Goal: Task Accomplishment & Management: Complete application form

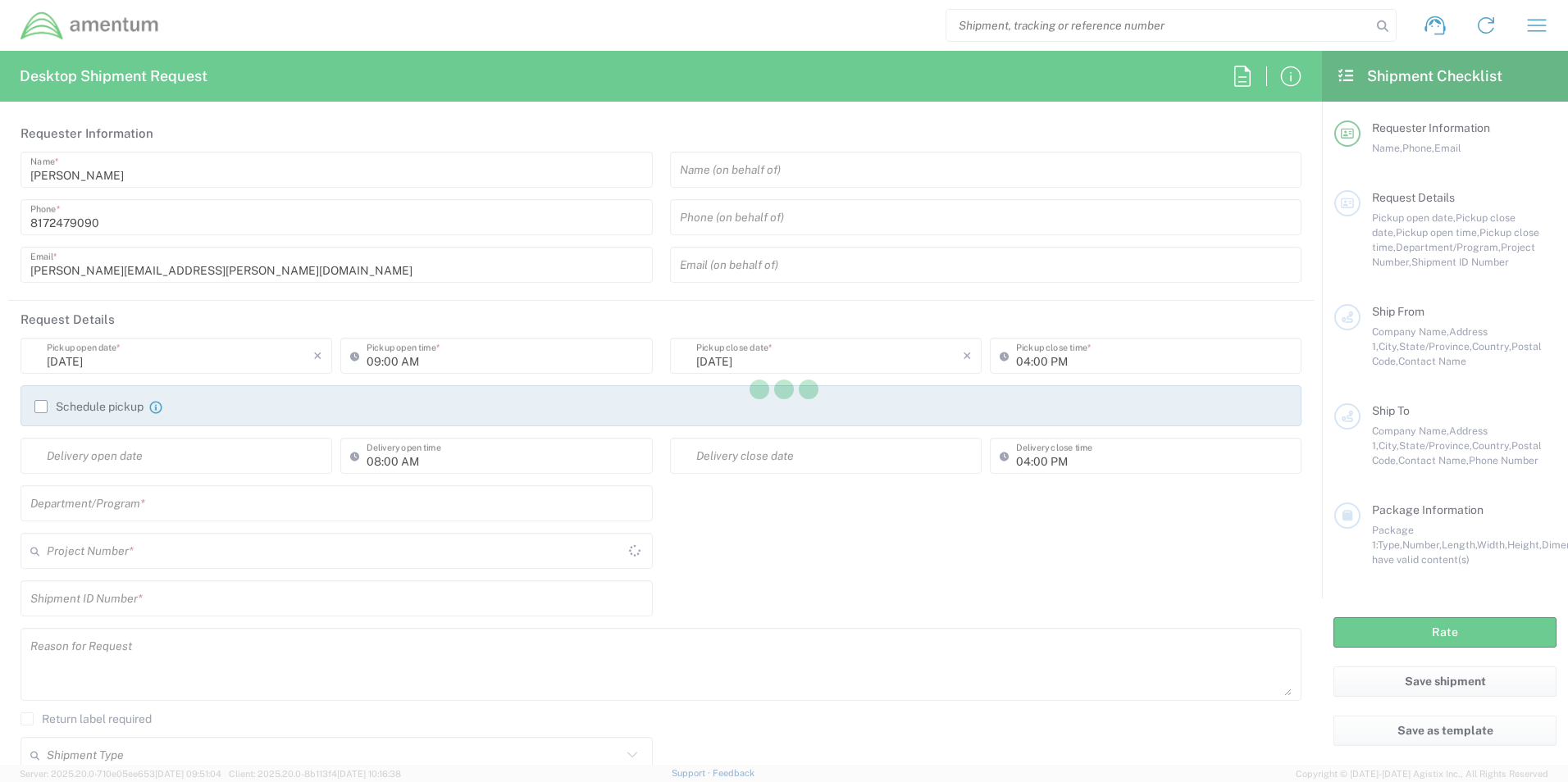
type input "[GEOGRAPHIC_DATA]"
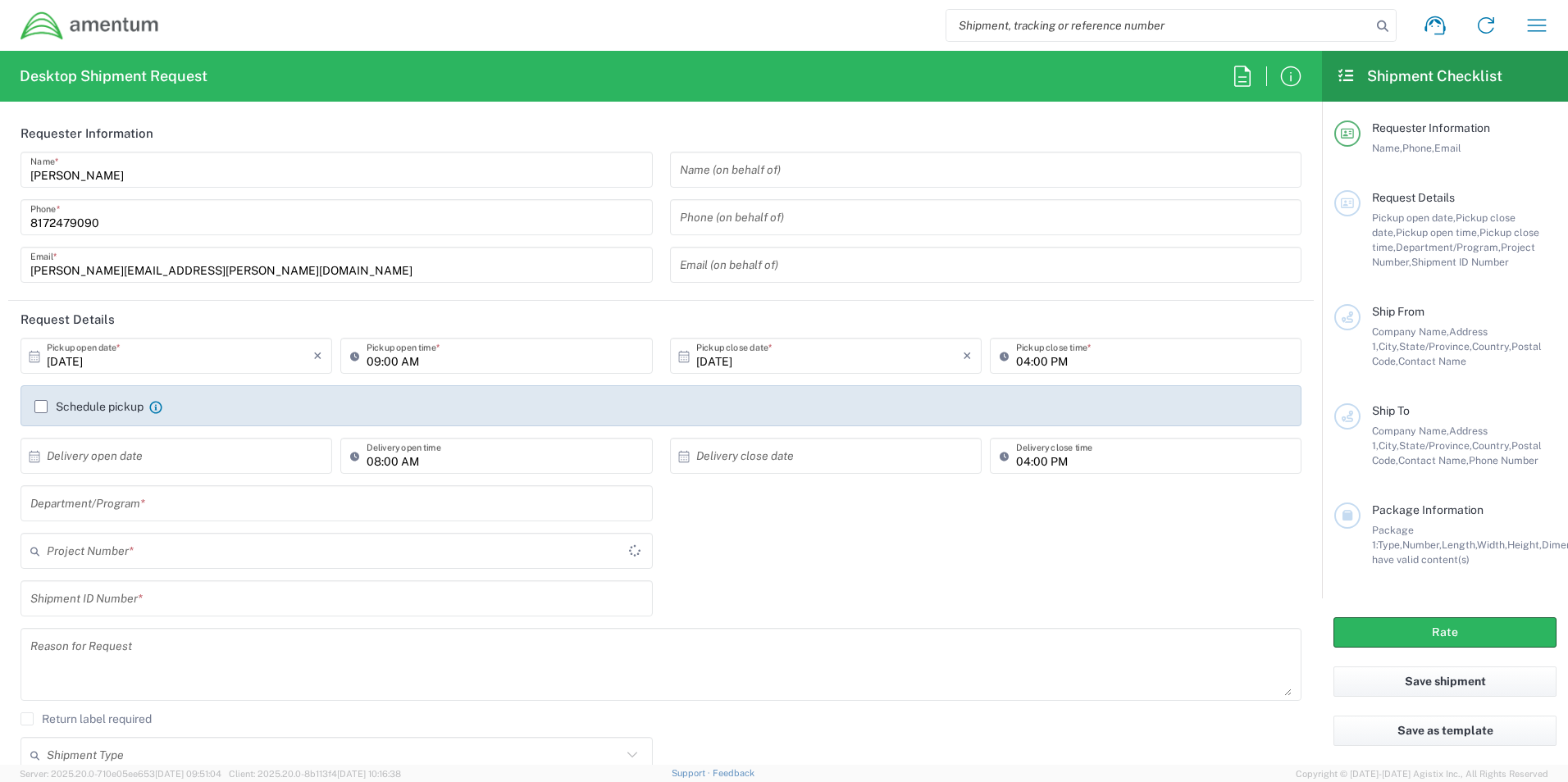
type input "[GEOGRAPHIC_DATA]"
type input "TACLS"
click at [238, 506] on input "text" at bounding box center [337, 503] width 613 height 29
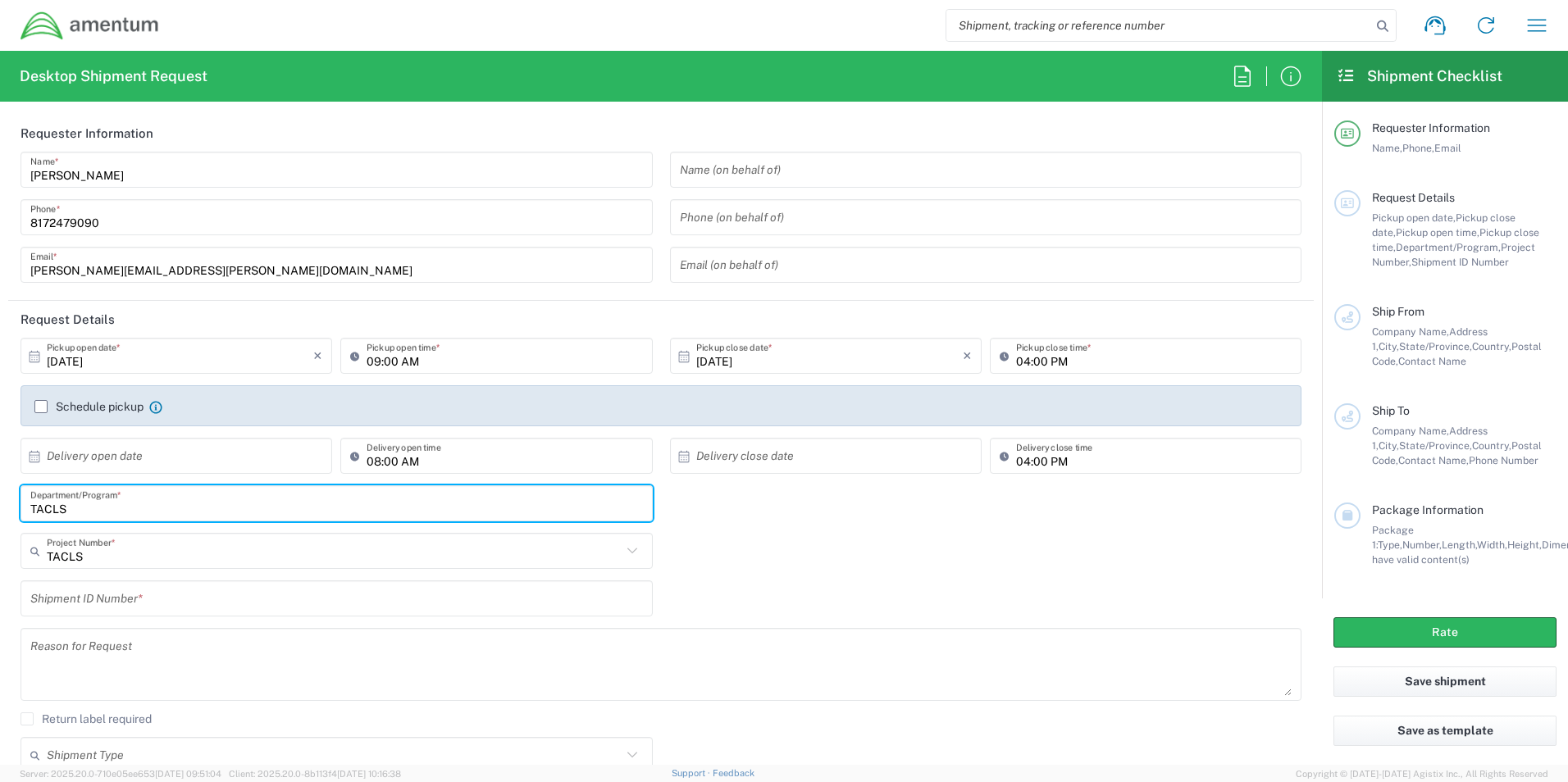
type input "TACLS"
click at [232, 551] on input "text" at bounding box center [334, 551] width 575 height 29
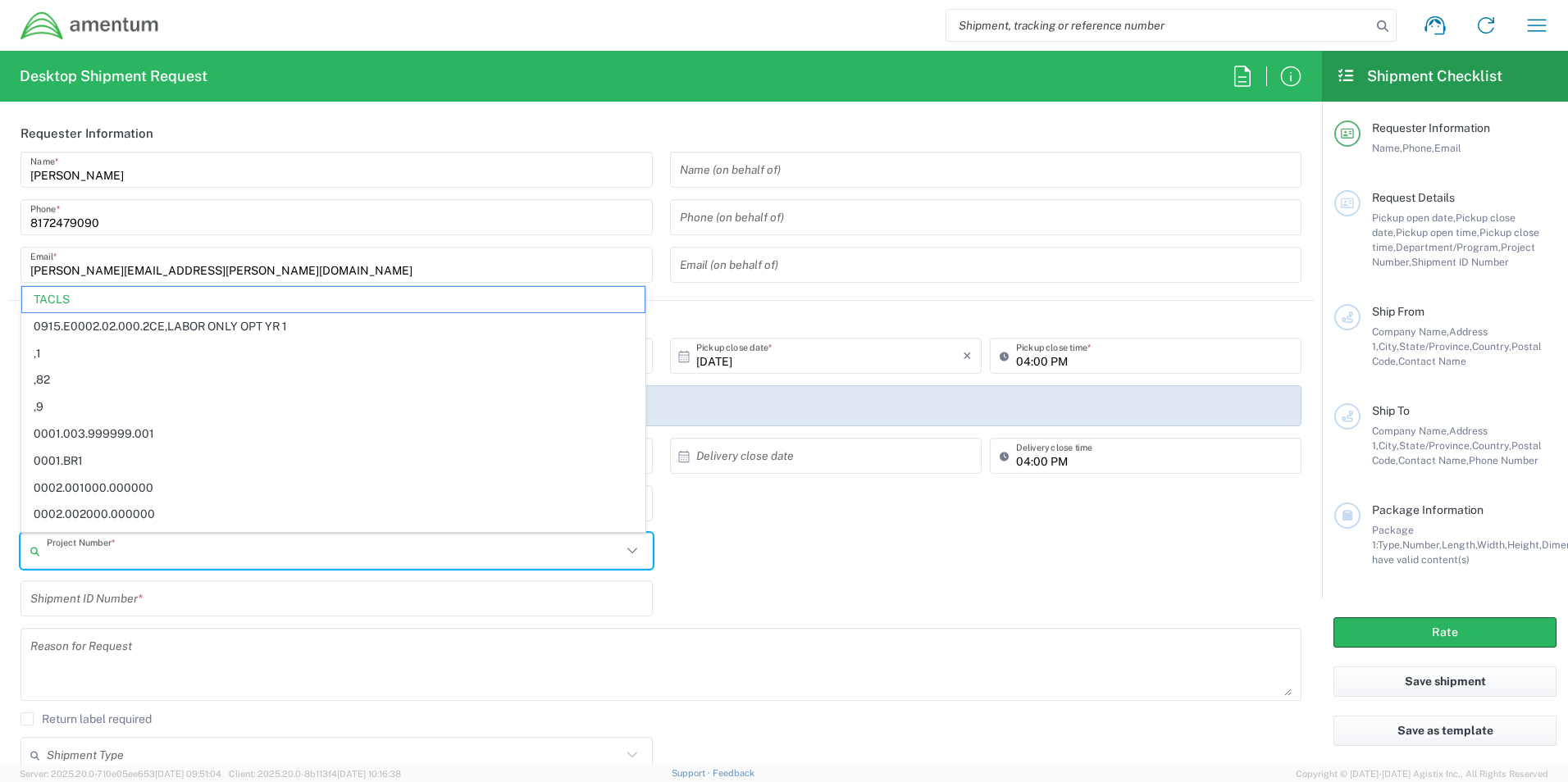
click at [743, 625] on div "Shipment ID Number *" at bounding box center [661, 604] width 1297 height 48
type input "TACLS"
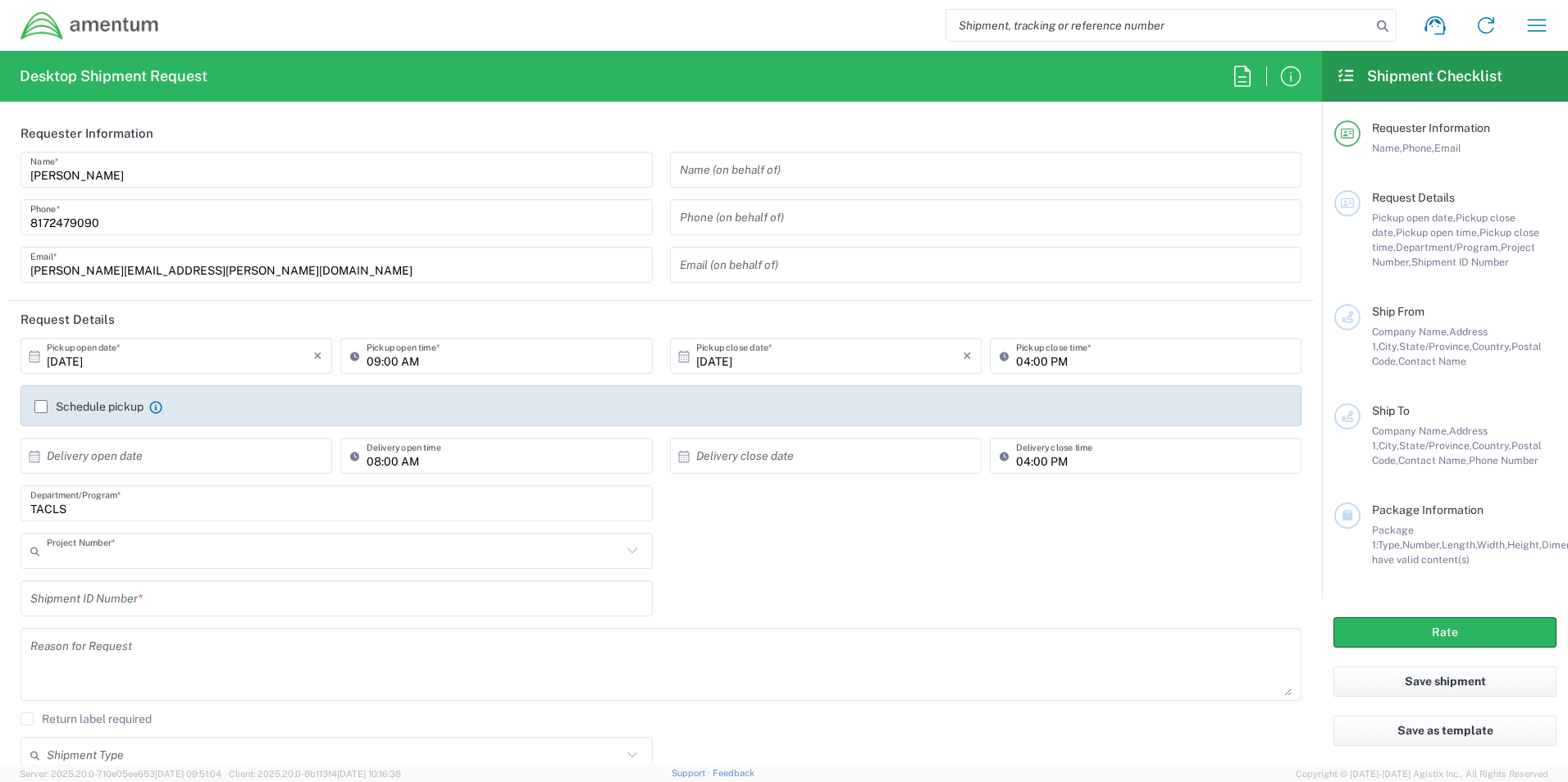
click at [226, 549] on input "text" at bounding box center [334, 551] width 575 height 29
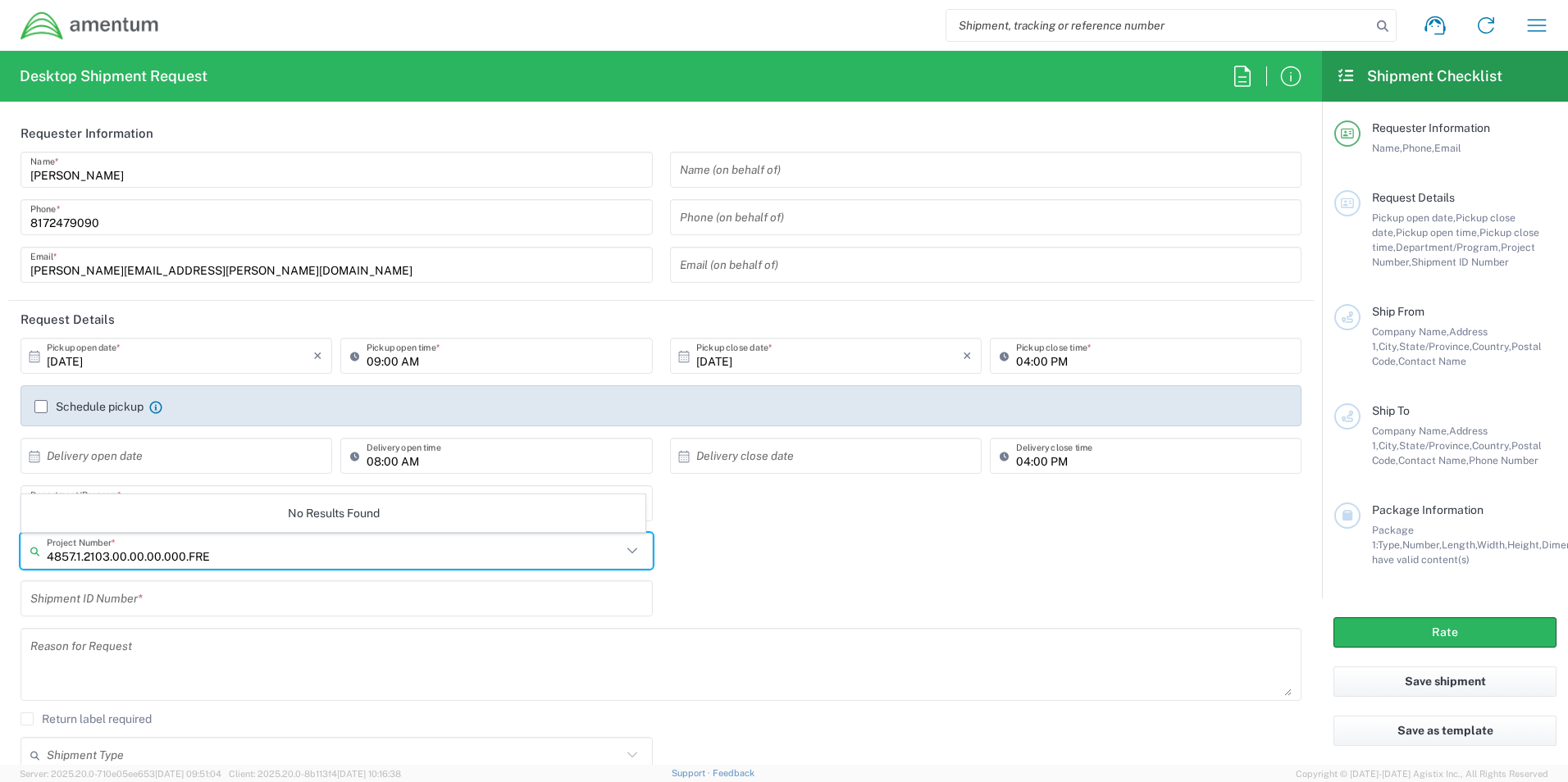
type input "4857.1.2103.00.00.00.000.FRE"
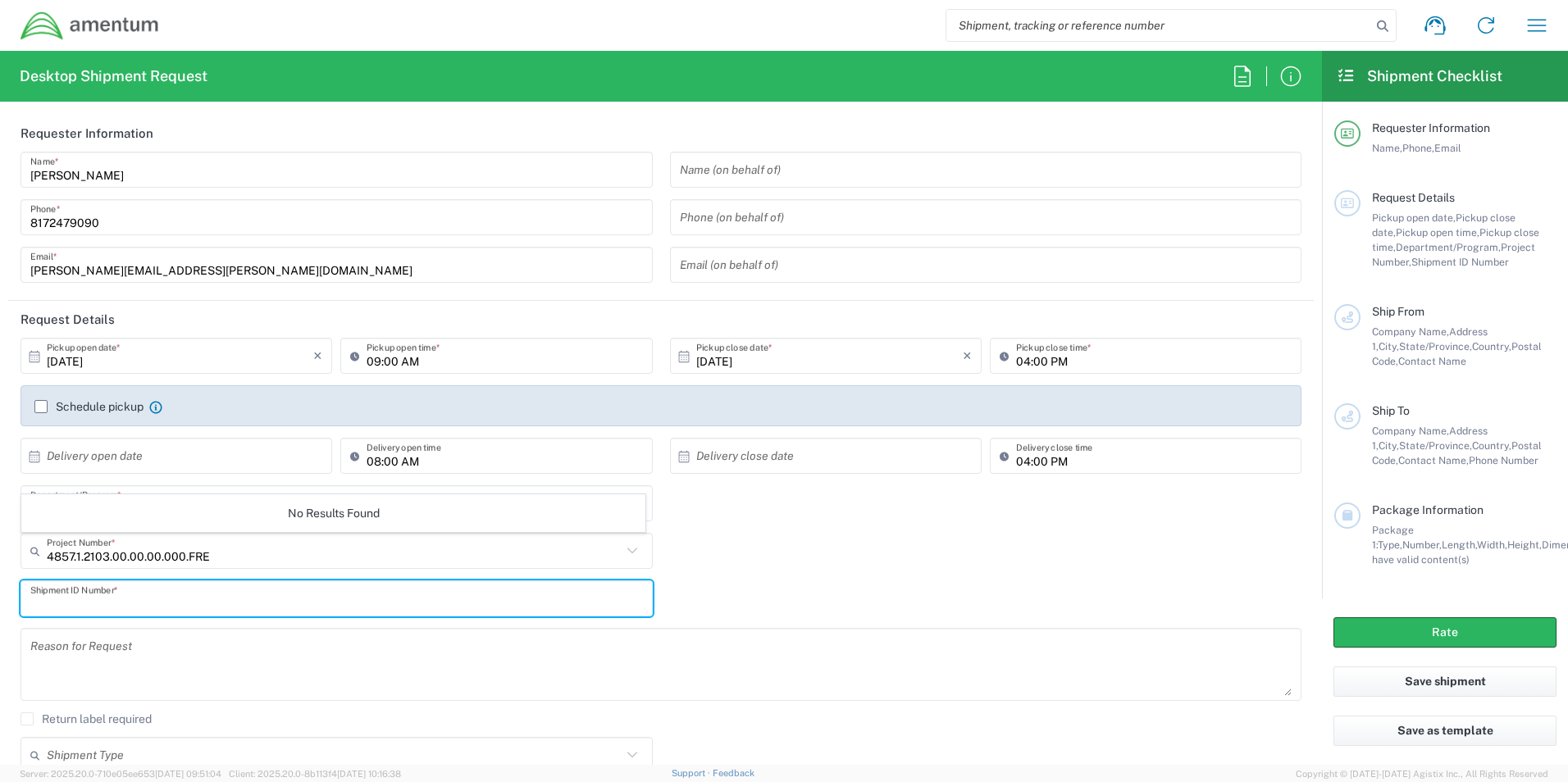
click at [204, 604] on input "text" at bounding box center [337, 598] width 613 height 29
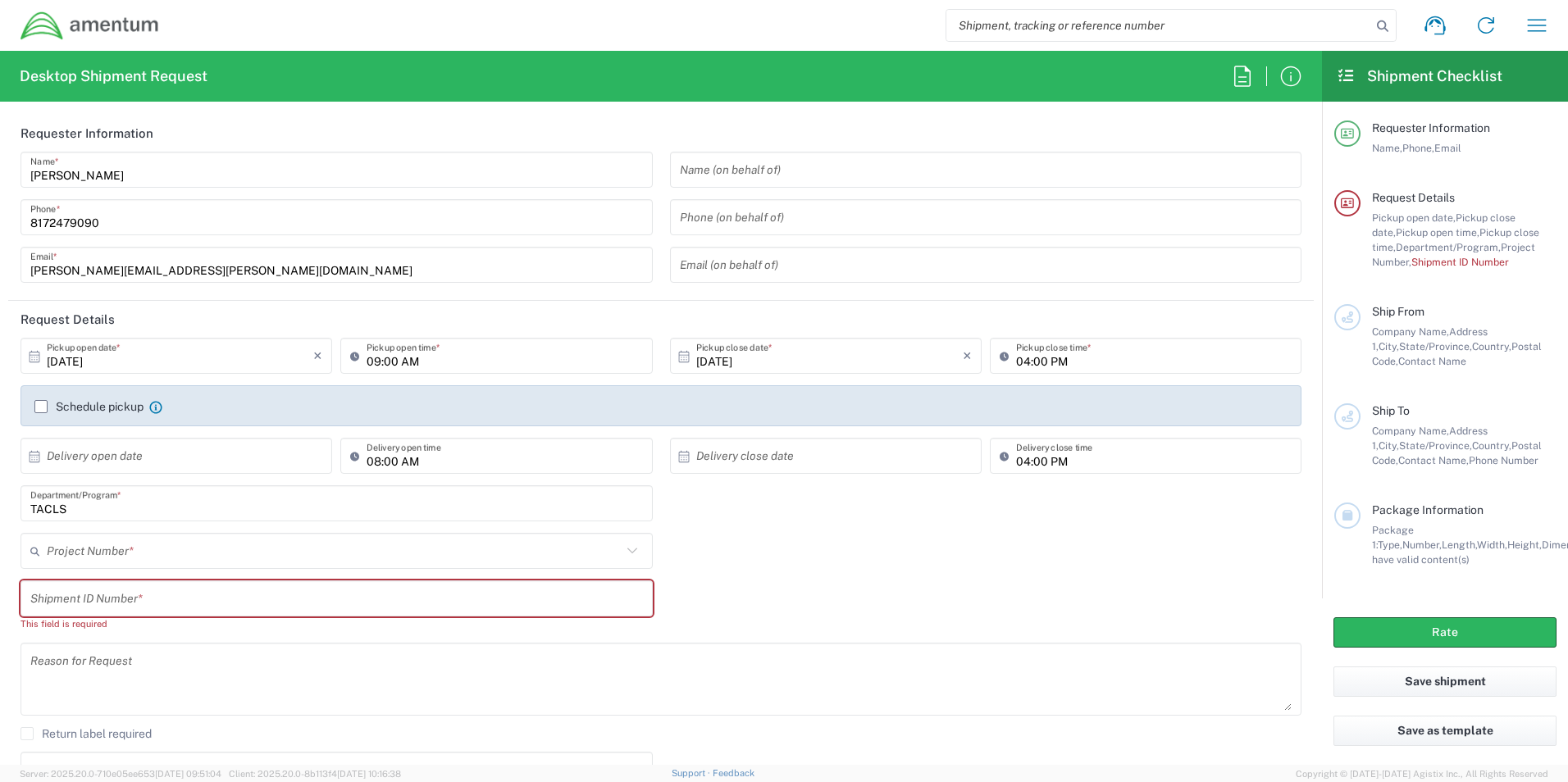
click at [199, 570] on div "Project Number * No Results Found" at bounding box center [337, 557] width 650 height 48
click at [191, 588] on input "text" at bounding box center [337, 598] width 613 height 29
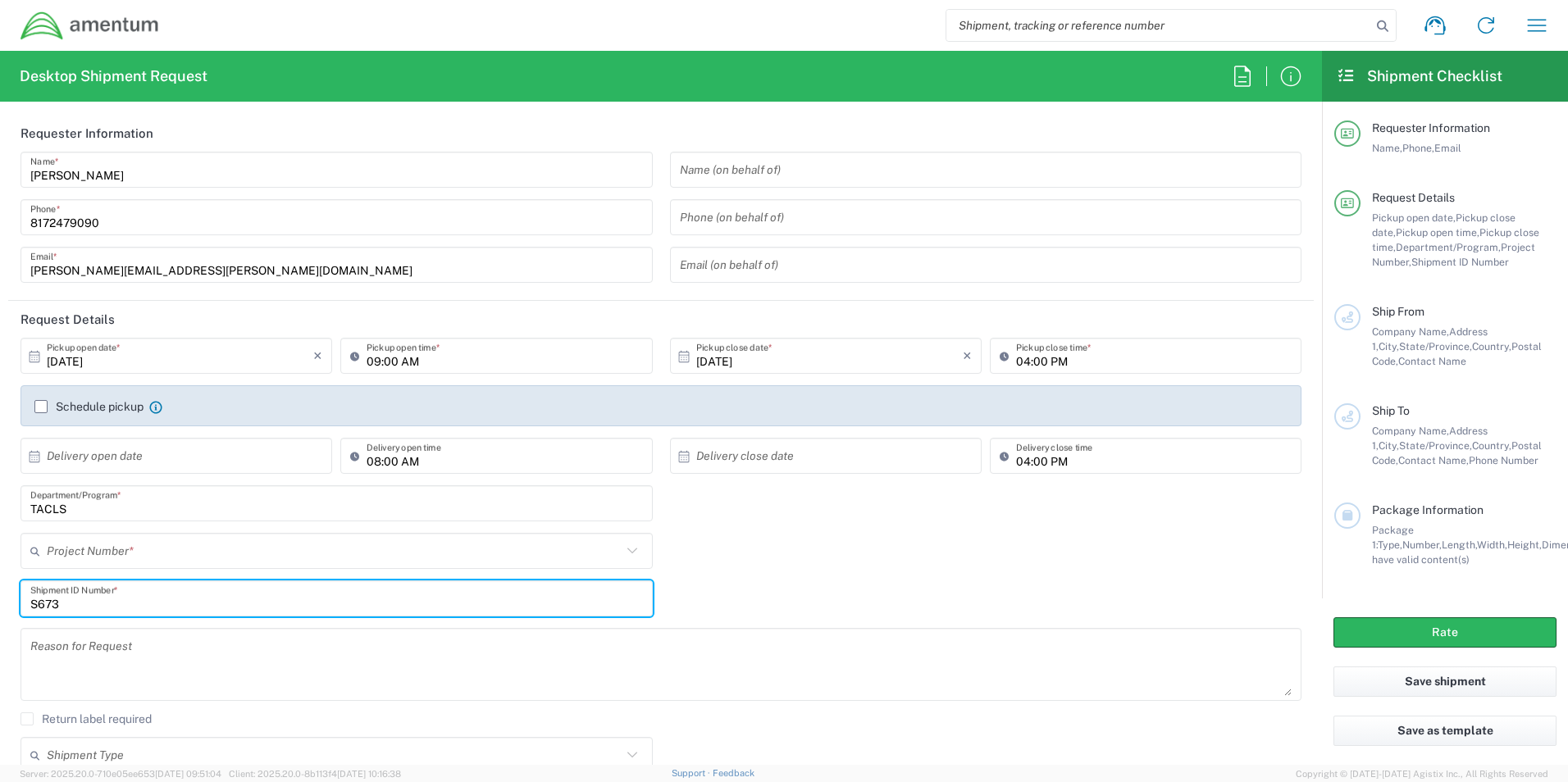
type input "S673"
click at [213, 548] on input "text" at bounding box center [334, 551] width 575 height 29
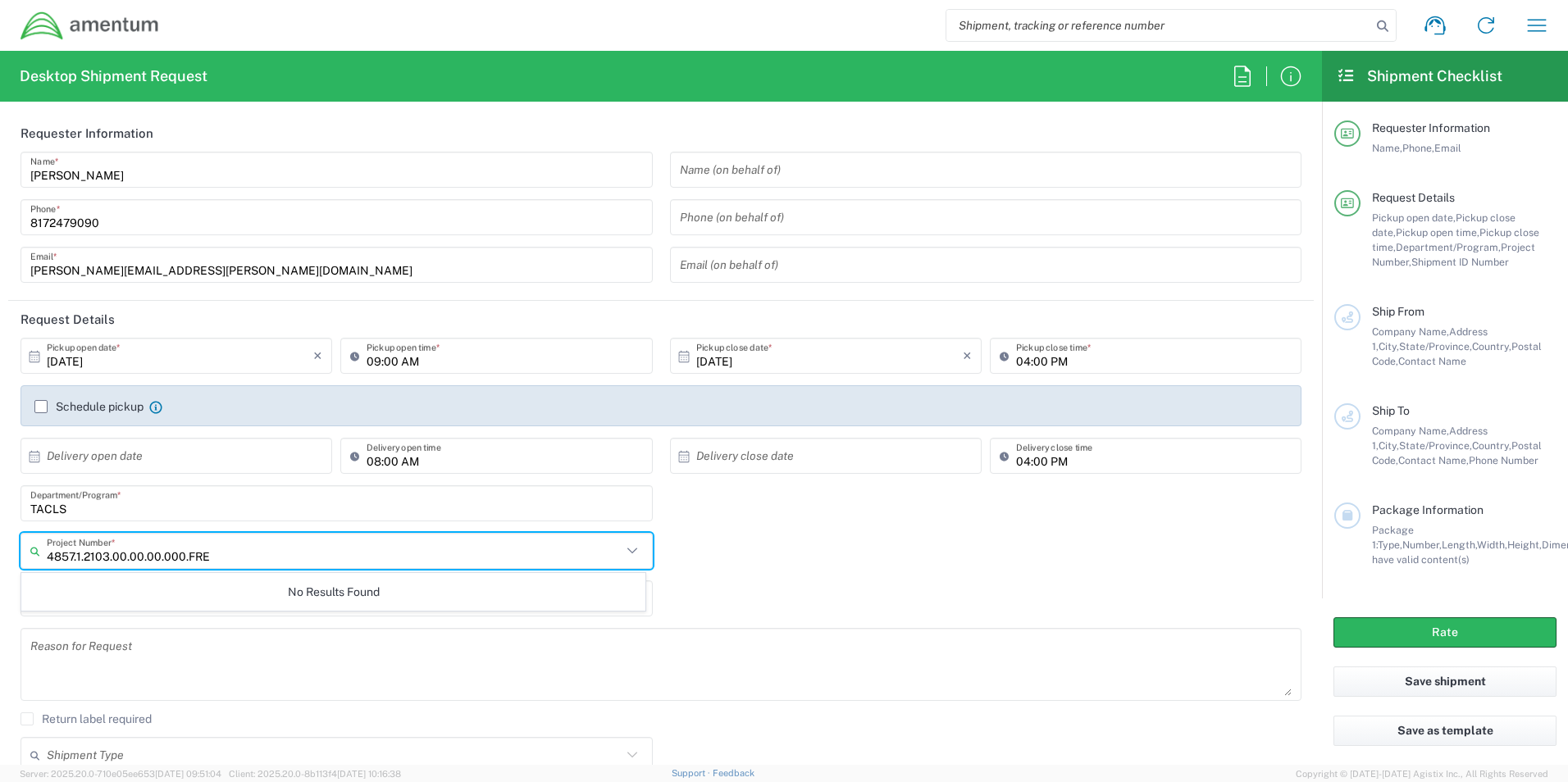
type input "4857.1.2103.00.00.00.000.FRE"
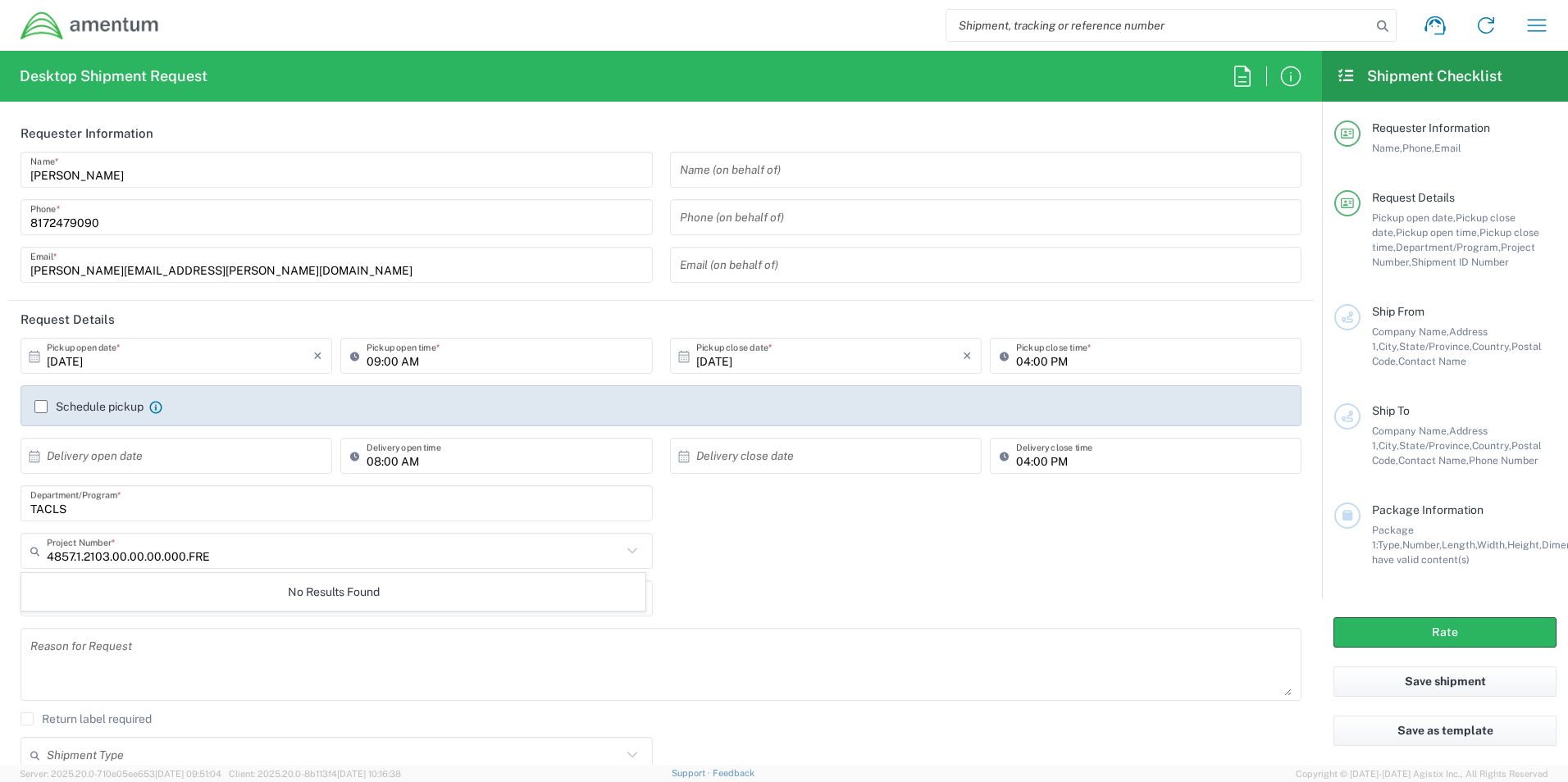
click at [207, 593] on div "No Results Found" at bounding box center [333, 592] width 624 height 38
click at [165, 459] on input "text" at bounding box center [180, 455] width 267 height 29
click at [200, 537] on span "2" at bounding box center [202, 535] width 24 height 23
type input "[DATE]"
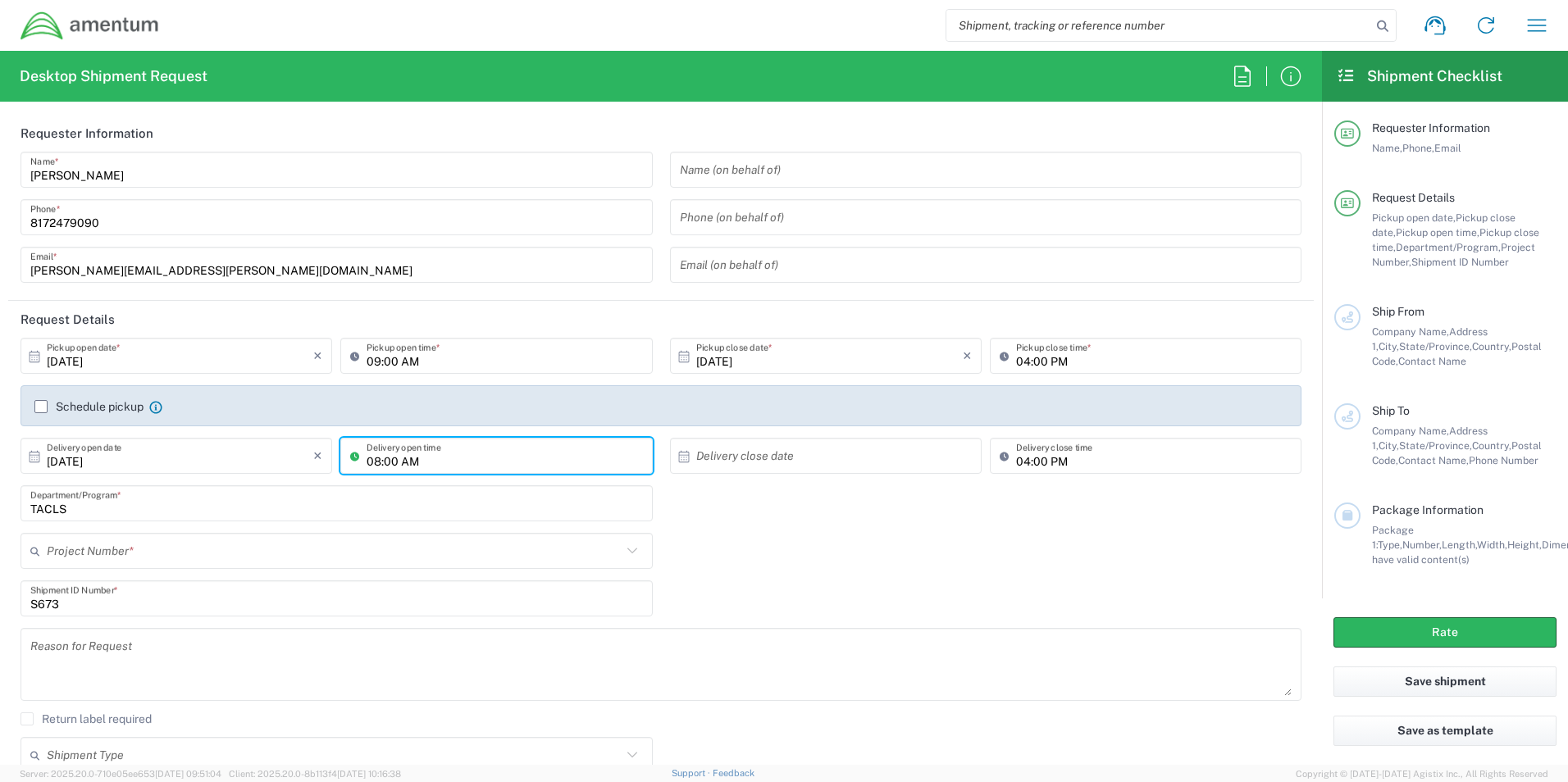
click at [417, 456] on input "08:00 AM" at bounding box center [503, 455] width 275 height 29
type input "10:00 AM"
click at [480, 390] on div "Schedule pickup Check the flag if you need to request carrier to pickup from th…" at bounding box center [661, 406] width 1281 height 41
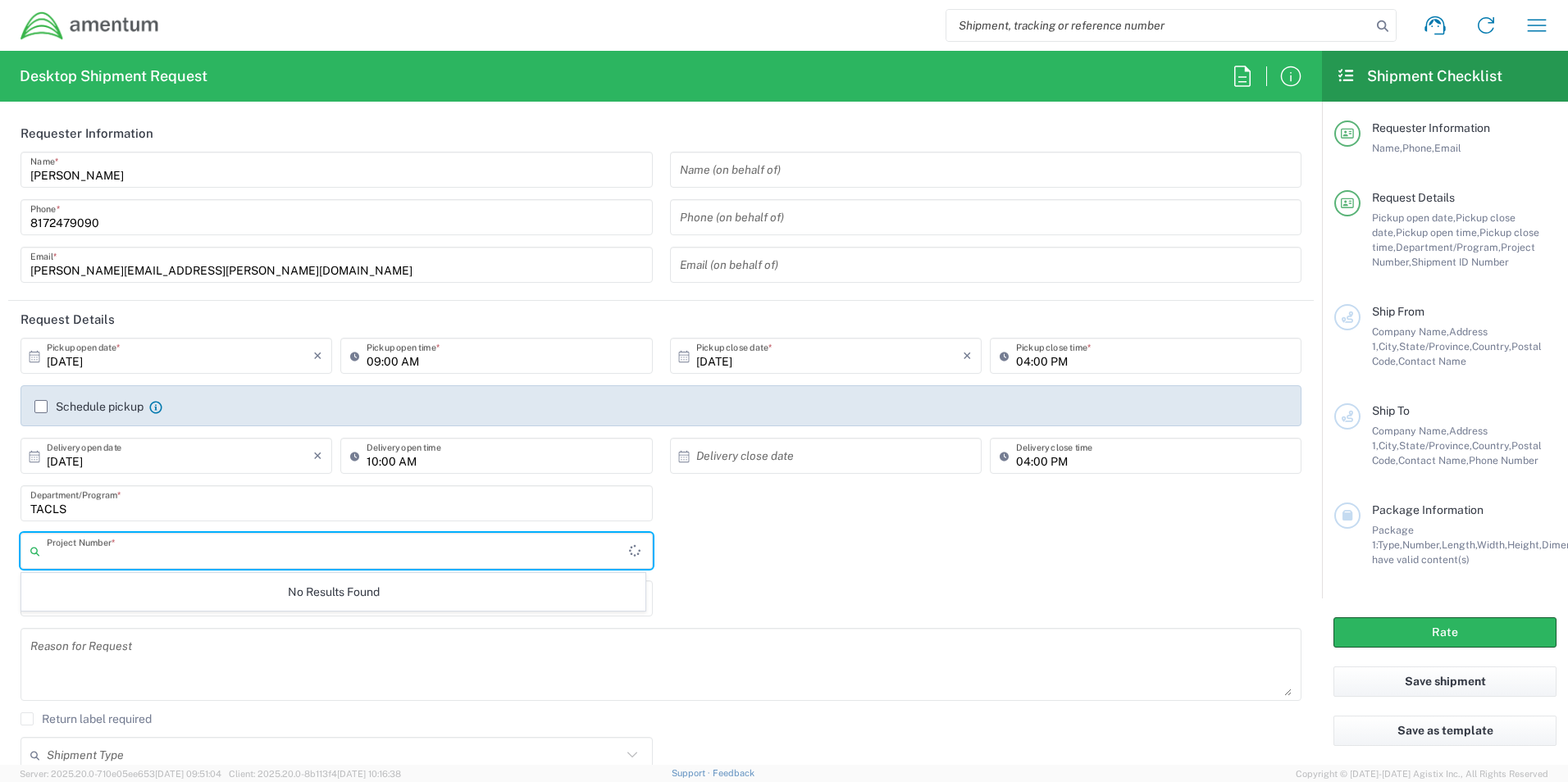
click at [162, 558] on input "text" at bounding box center [338, 551] width 582 height 29
click at [211, 556] on input "4857.1.2103.00.00.00.000.FRE" at bounding box center [334, 551] width 575 height 29
type input "4857.1.2103.00.00.00.000.FRE"
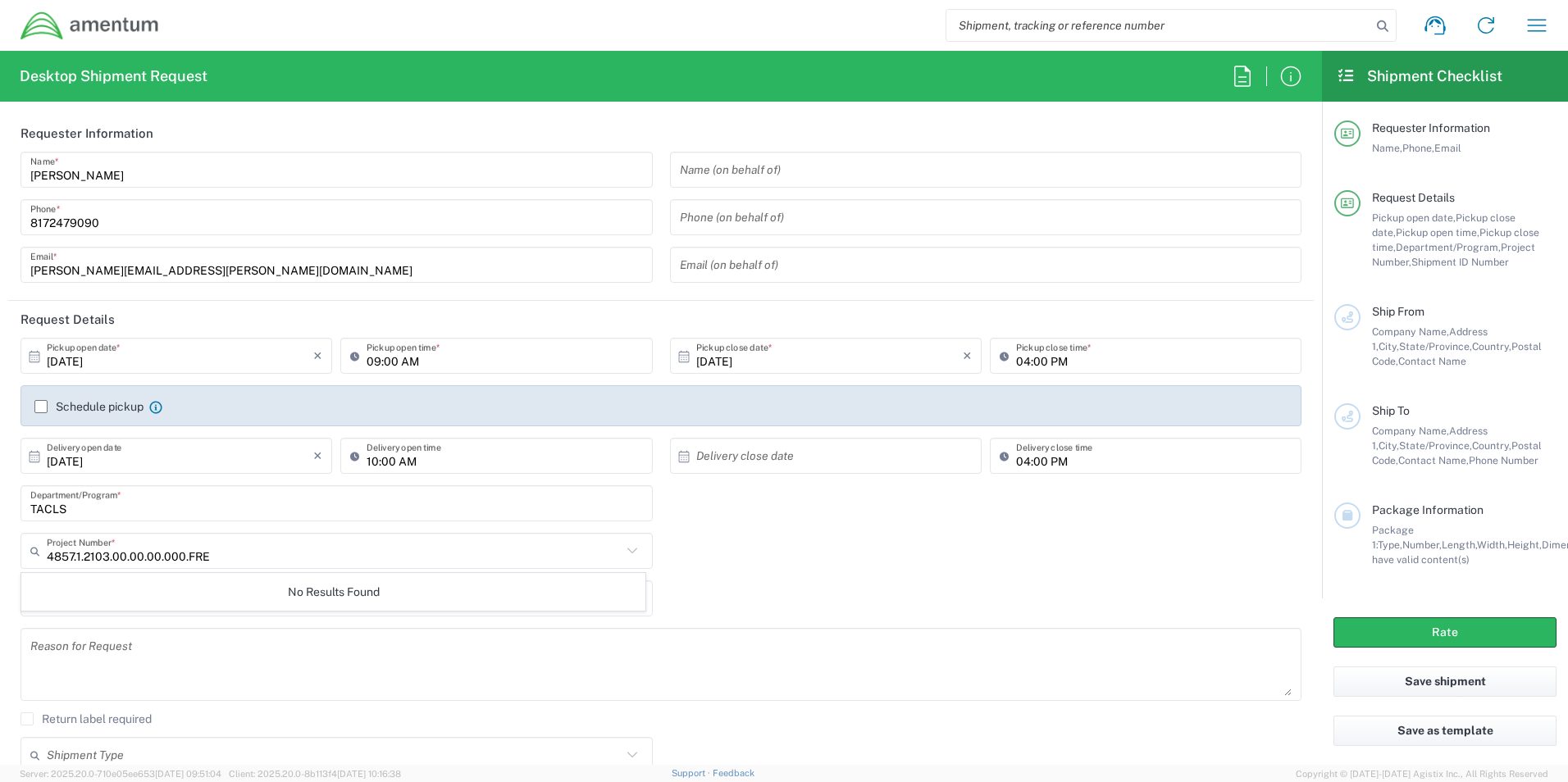
click at [205, 605] on div "No Results Found" at bounding box center [333, 592] width 624 height 38
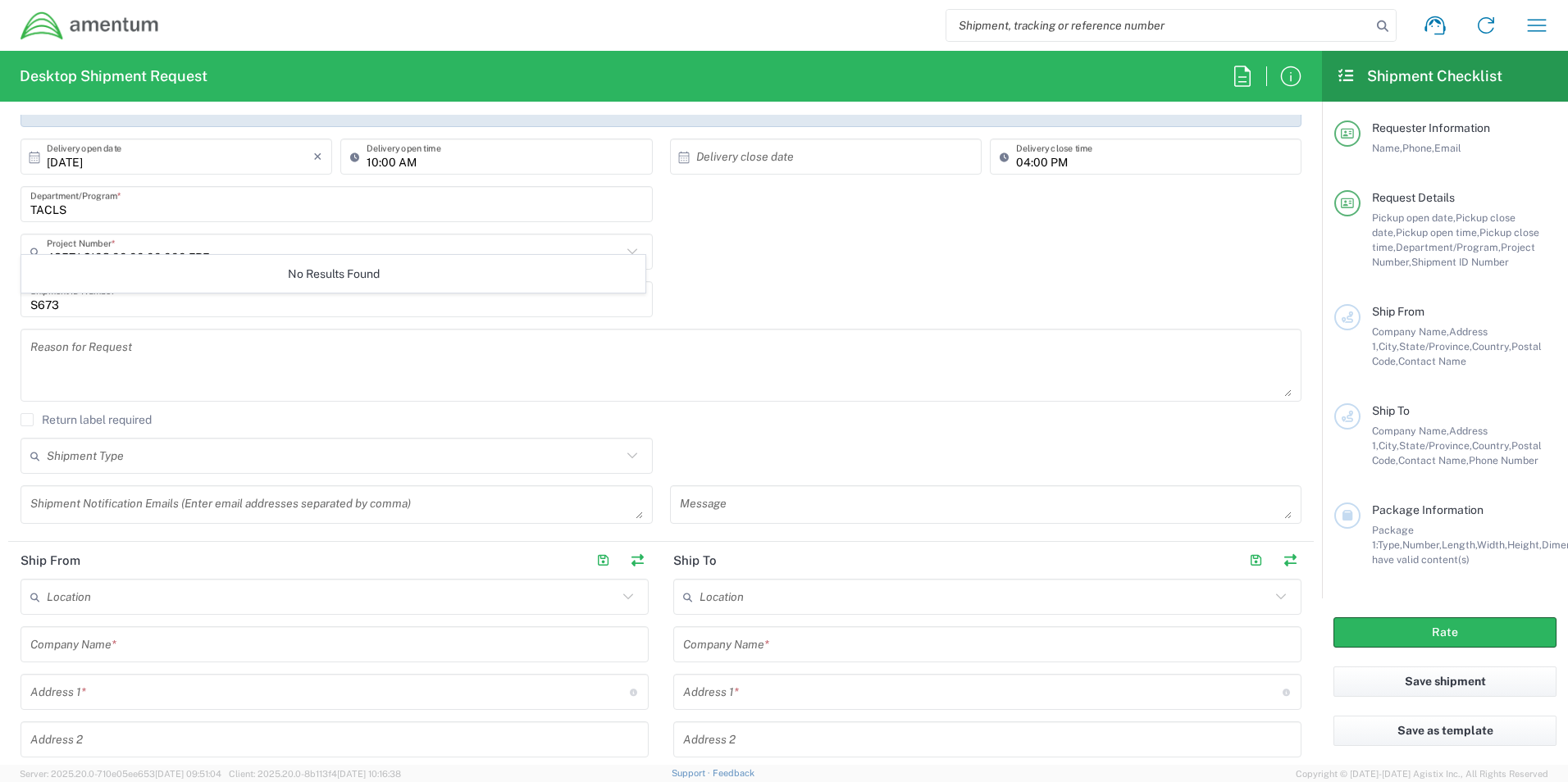
scroll to position [328, 0]
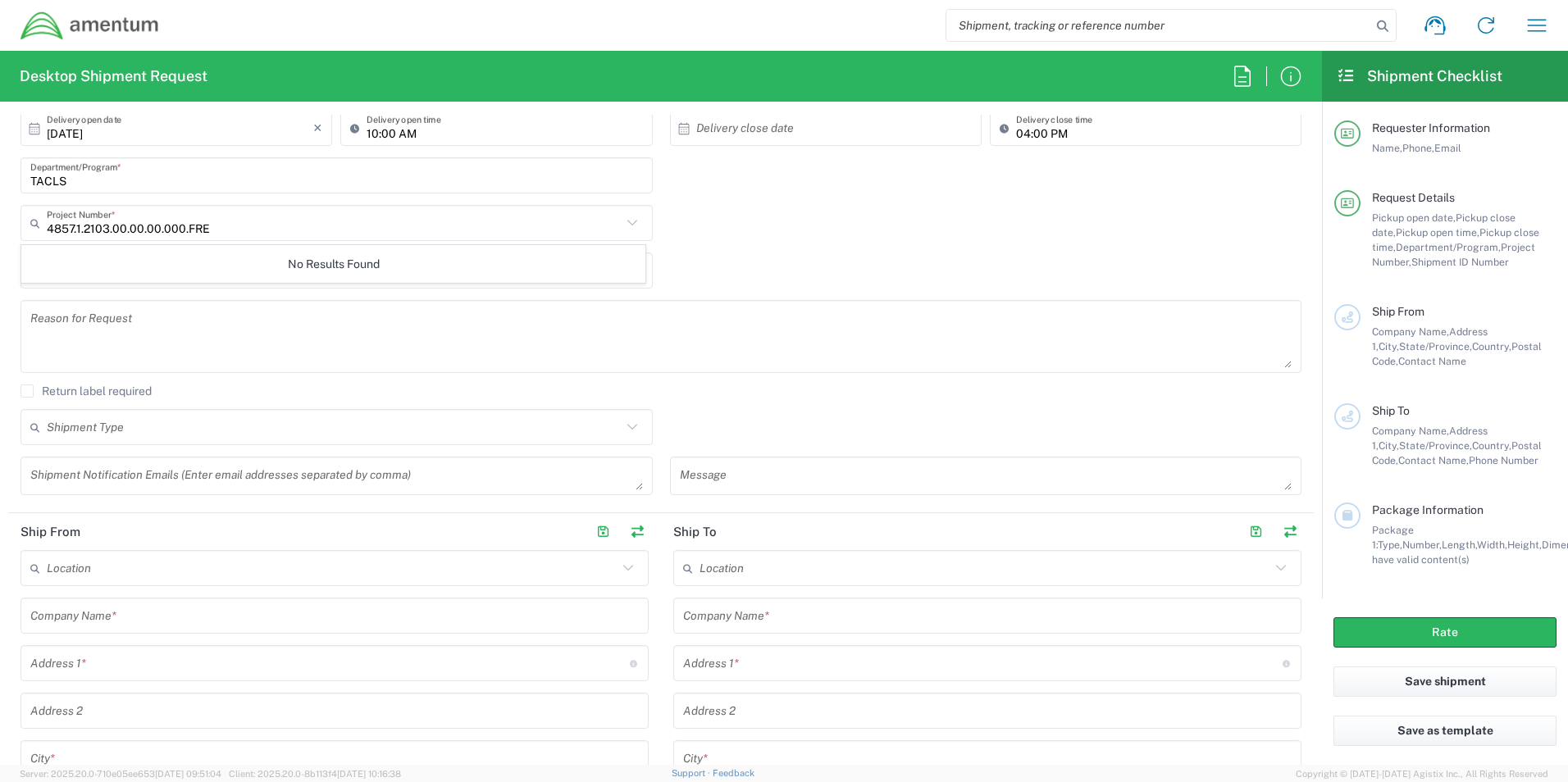
click at [214, 574] on input "text" at bounding box center [332, 568] width 571 height 29
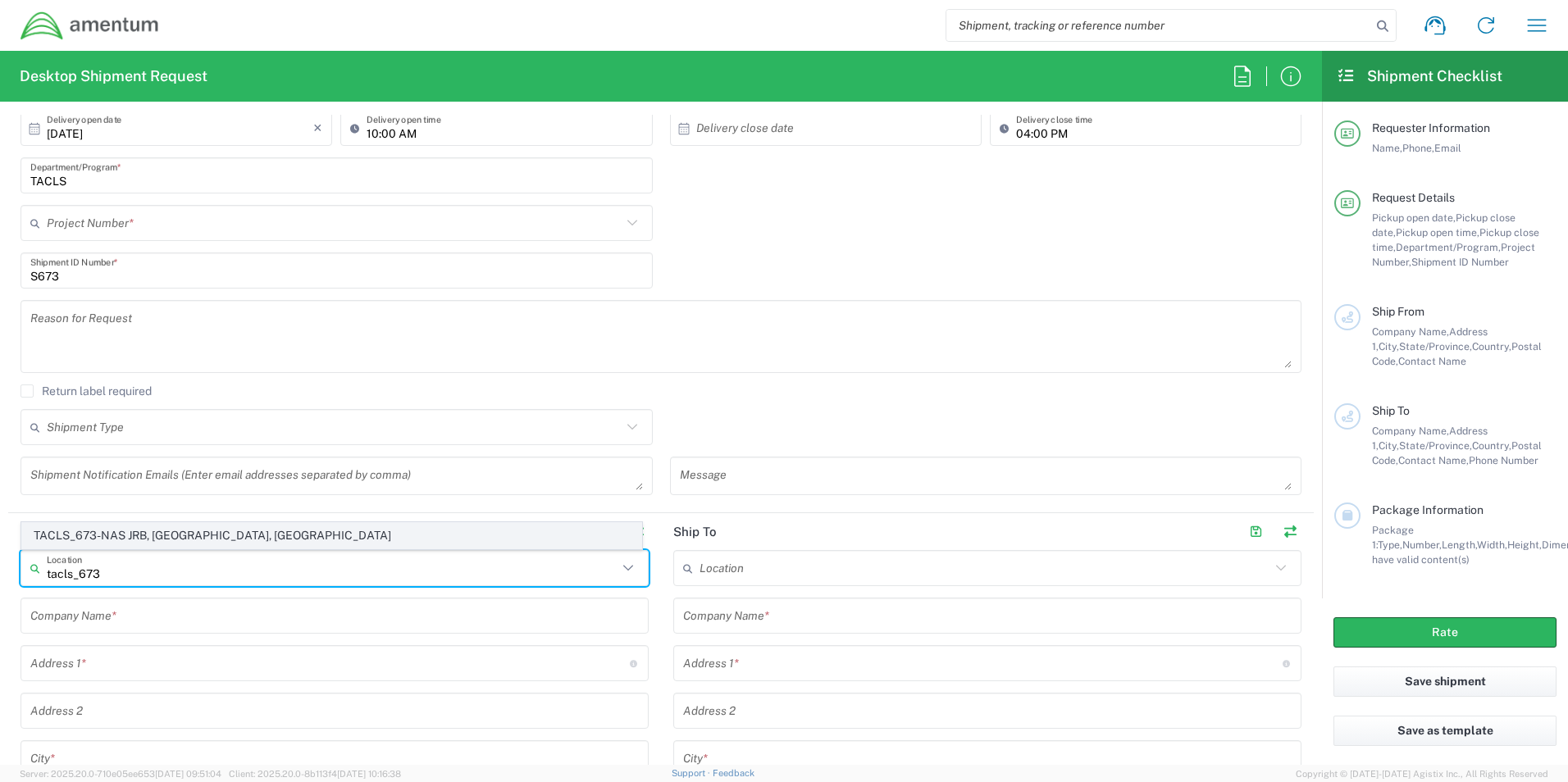
click at [276, 531] on span "TACLS_673-NAS JRB, [GEOGRAPHIC_DATA], [GEOGRAPHIC_DATA]" at bounding box center [331, 535] width 619 height 26
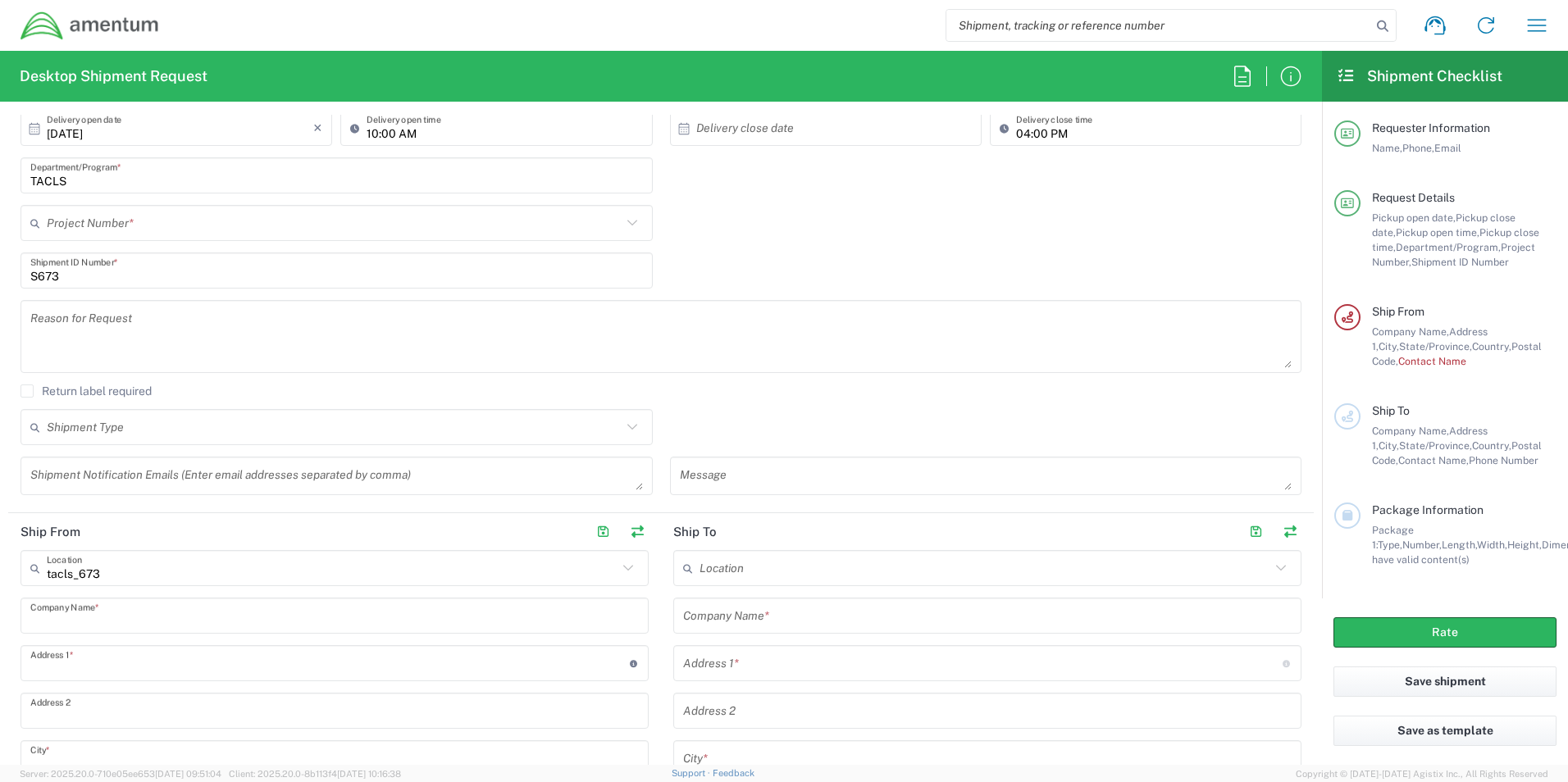
type input "TACLS_673-NAS JRB, [GEOGRAPHIC_DATA], [GEOGRAPHIC_DATA]"
type input "Amentum Services, Inc."
type input "[STREET_ADDRESS][PERSON_NAME]"
type input "NAS JRB FT. Worth"
type input "[GEOGRAPHIC_DATA]"
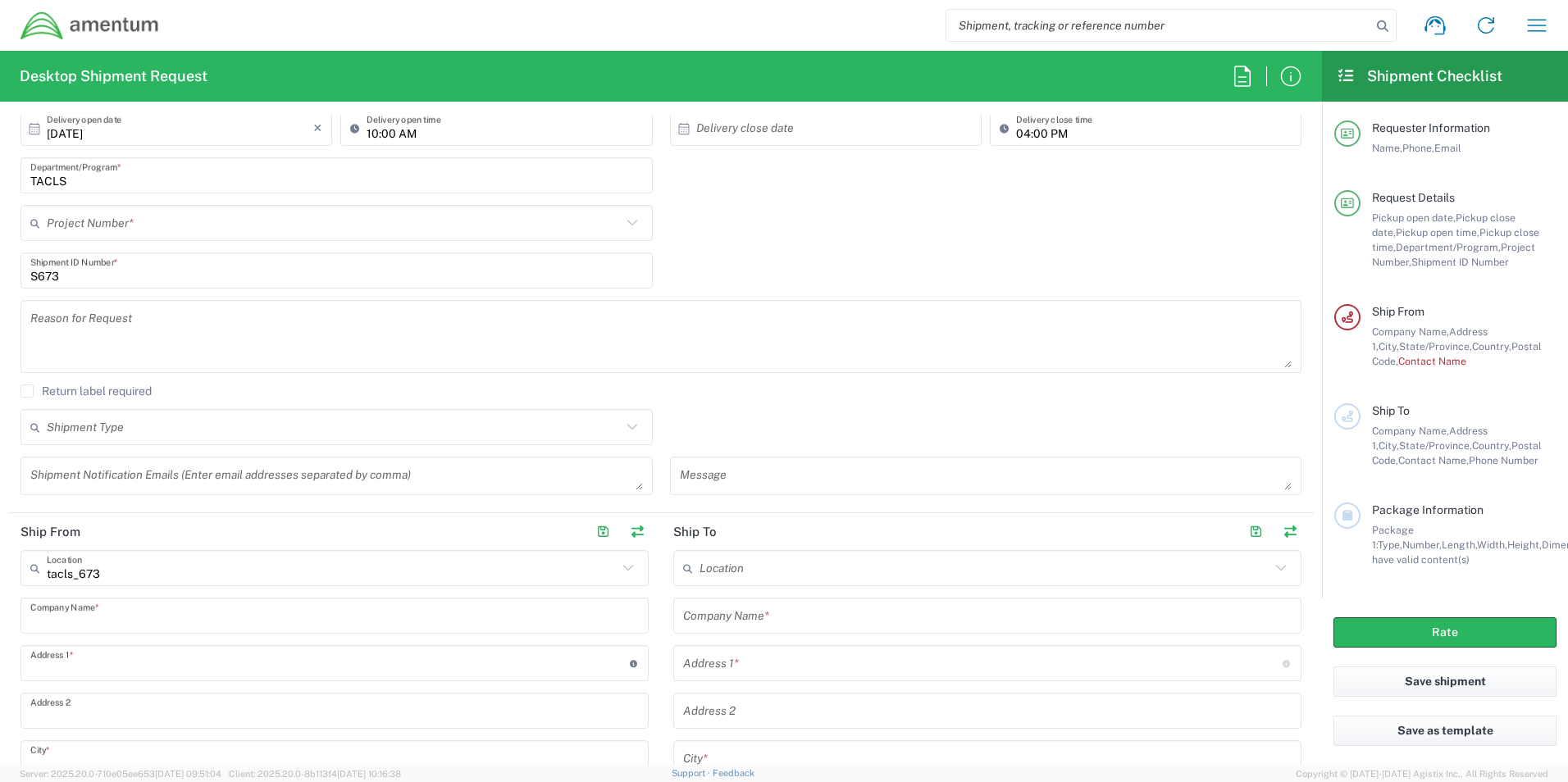
type input "[US_STATE]"
type input "76127"
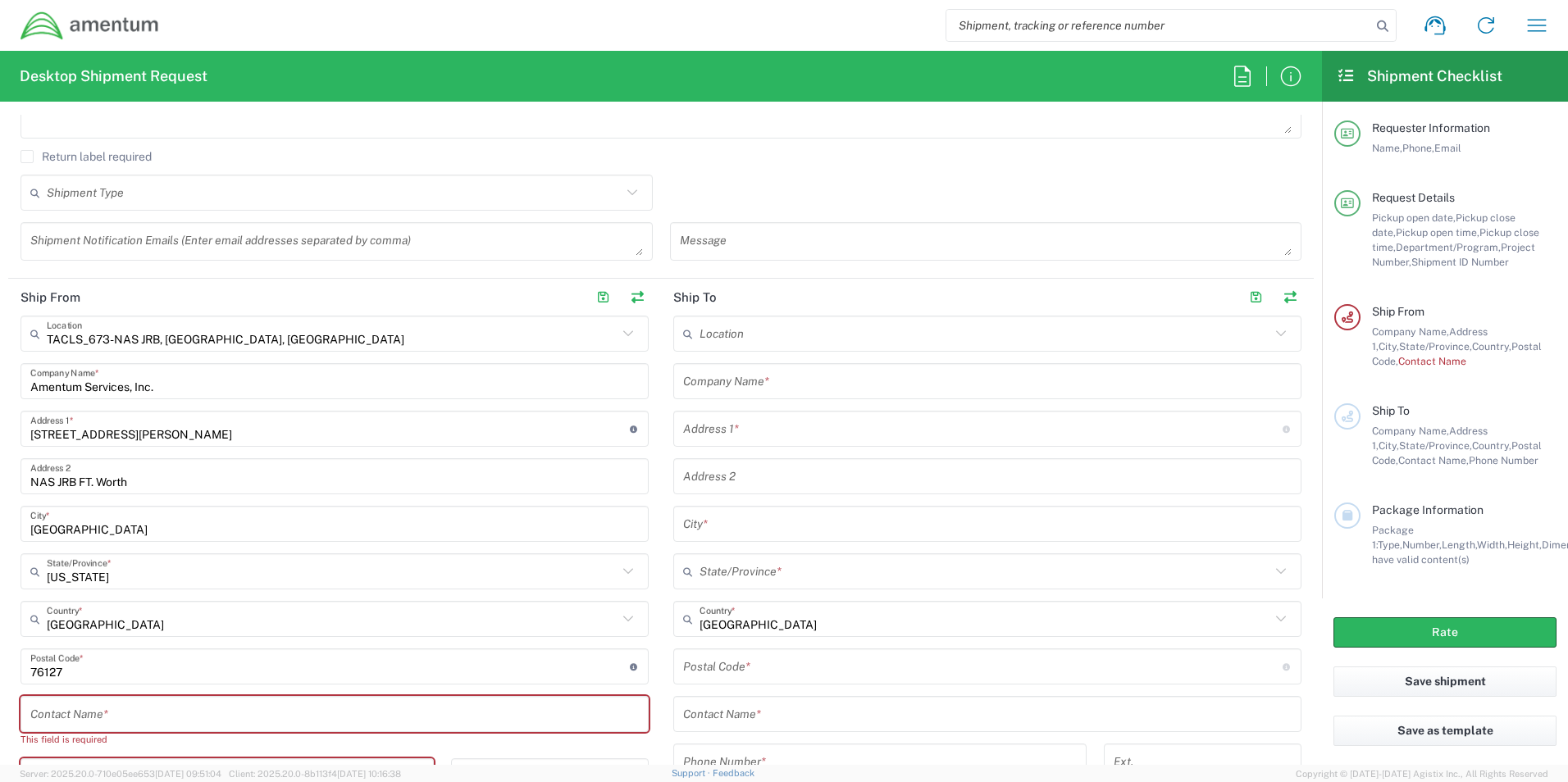
scroll to position [656, 0]
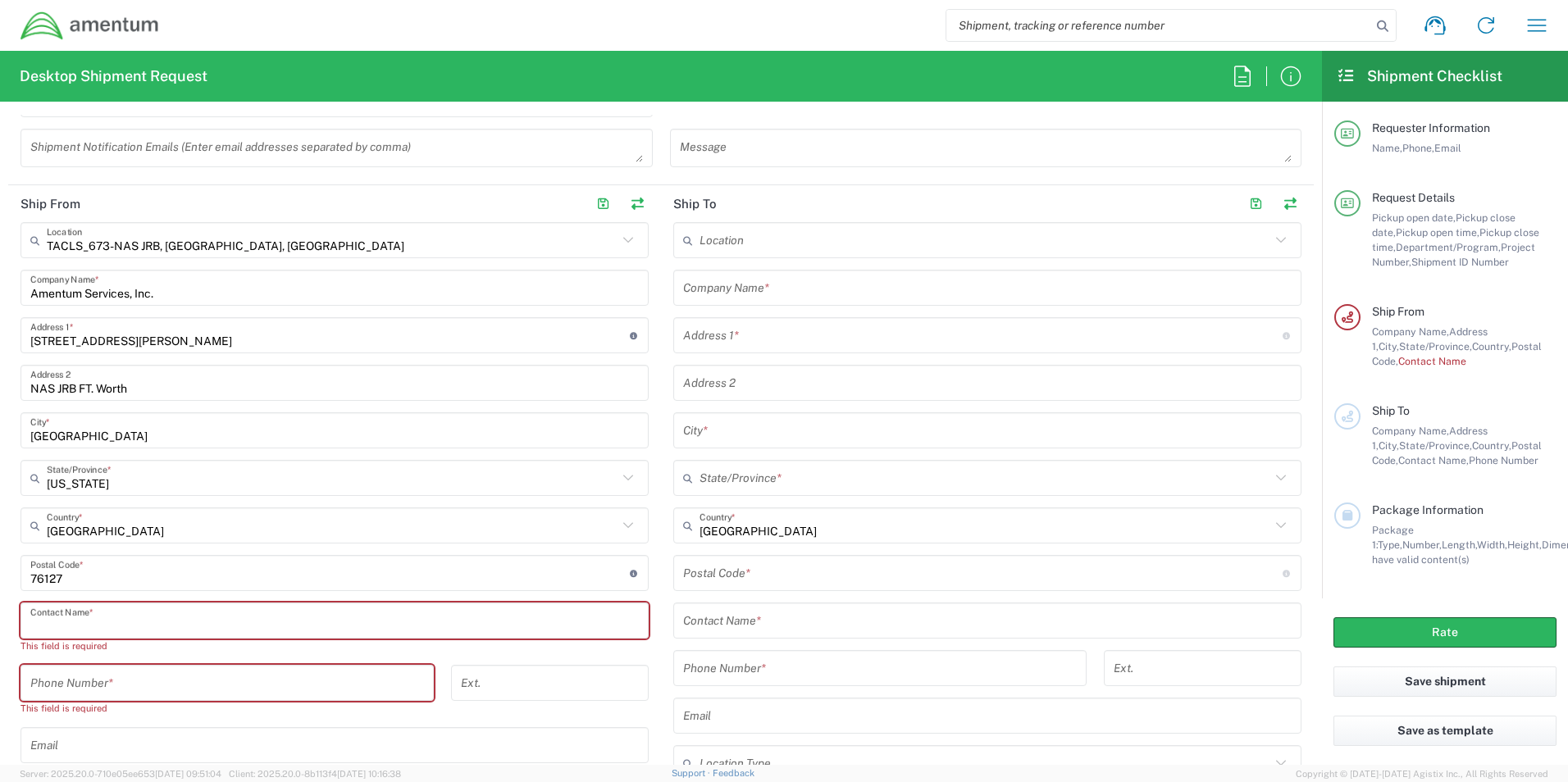
click at [199, 628] on input "text" at bounding box center [334, 620] width 608 height 29
type input "k"
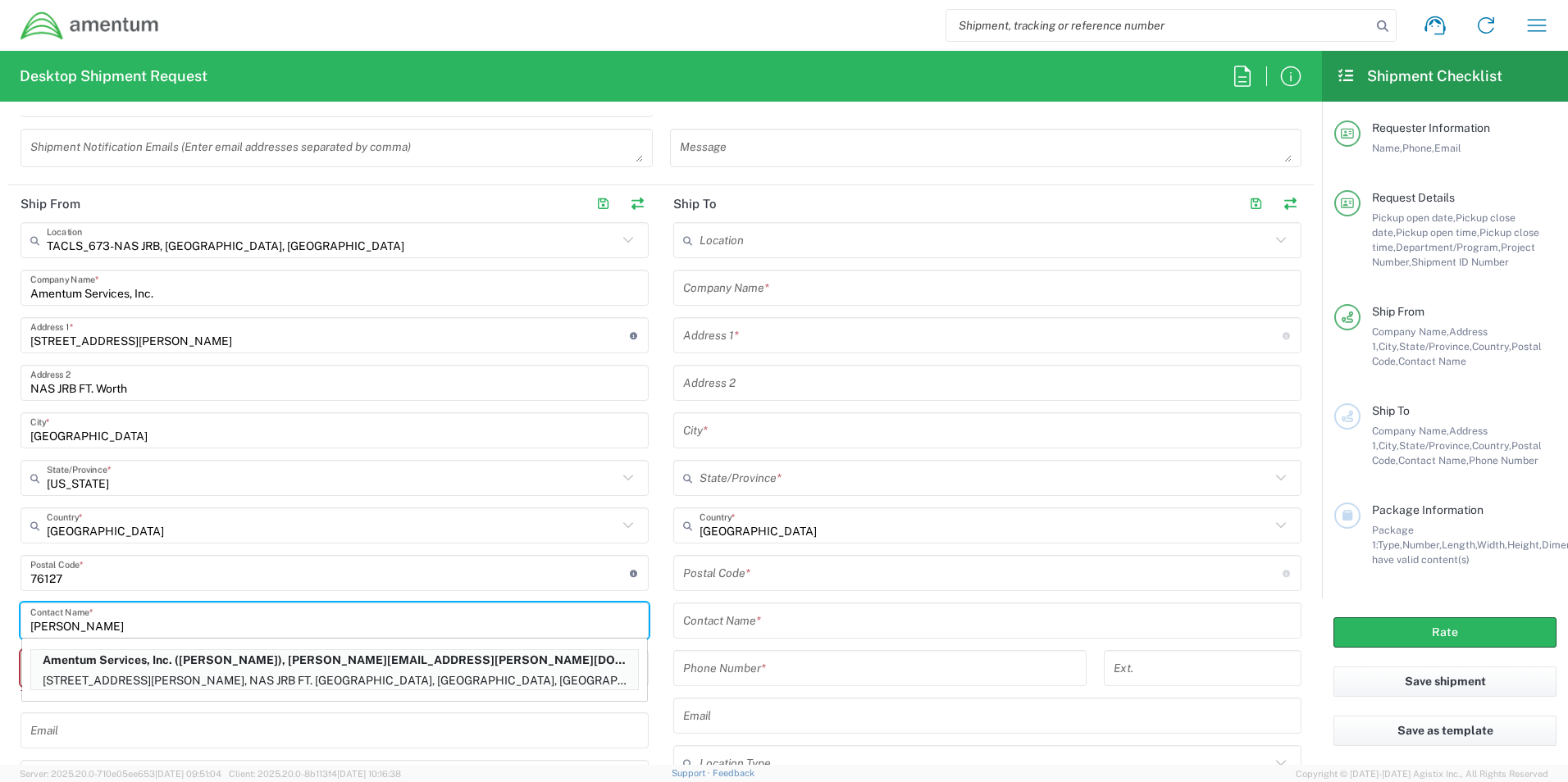
type input "[PERSON_NAME]"
click at [164, 714] on div "Email" at bounding box center [334, 730] width 628 height 36
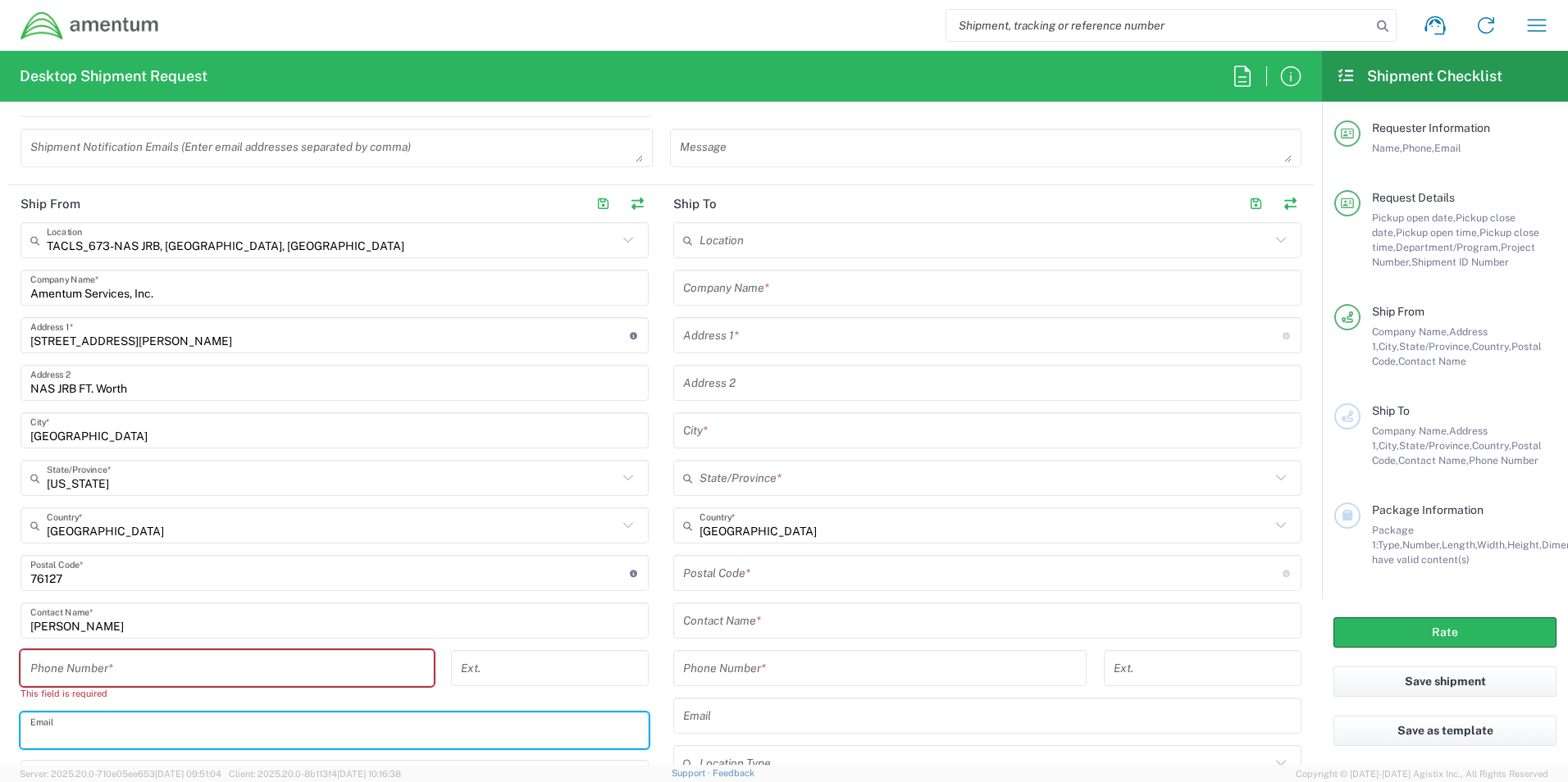
click at [151, 681] on input "tel" at bounding box center [227, 668] width 394 height 29
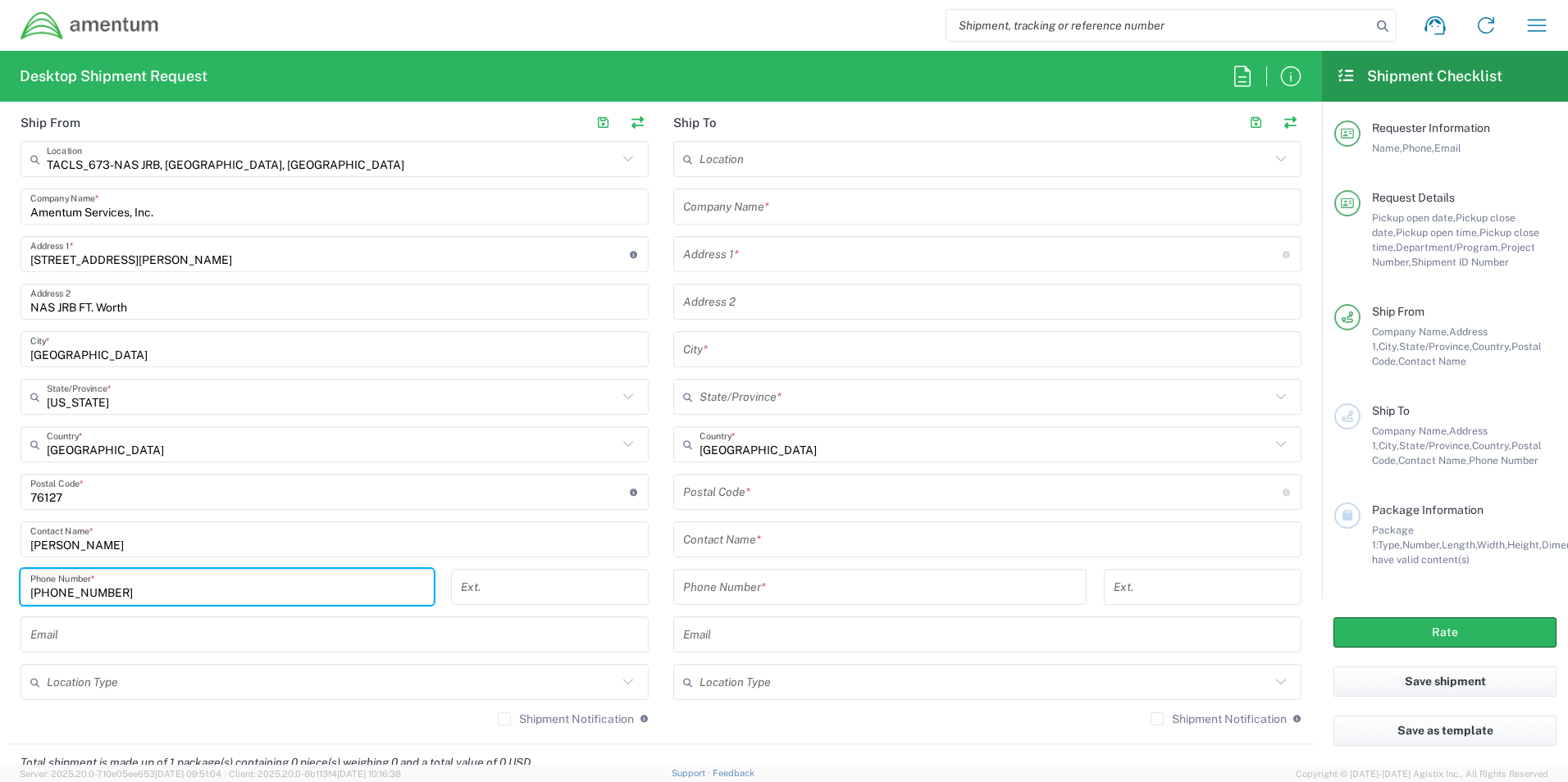
scroll to position [738, 0]
type input "[PHONE_NUMBER]"
click at [308, 677] on input "text" at bounding box center [332, 681] width 571 height 29
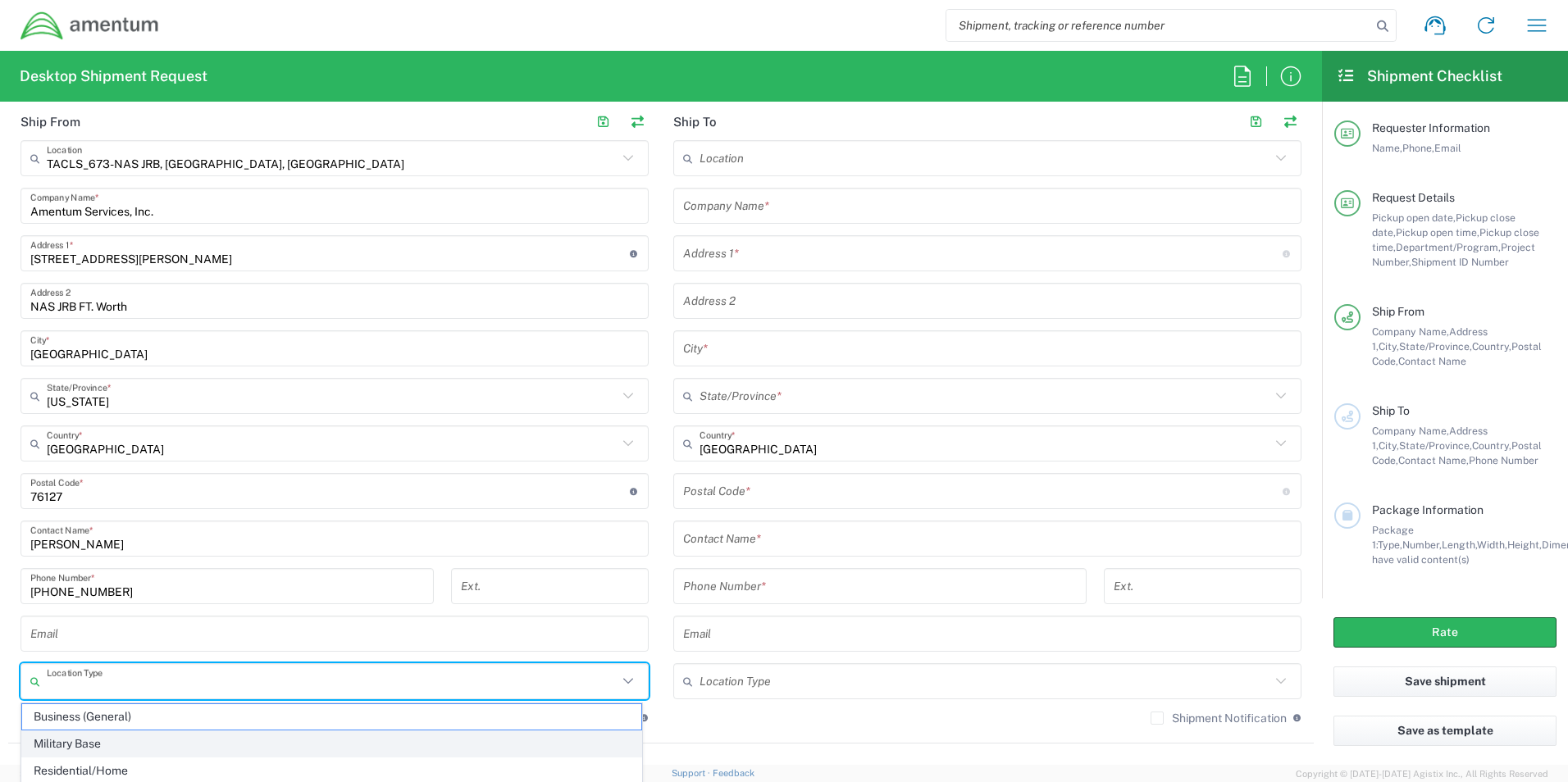
click at [189, 735] on span "Military Base" at bounding box center [331, 744] width 619 height 26
type input "Military Base"
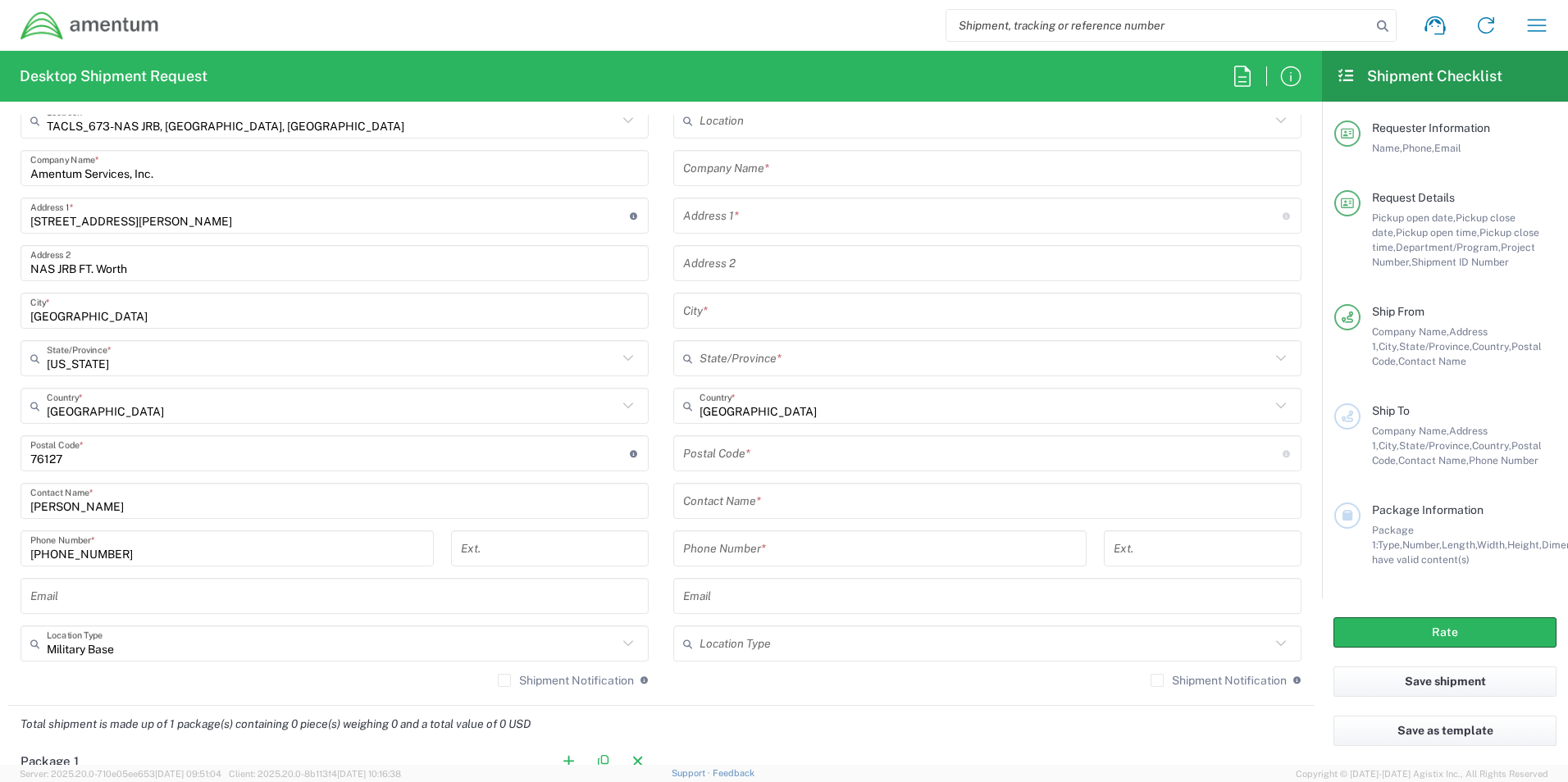
scroll to position [492, 0]
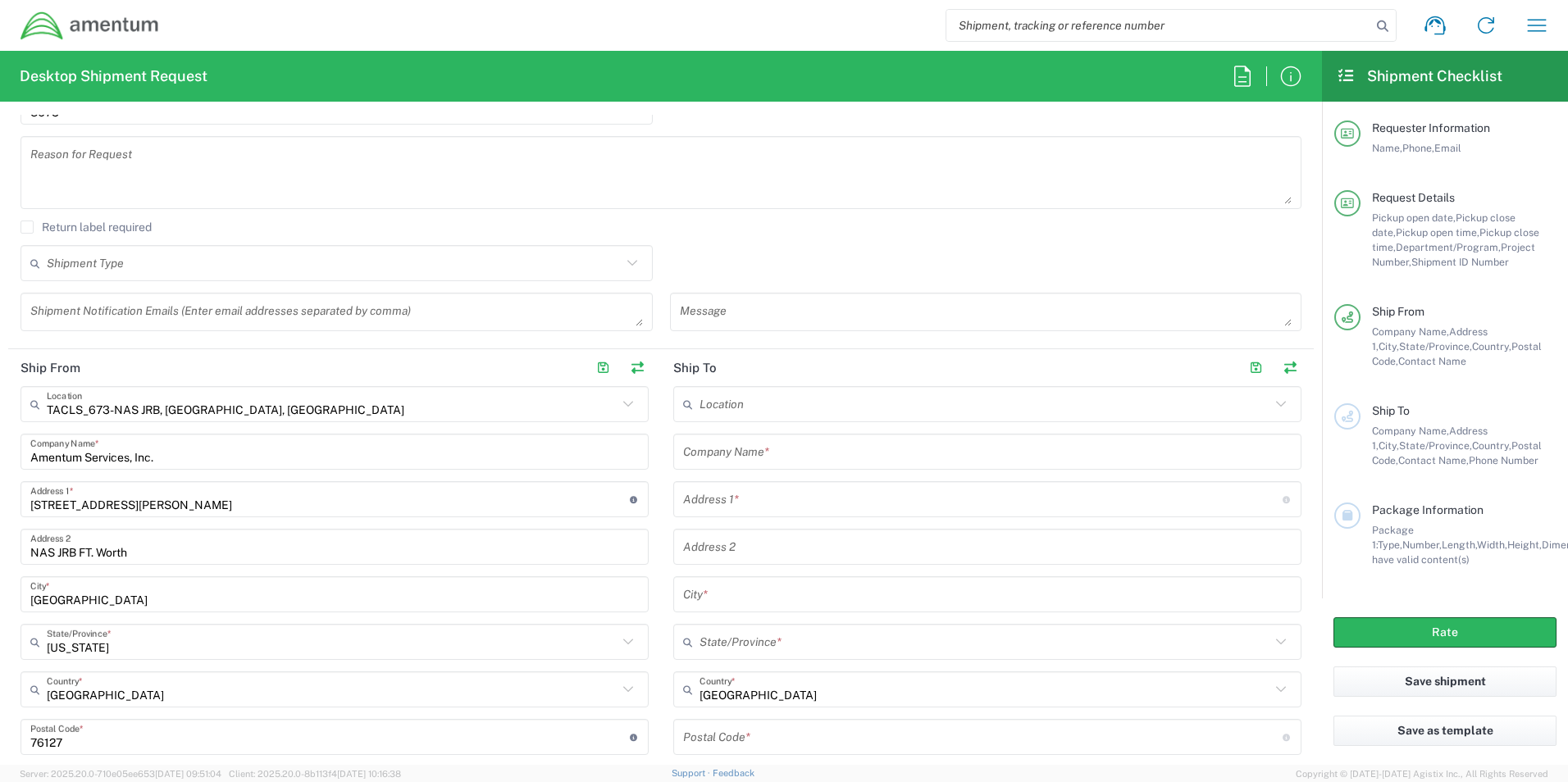
click at [854, 417] on input "text" at bounding box center [985, 404] width 571 height 29
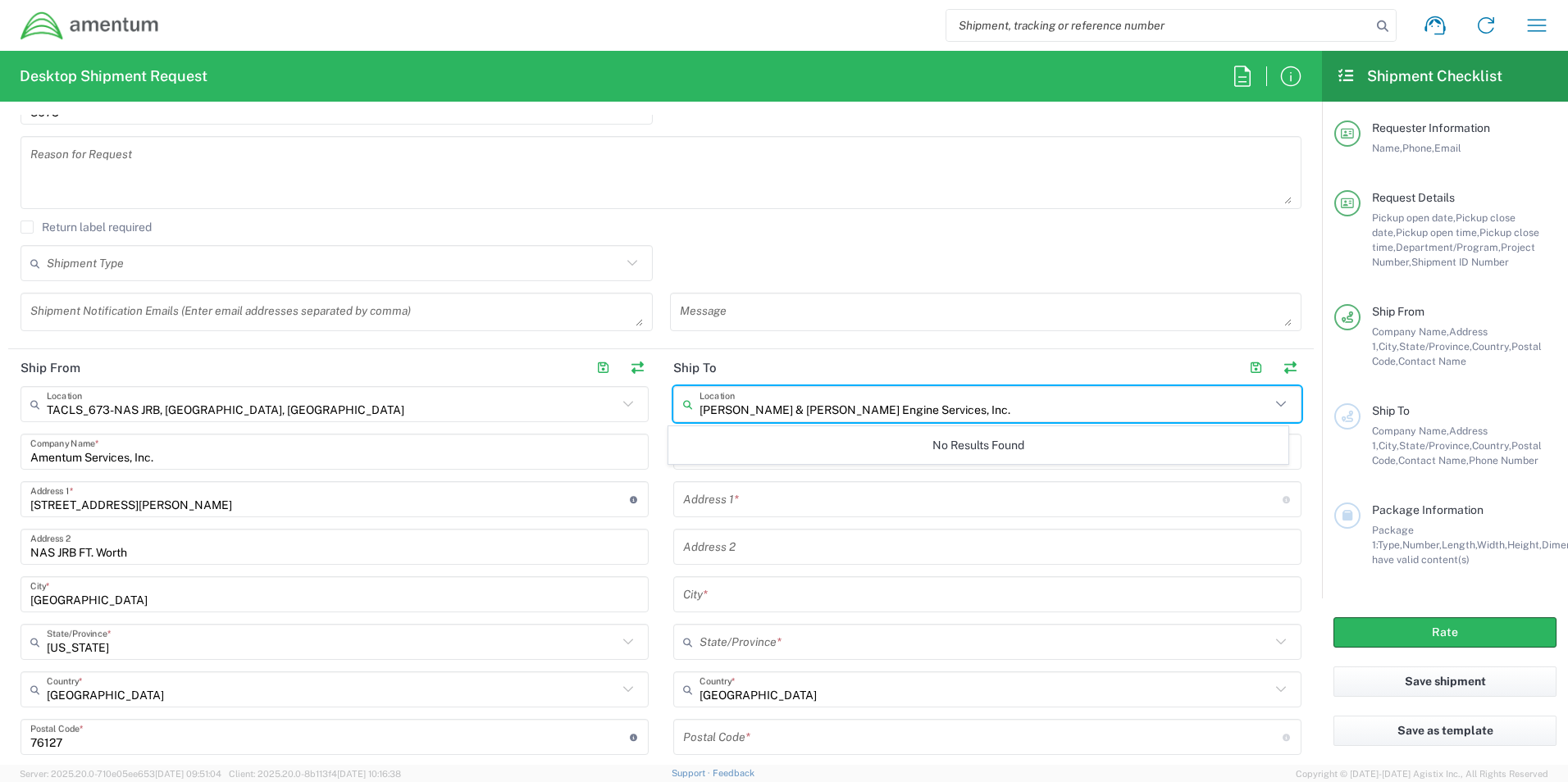
type input "[PERSON_NAME] & [PERSON_NAME] Engine Services, Inc."
click at [693, 505] on input "text" at bounding box center [982, 499] width 599 height 29
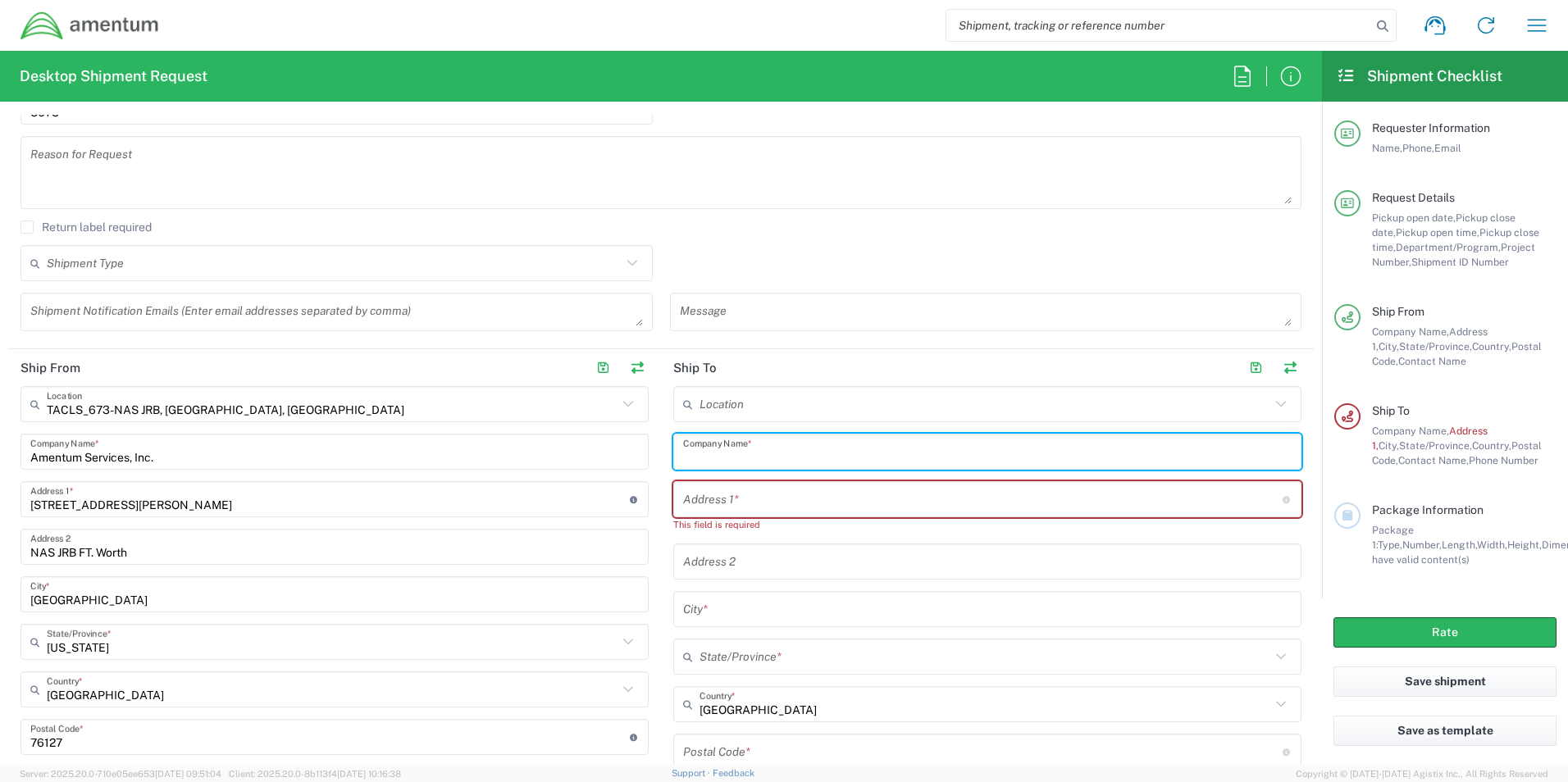
click at [739, 463] on input "text" at bounding box center [986, 452] width 608 height 29
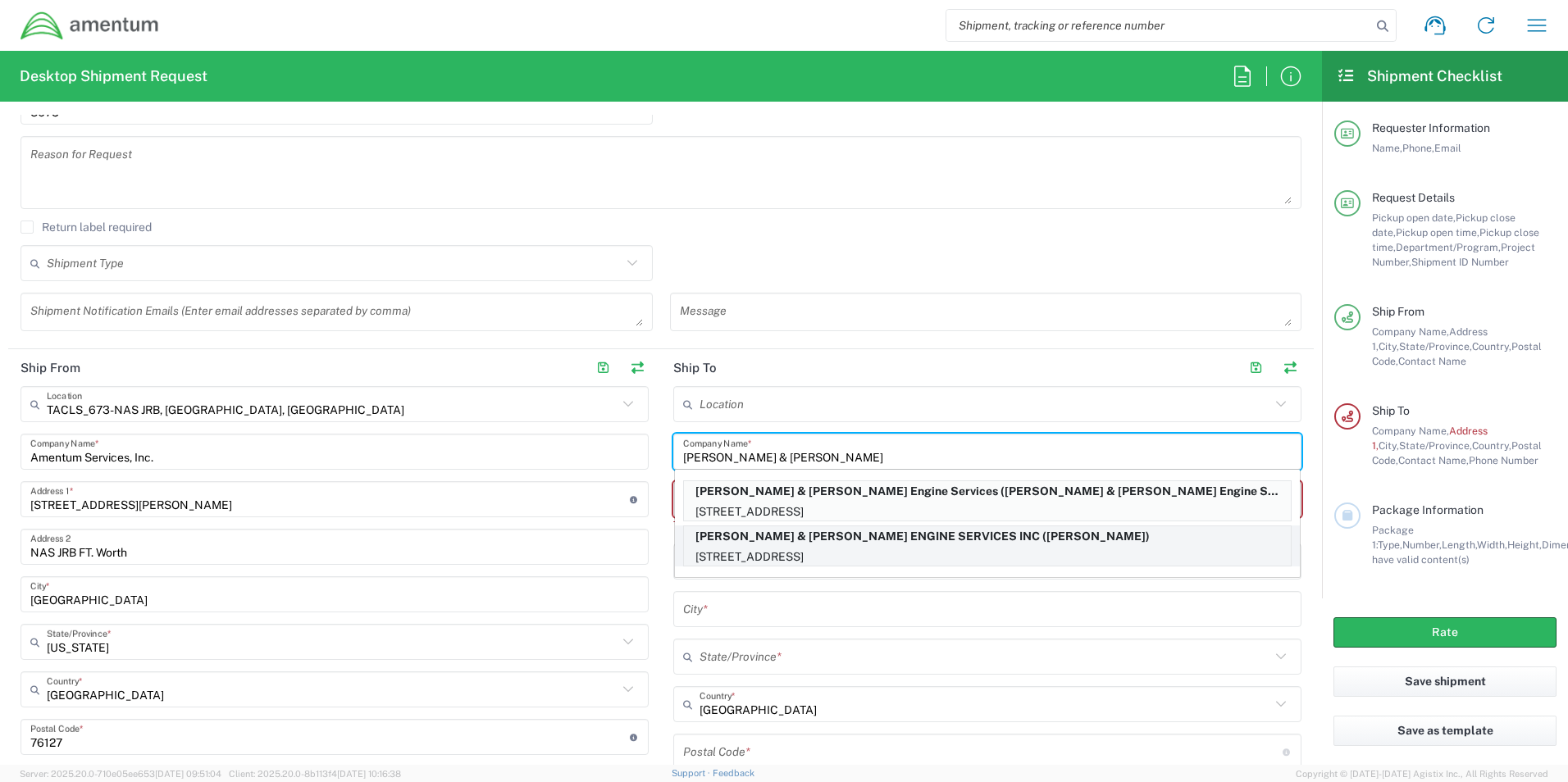
click at [837, 552] on p "[STREET_ADDRESS]" at bounding box center [986, 557] width 606 height 20
type input "[PERSON_NAME] & [PERSON_NAME] ENGINE SERVICES INC"
type input "[STREET_ADDRESS]"
type input "[GEOGRAPHIC_DATA]"
type input "[US_STATE]"
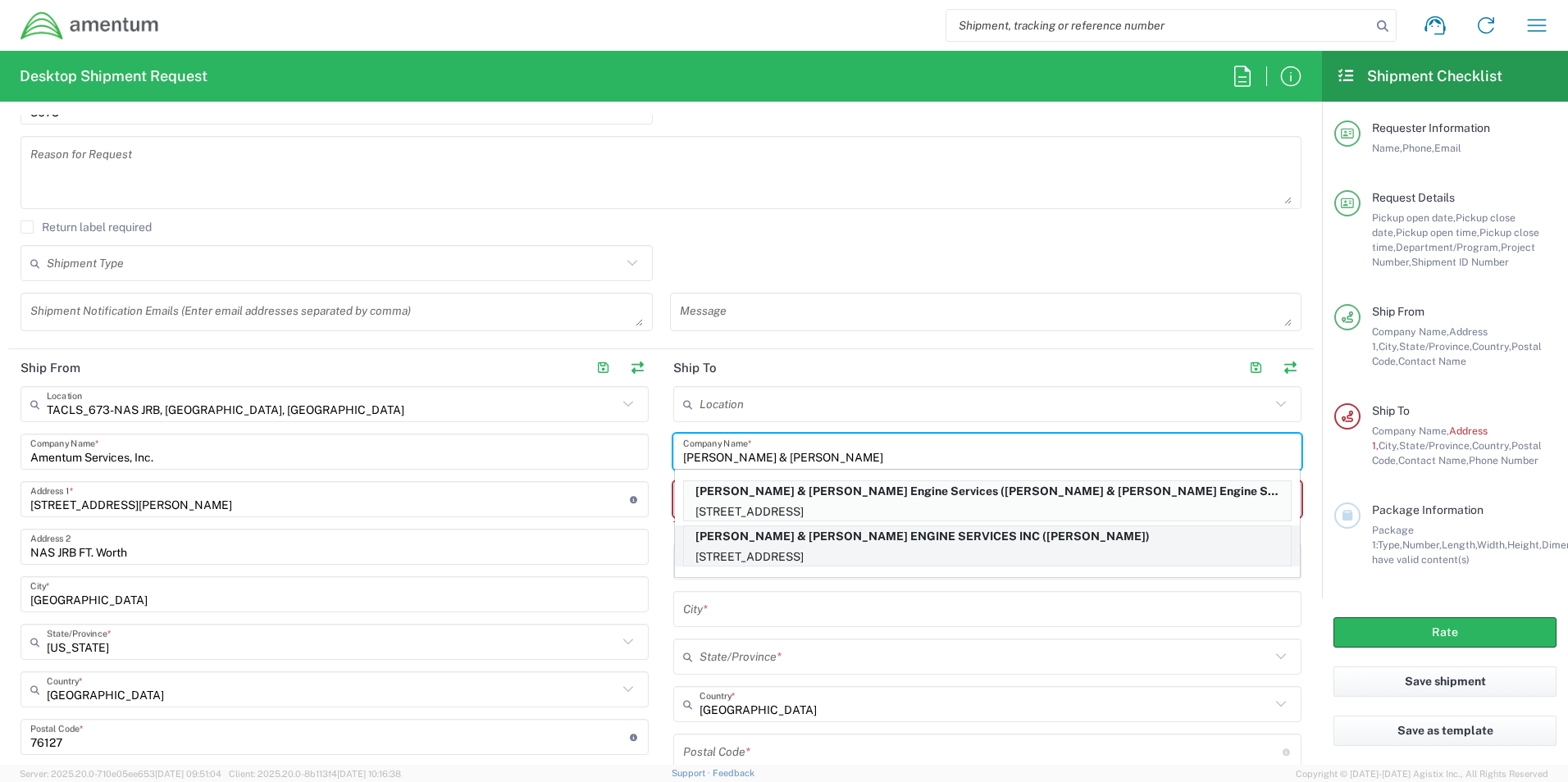
type input "30336"
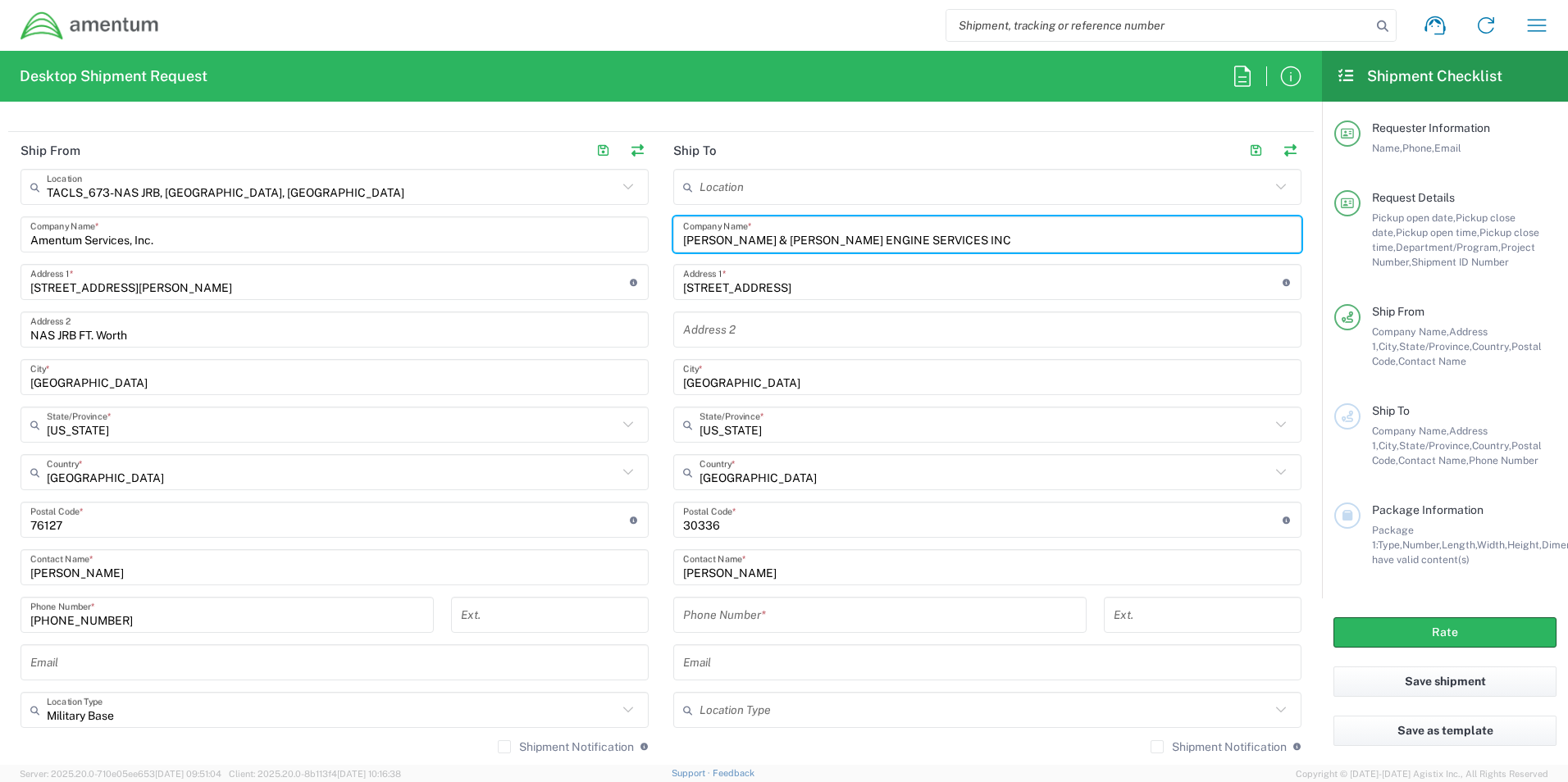
scroll to position [738, 0]
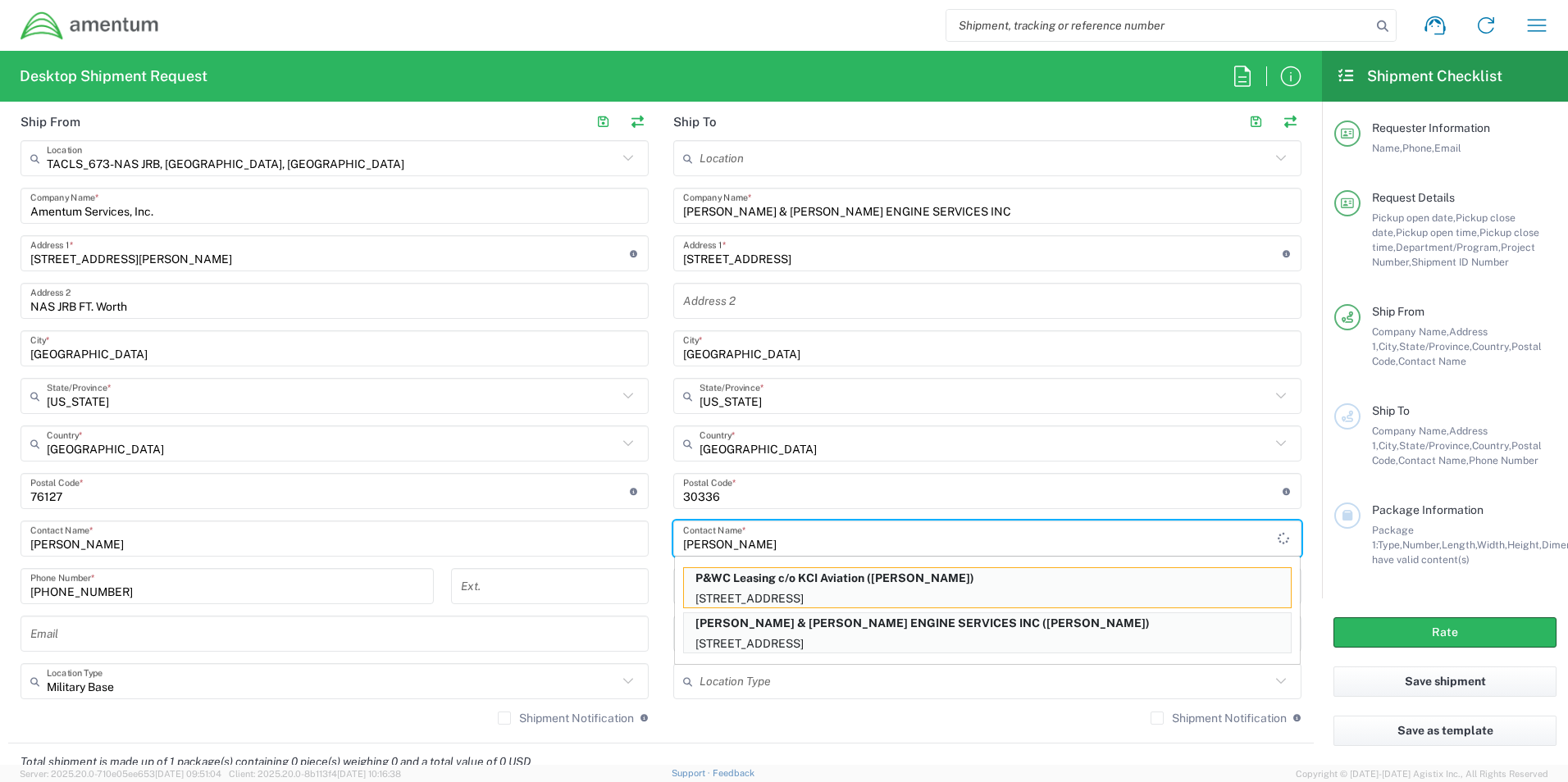
type input "J"
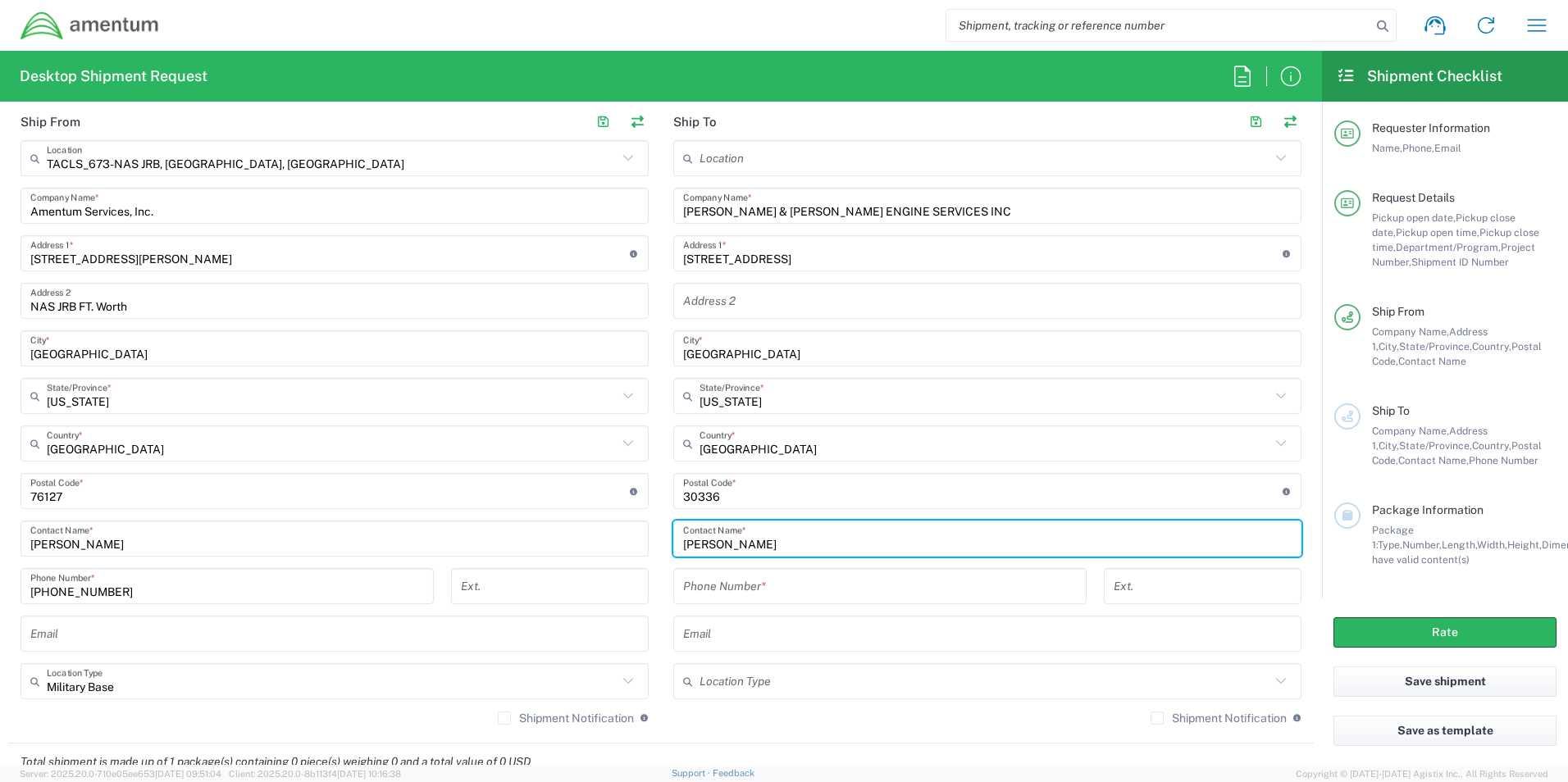
type input "[PERSON_NAME]"
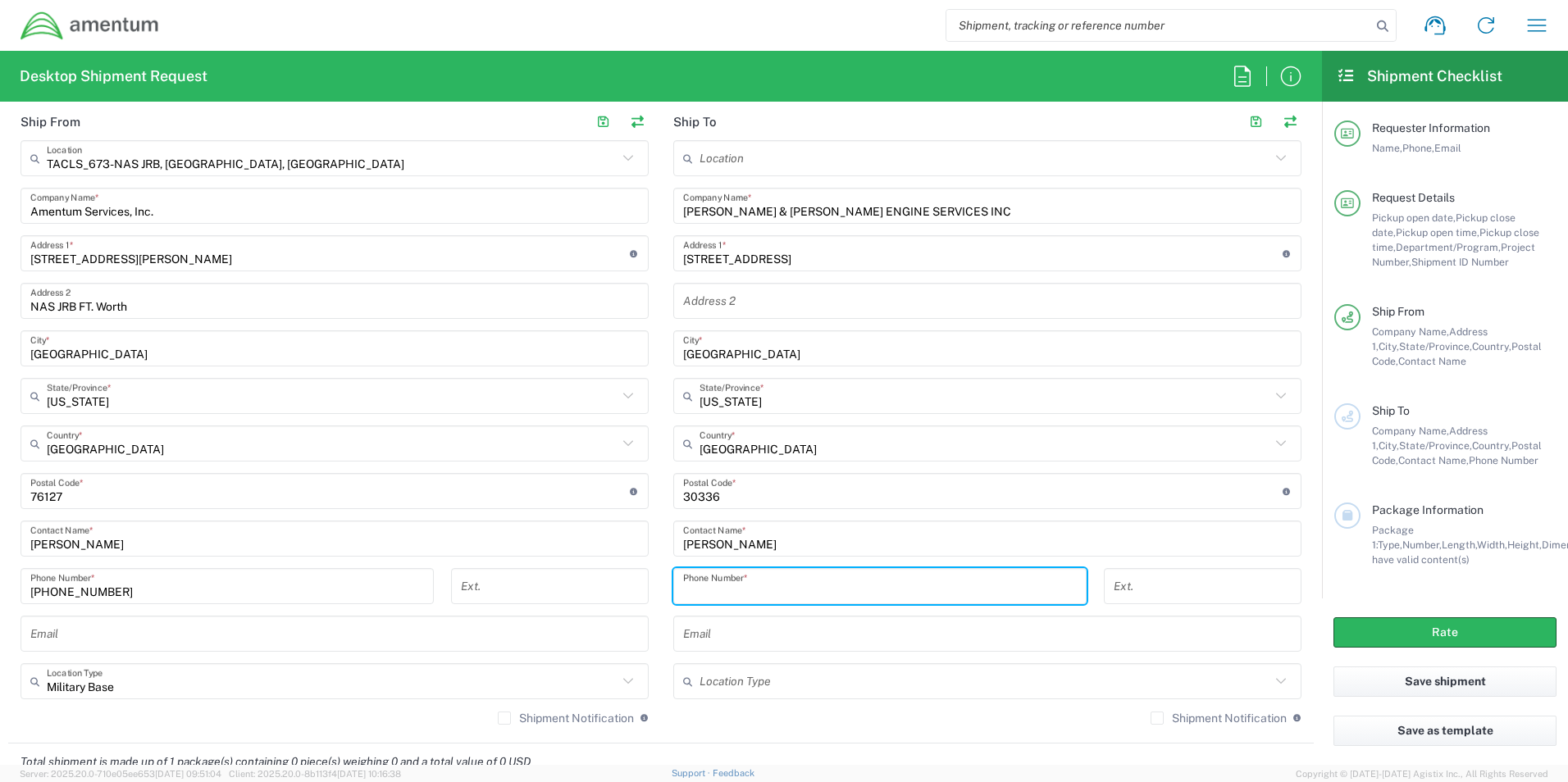
click at [767, 592] on input "tel" at bounding box center [880, 586] width 394 height 29
click at [869, 583] on input "[PHONE_NUMBER]" at bounding box center [880, 586] width 394 height 29
type input "[PHONE_NUMBER]"
click at [850, 632] on input "text" at bounding box center [986, 634] width 608 height 29
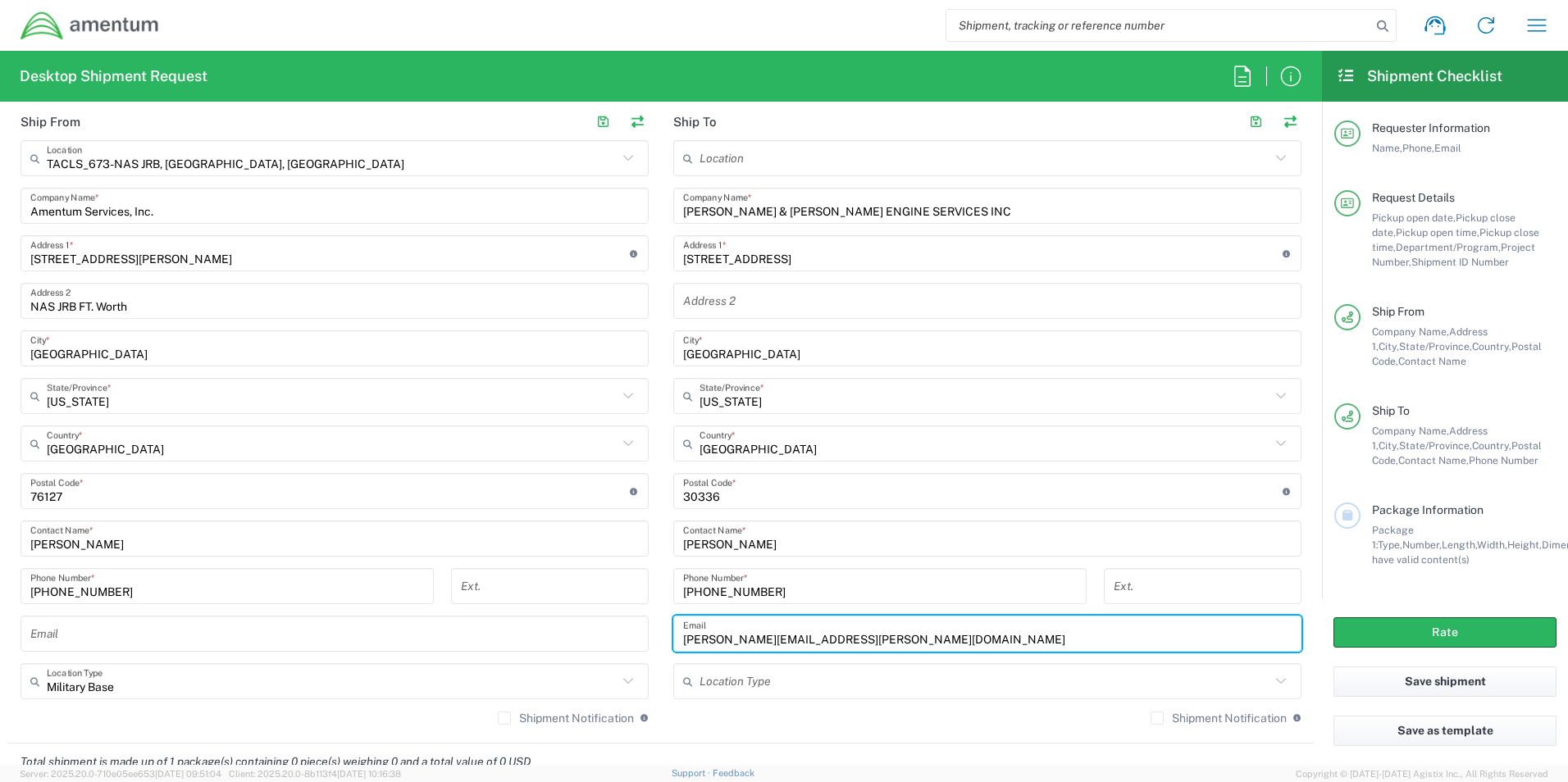
type input "[PERSON_NAME][EMAIL_ADDRESS][PERSON_NAME][DOMAIN_NAME]"
click at [425, 636] on input "text" at bounding box center [334, 634] width 608 height 29
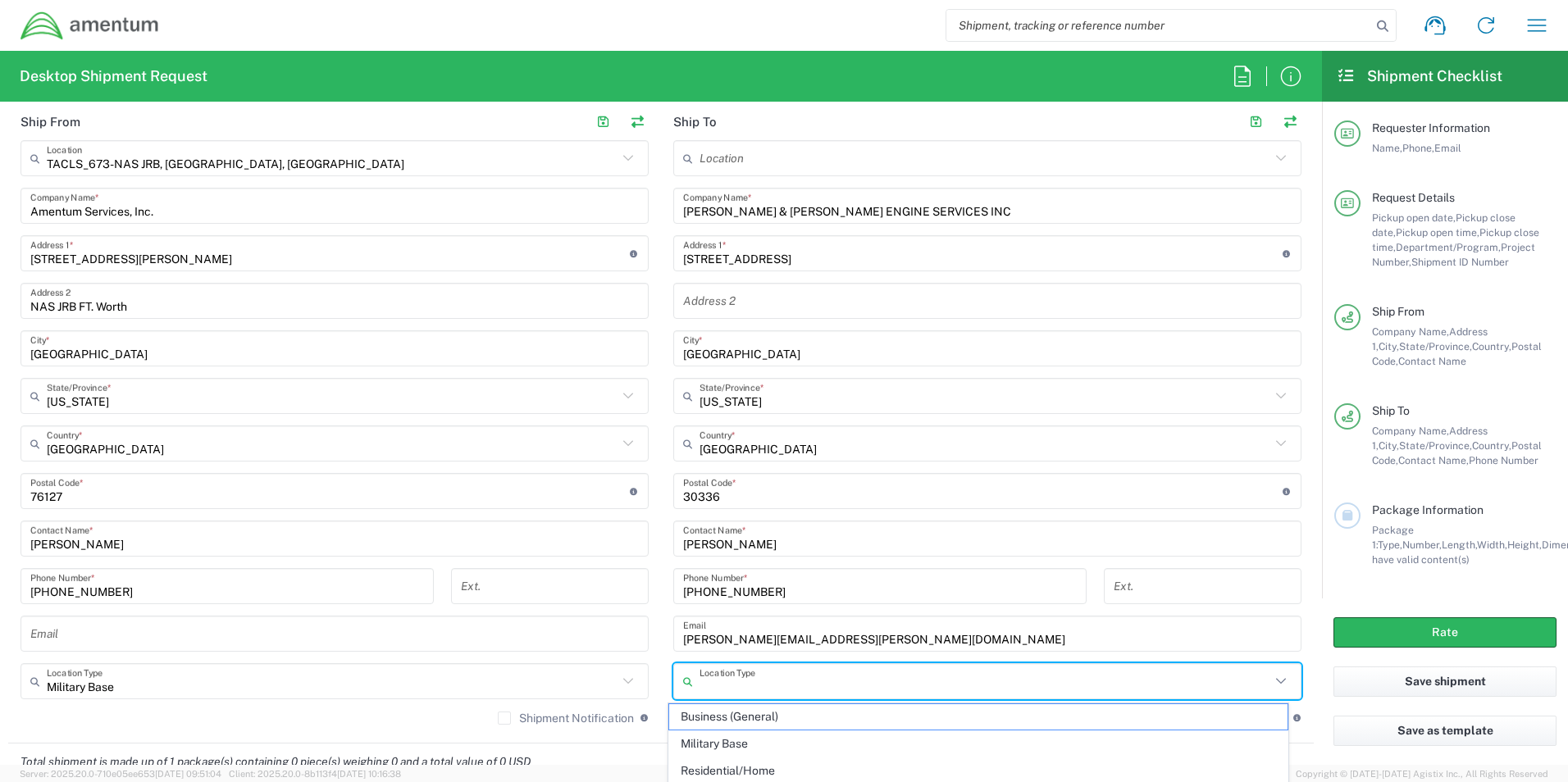
click at [803, 681] on input "text" at bounding box center [985, 681] width 571 height 29
click at [774, 710] on span "Business (General)" at bounding box center [978, 717] width 619 height 26
type input "Business (General)"
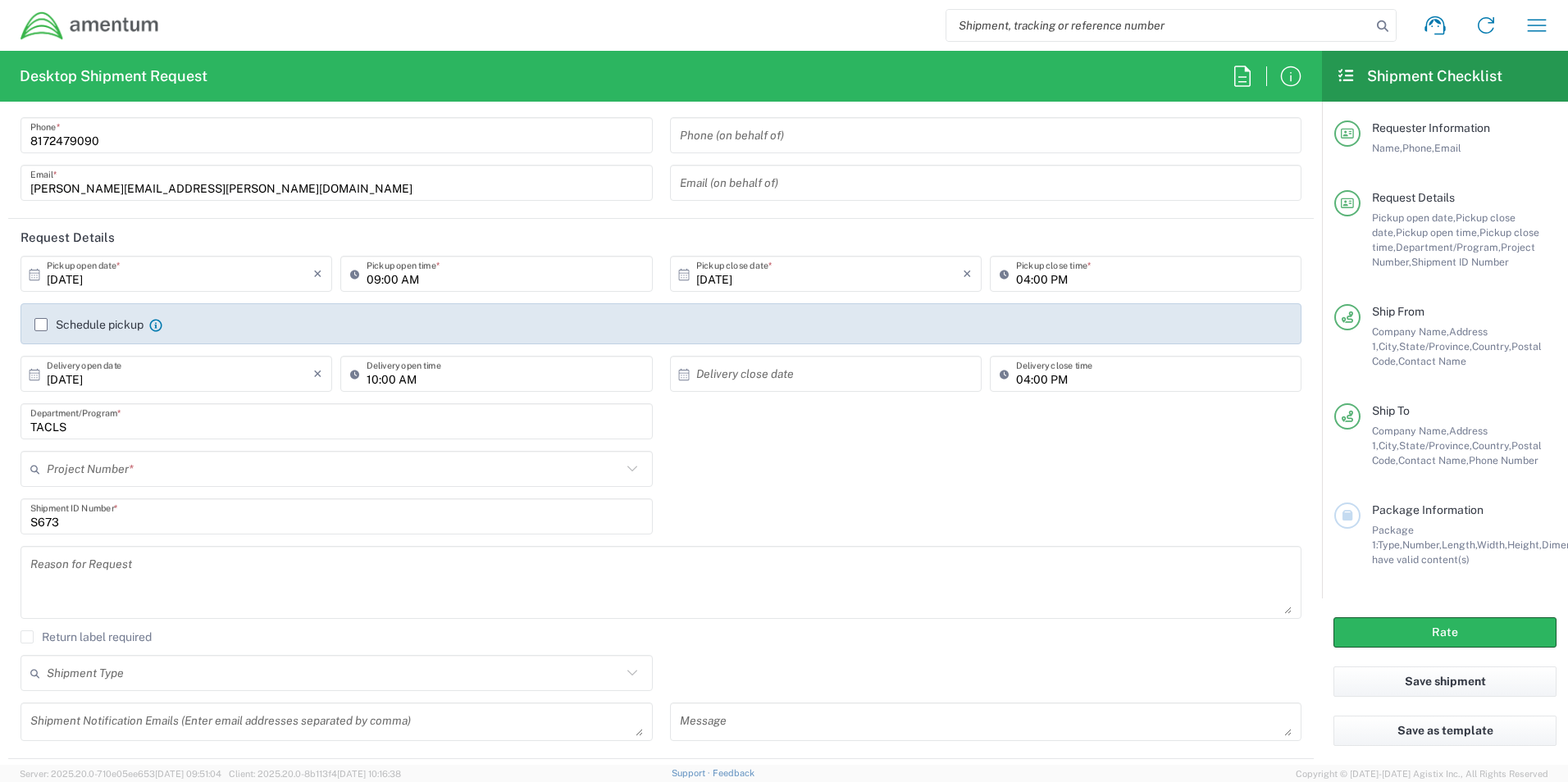
scroll to position [0, 0]
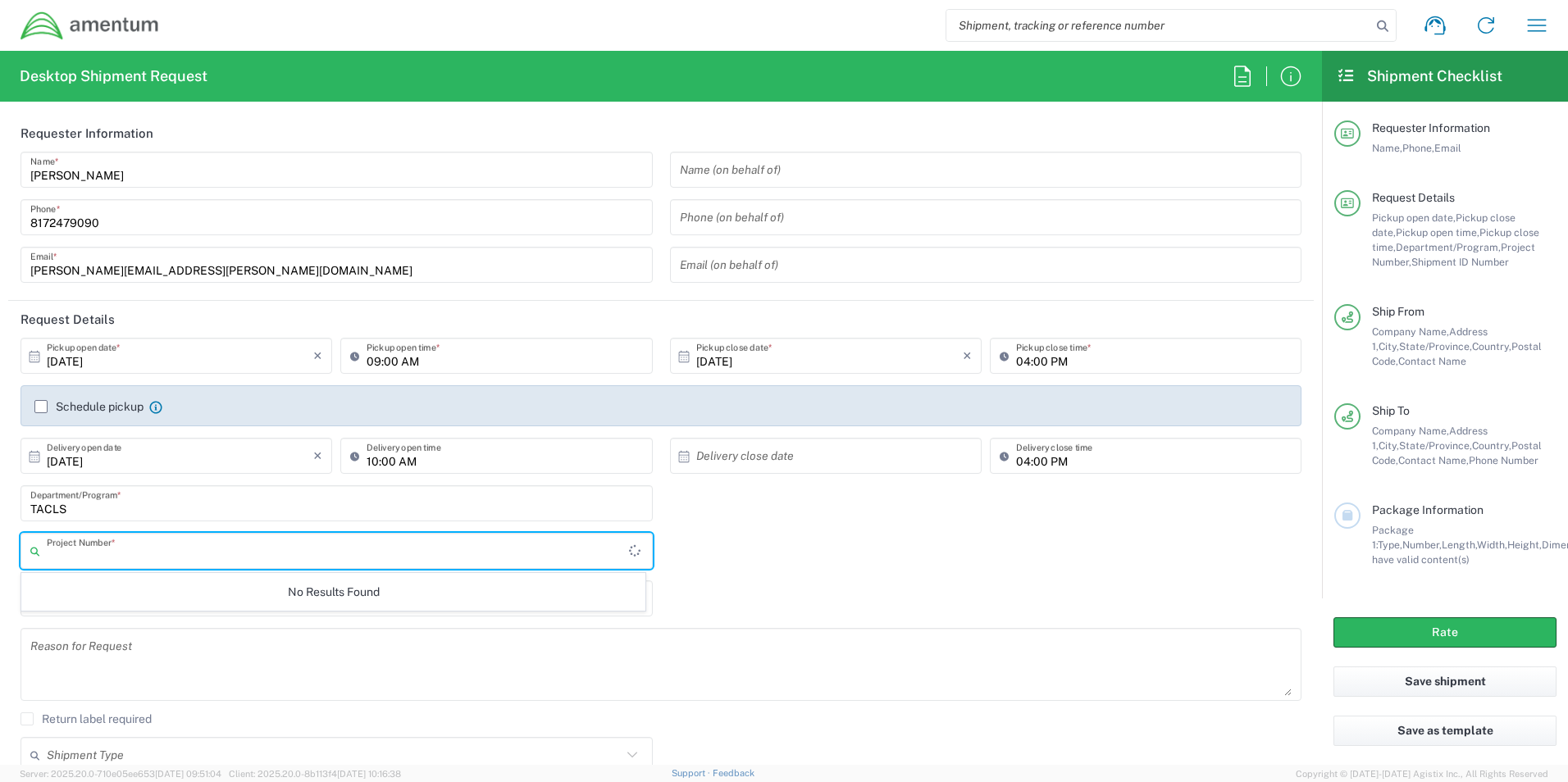
click at [265, 537] on input "text" at bounding box center [338, 551] width 582 height 29
type input "4857.1.2103.00.00.00.000.FRE"
click at [757, 574] on div "4857.1.2103.00.00.00.000.FRE Project Number * No Results Found" at bounding box center [661, 557] width 1297 height 48
click at [336, 563] on input "text" at bounding box center [338, 551] width 582 height 29
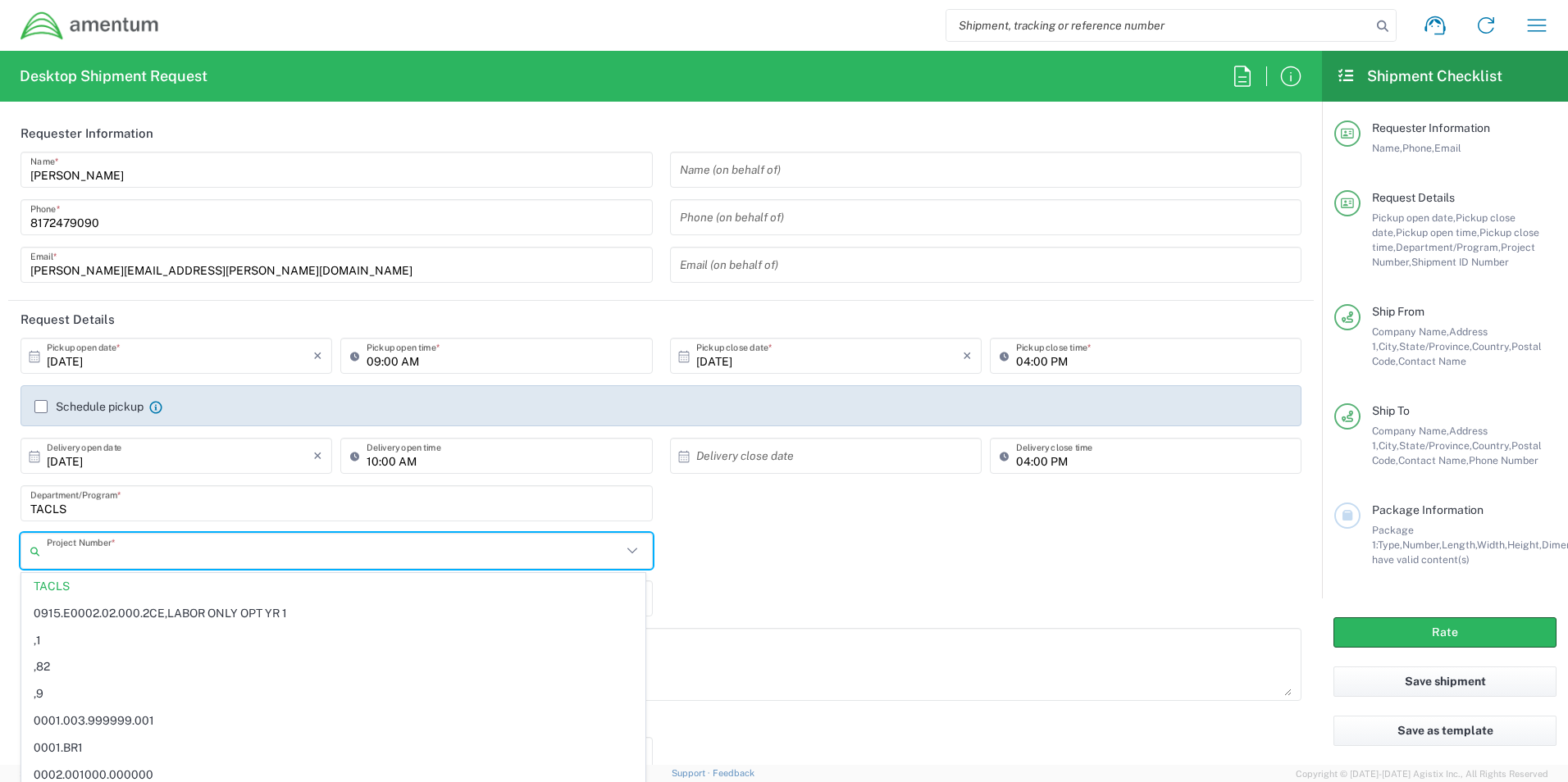
type input "r"
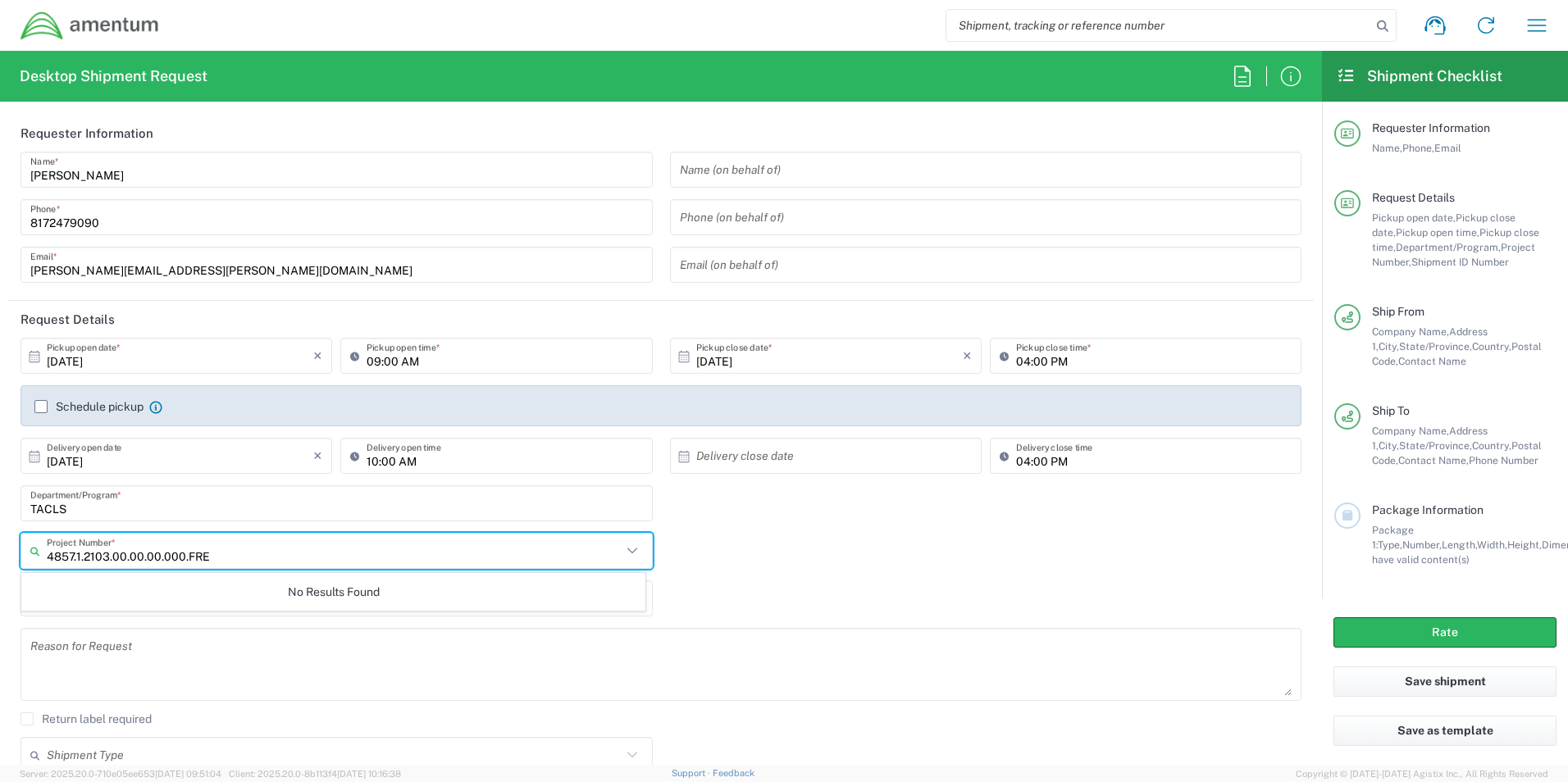
type input "4857.1.2103.00.00.00.000.FRE"
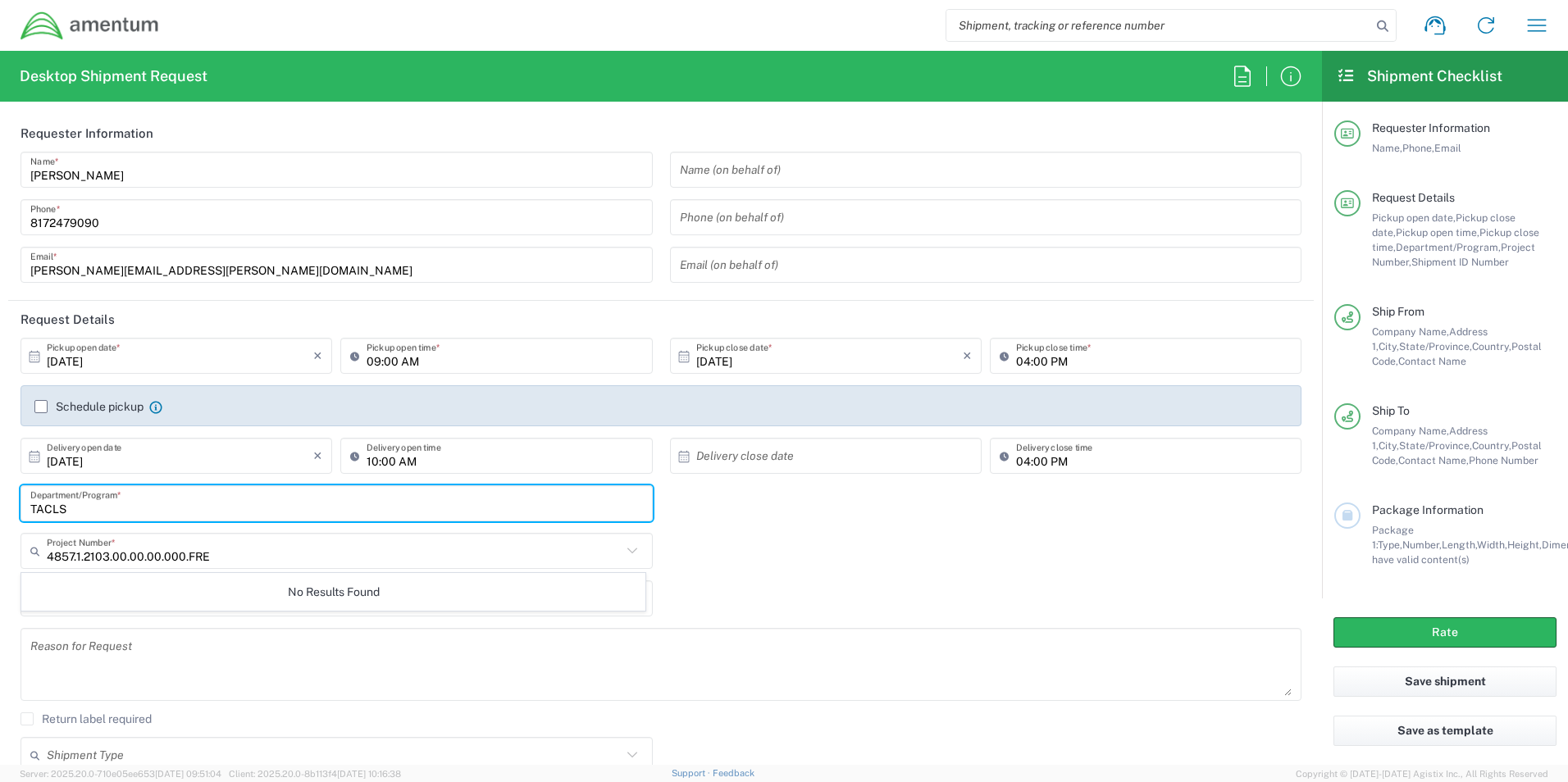
click at [320, 504] on input "TACLS" at bounding box center [337, 503] width 613 height 29
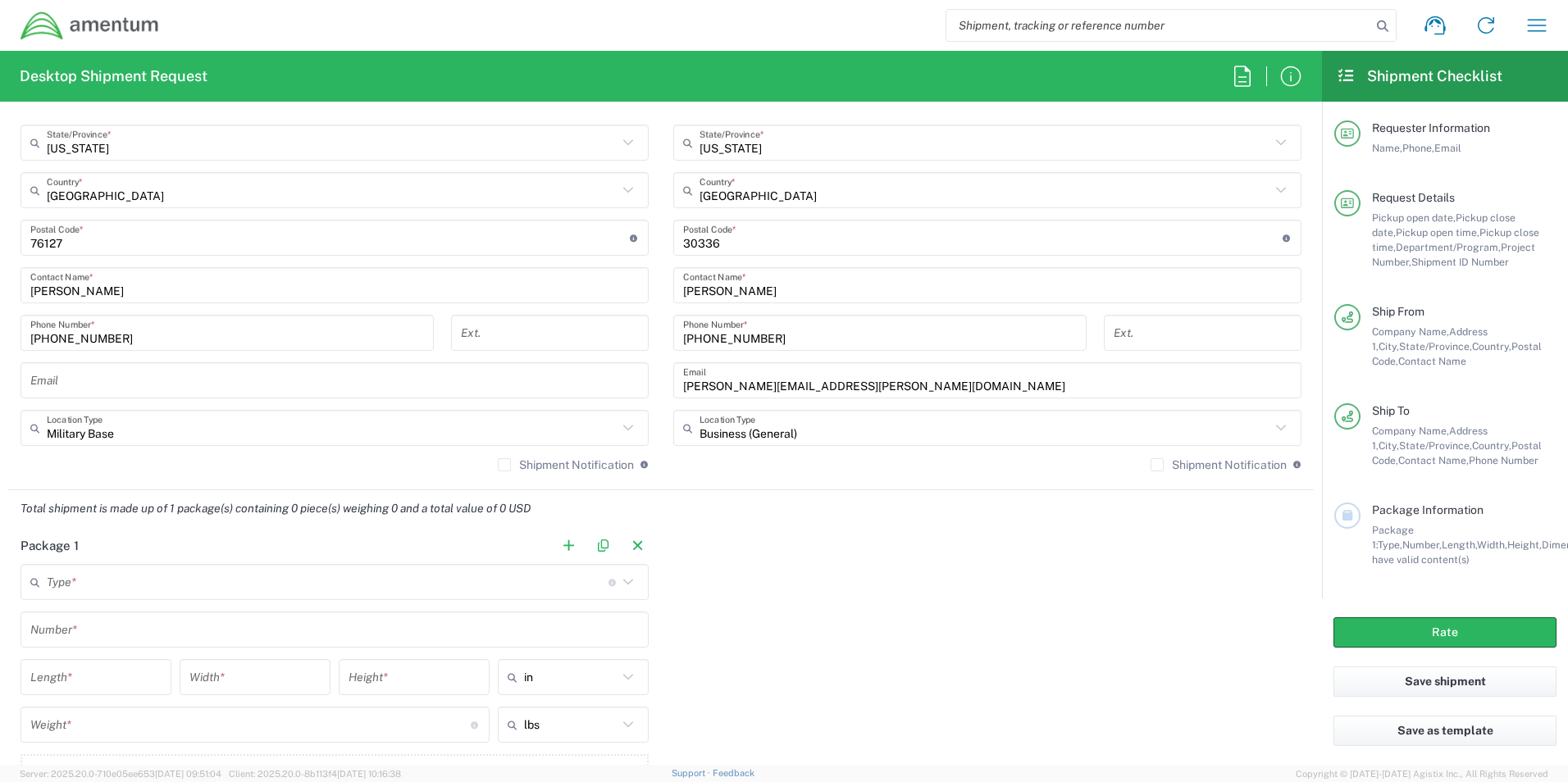
scroll to position [1229, 0]
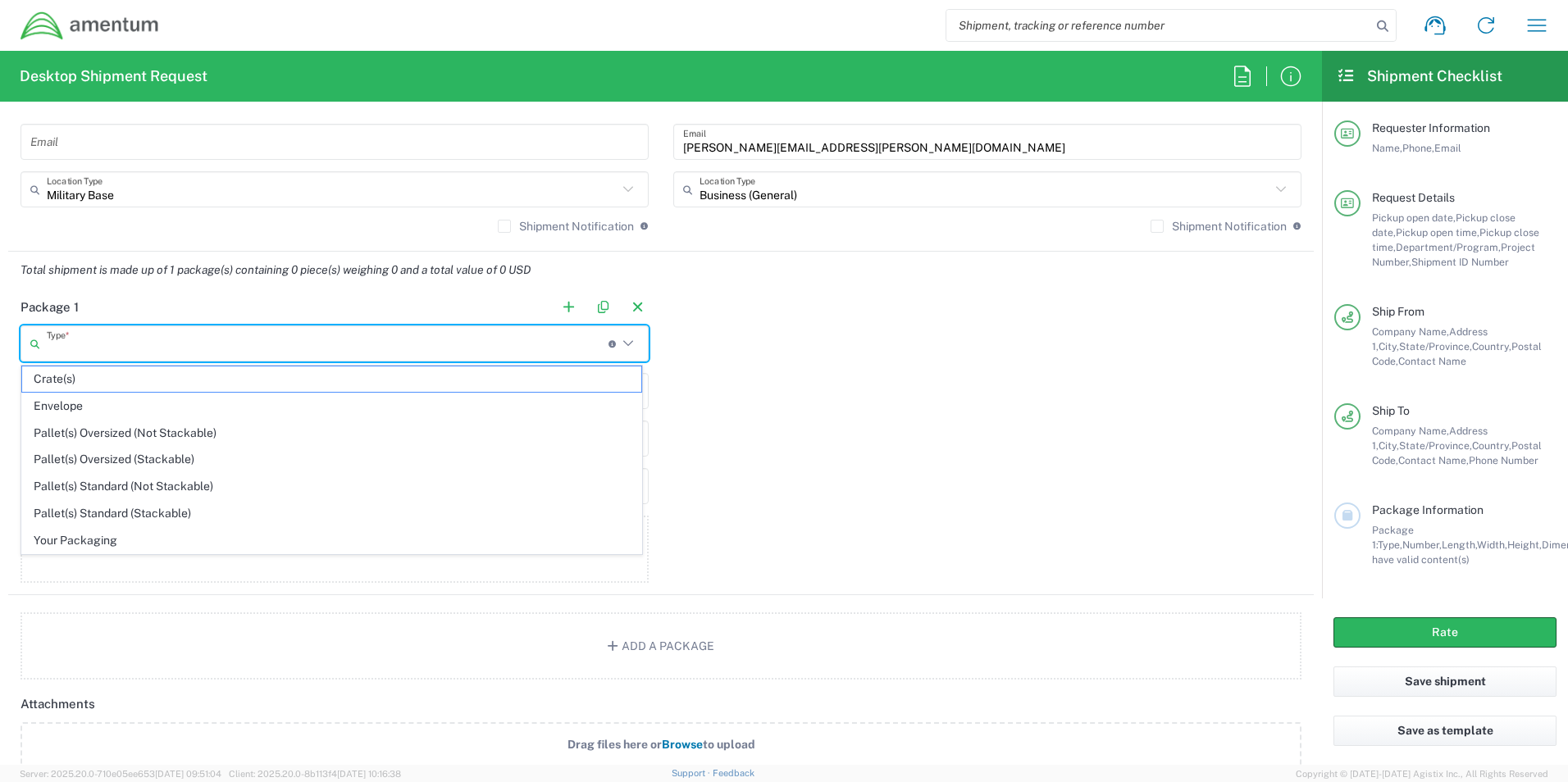
click at [393, 342] on input "text" at bounding box center [328, 343] width 561 height 29
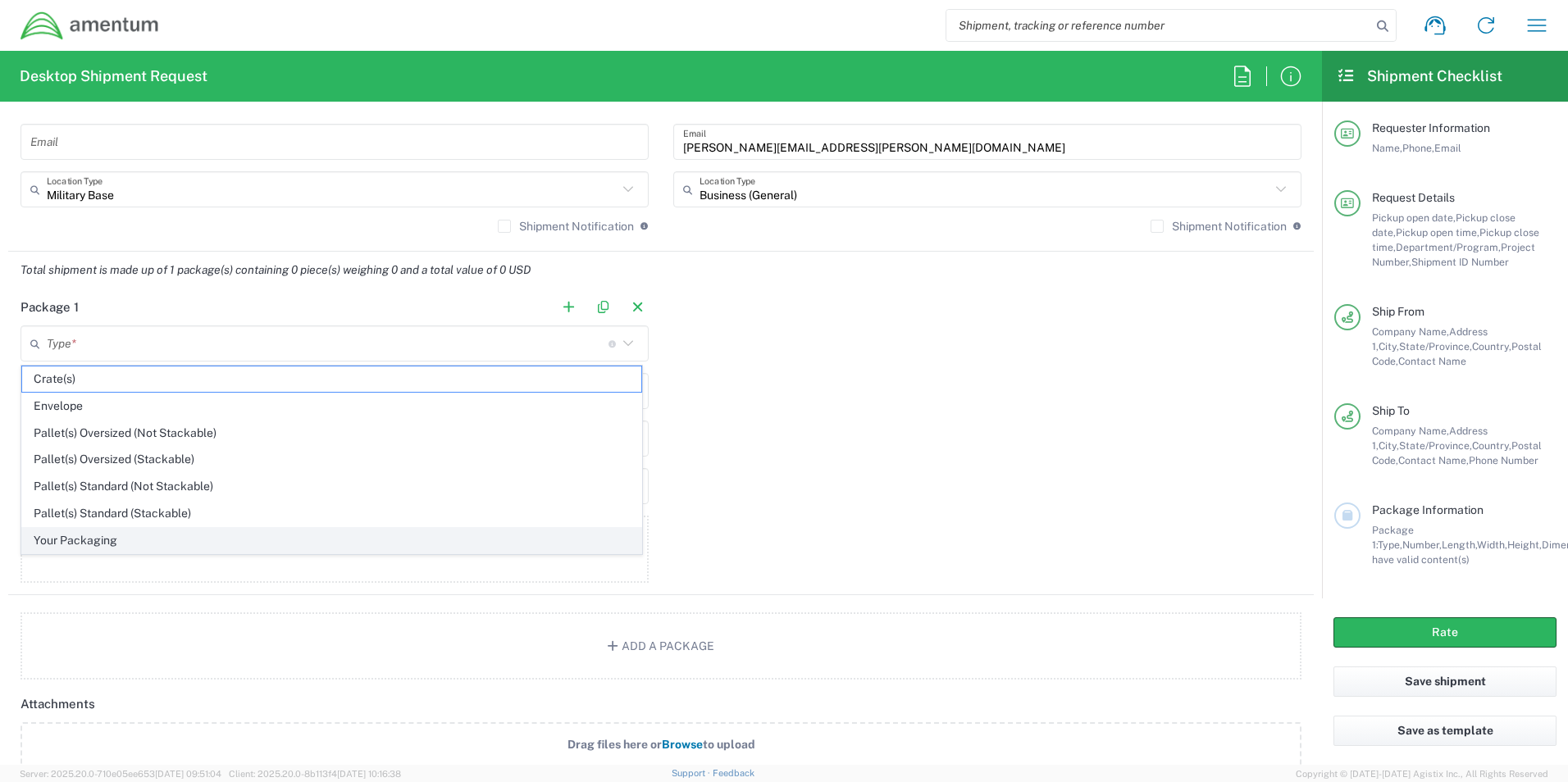
click at [105, 540] on span "Your Packaging" at bounding box center [331, 541] width 619 height 26
type input "Your Packaging"
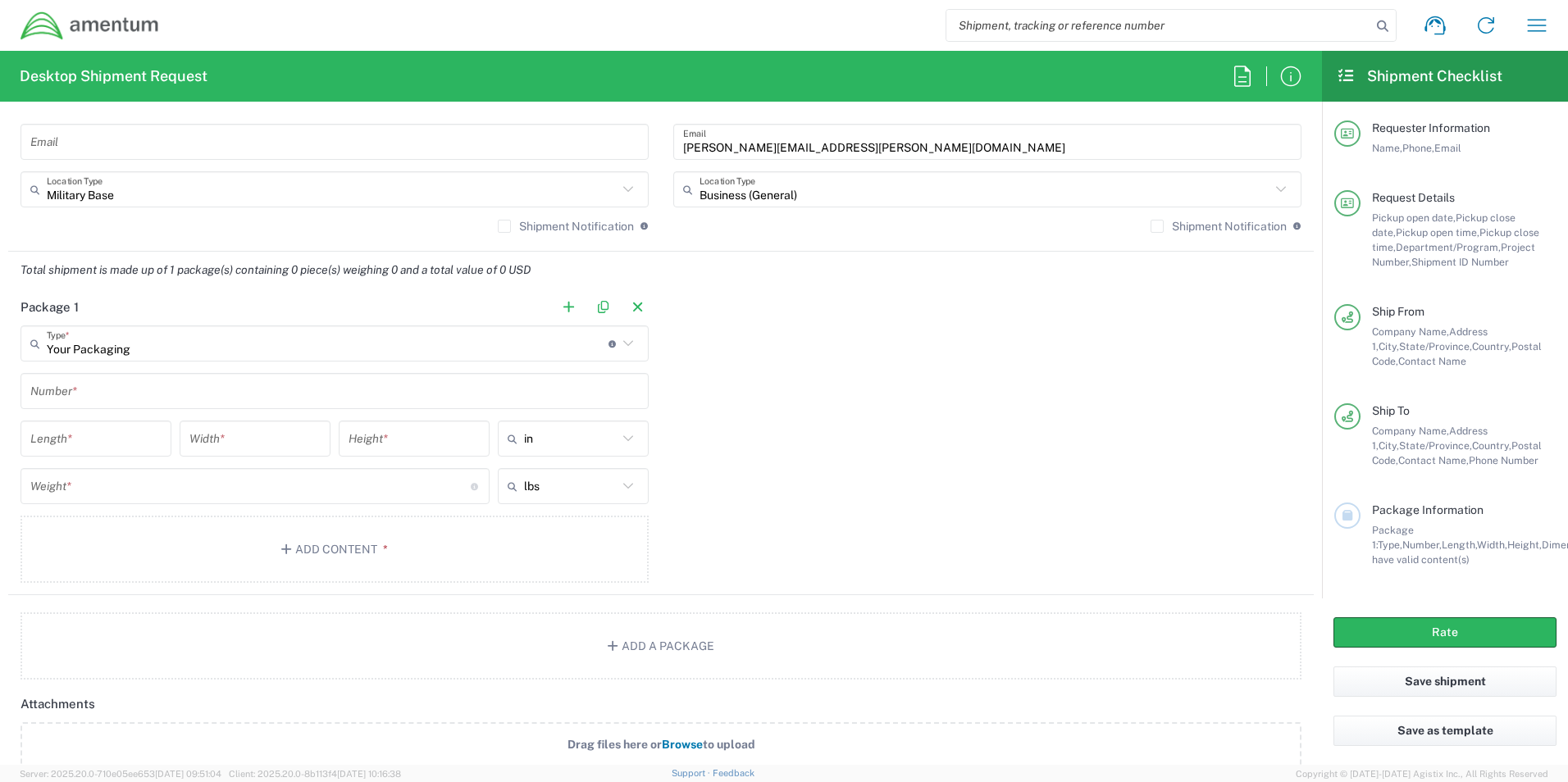
click at [155, 395] on input "text" at bounding box center [334, 391] width 608 height 29
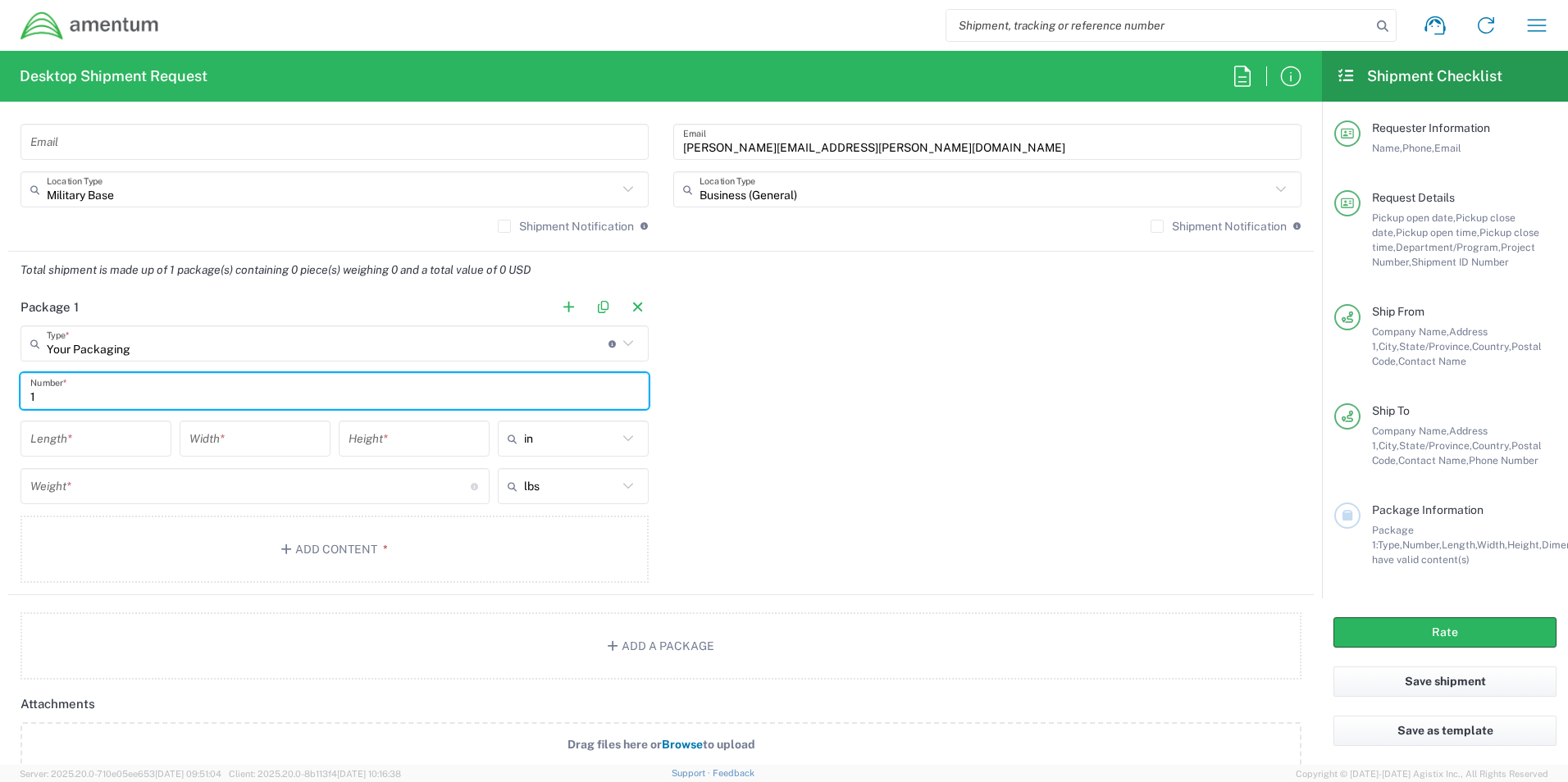
type input "1"
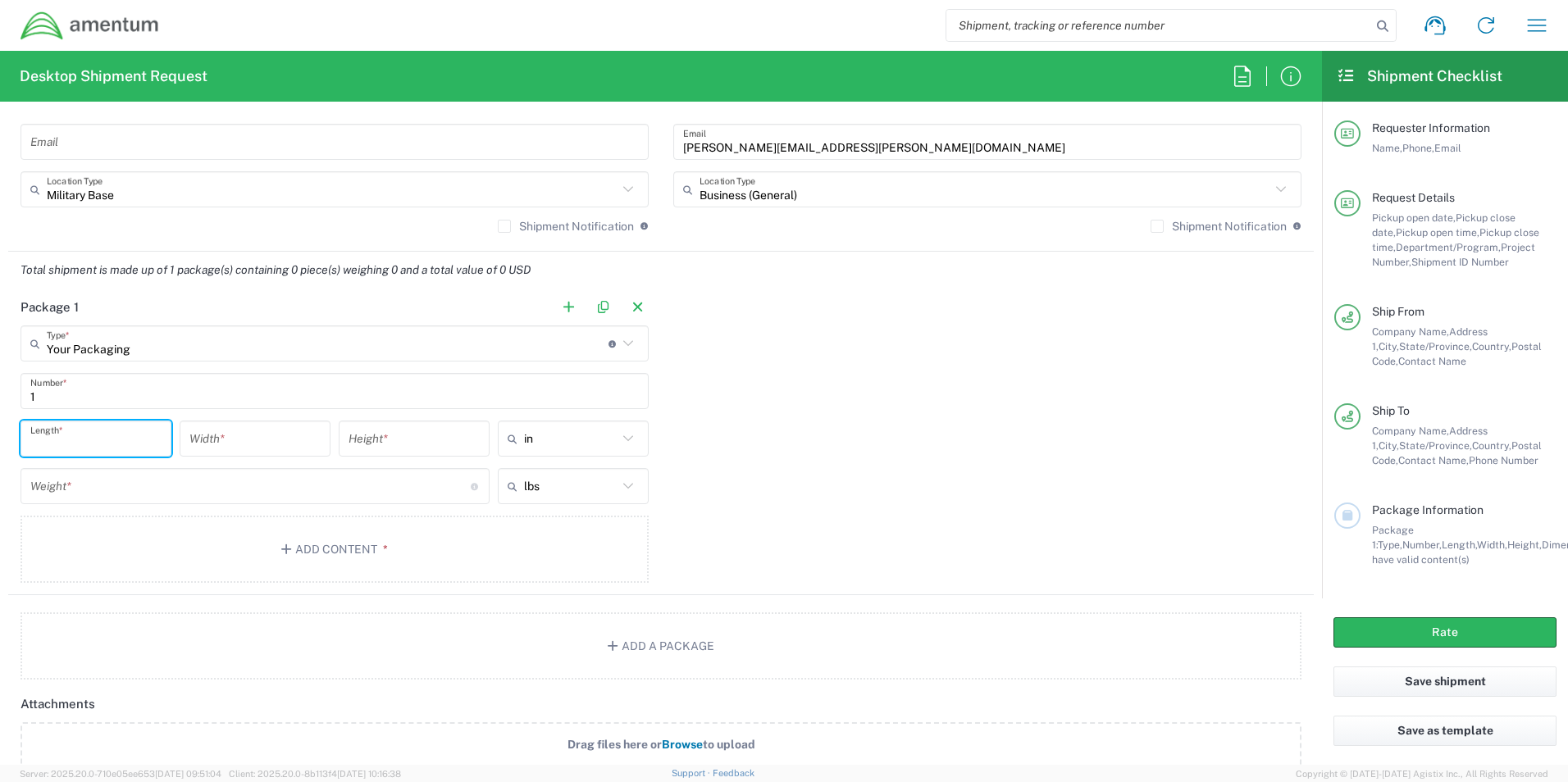
click at [98, 443] on input "number" at bounding box center [96, 439] width 132 height 29
type input "12"
click at [227, 448] on input "number" at bounding box center [255, 439] width 132 height 29
type input "10"
click at [363, 447] on input "number" at bounding box center [414, 439] width 132 height 29
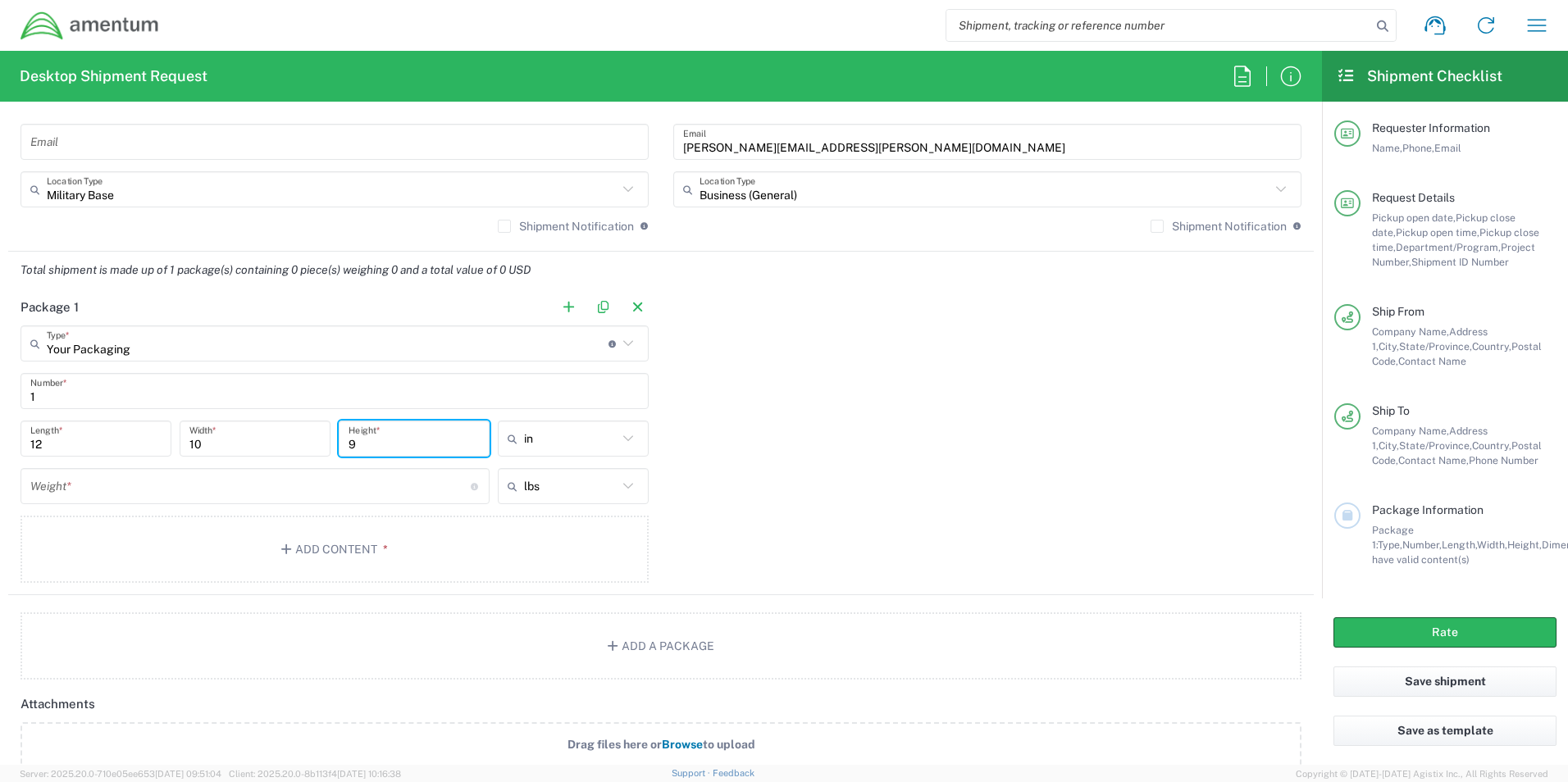
type input "9"
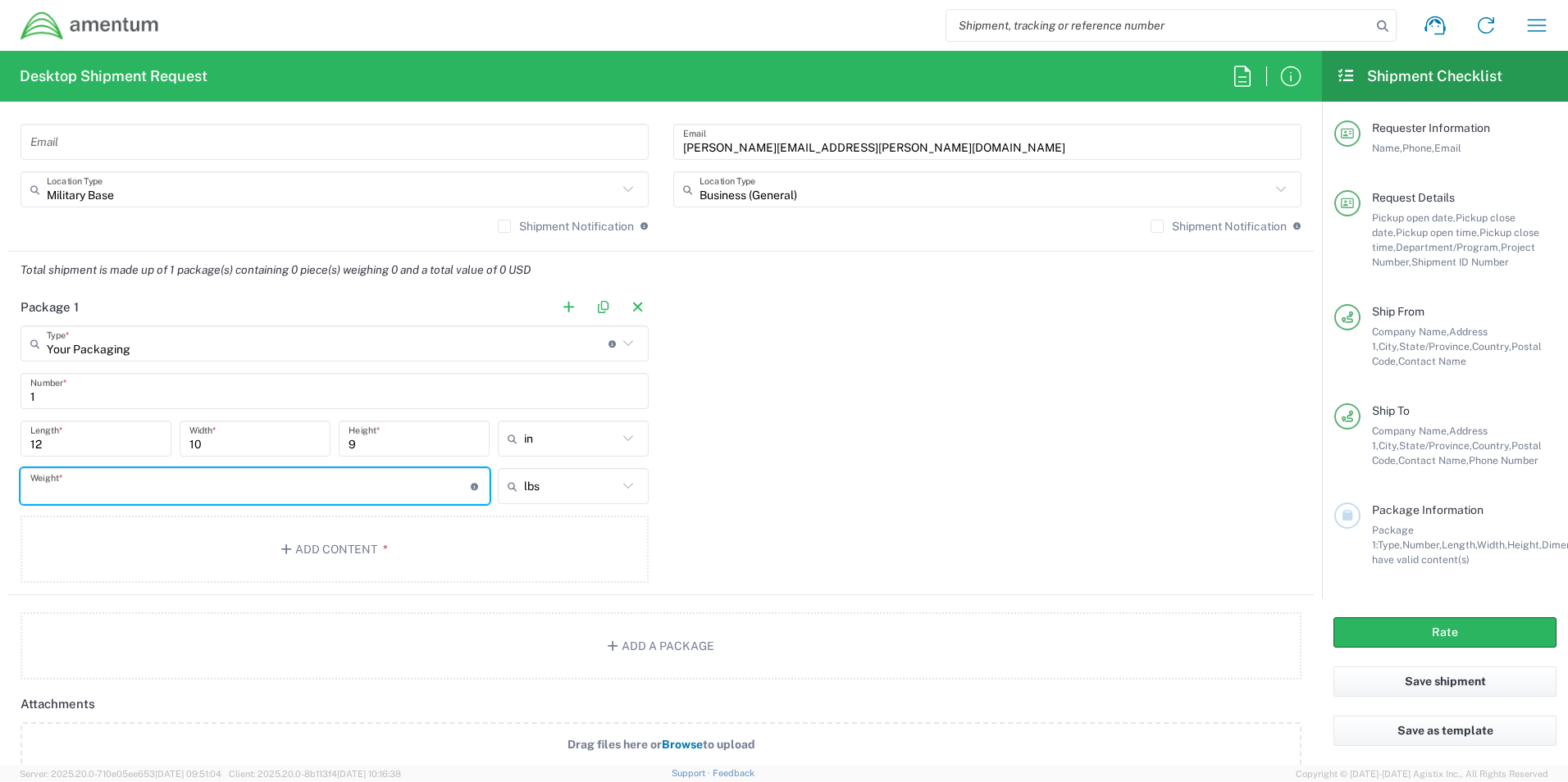
click at [340, 491] on input "number" at bounding box center [250, 486] width 440 height 29
type input "2.5"
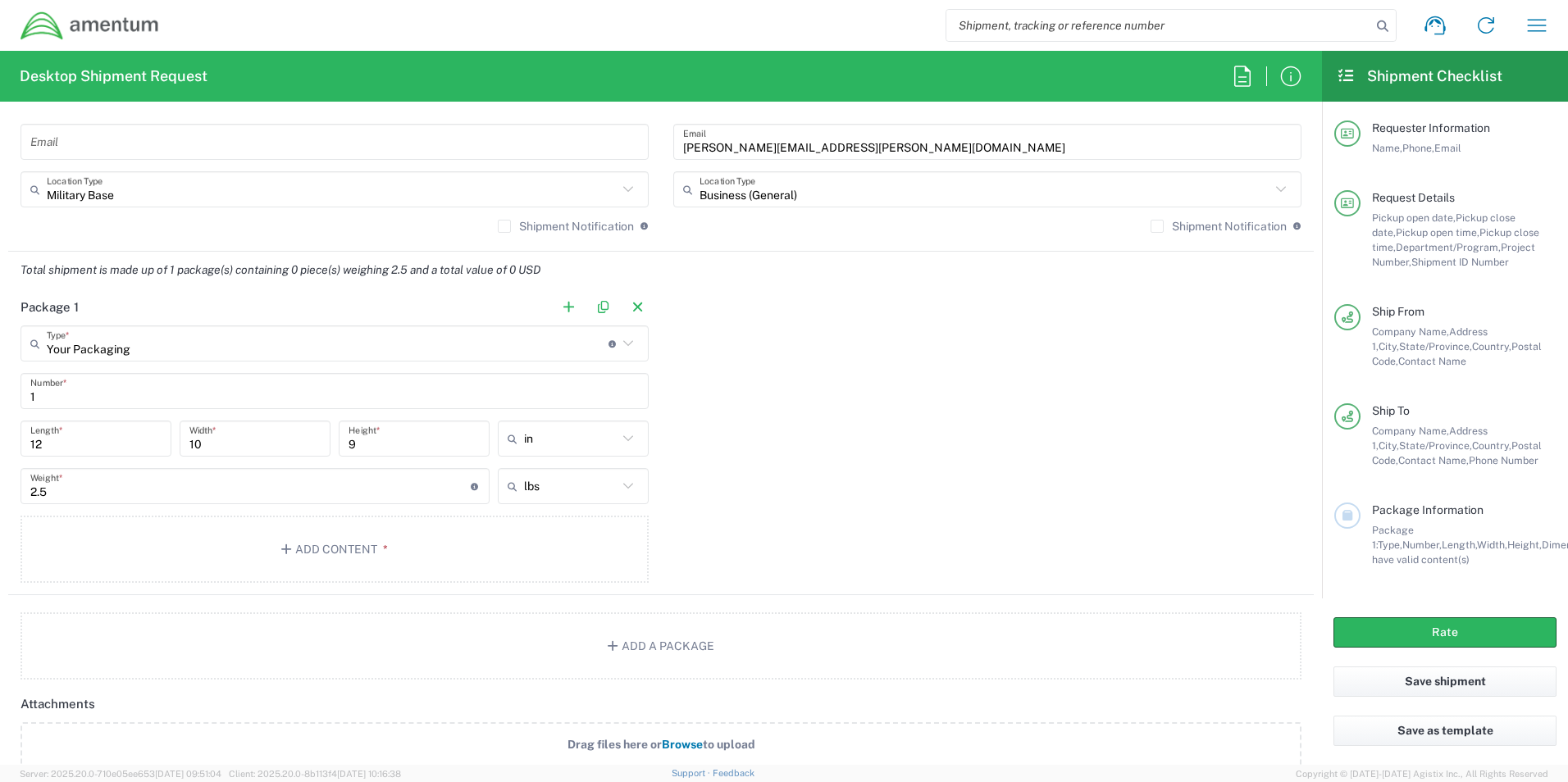
click at [884, 429] on div "Package 1 Your Packaging Type * Material used to package goods Crate(s) Envelop…" at bounding box center [661, 442] width 1305 height 306
click at [479, 577] on button "Add Content *" at bounding box center [334, 548] width 628 height 67
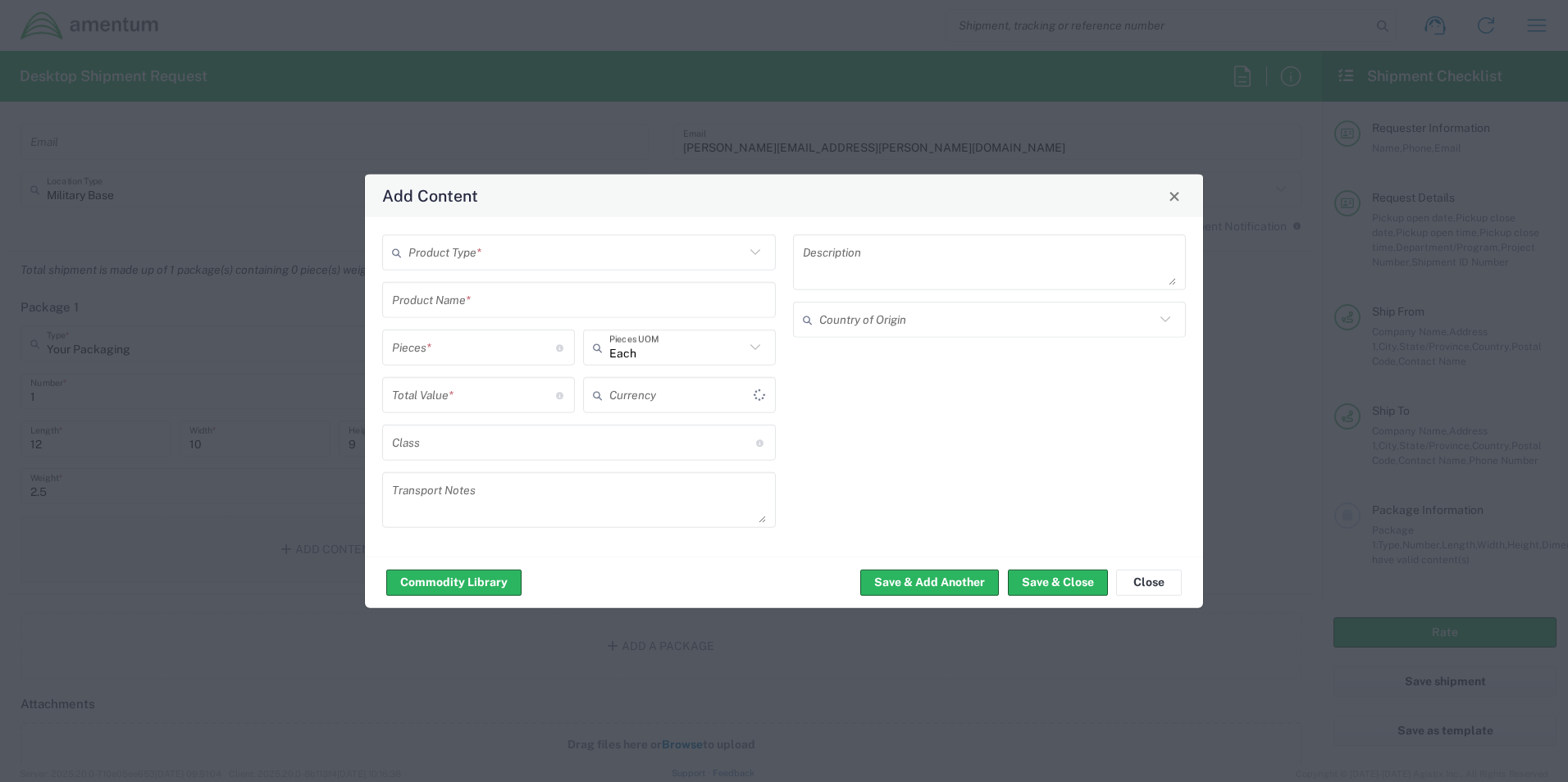
type input "US Dollar"
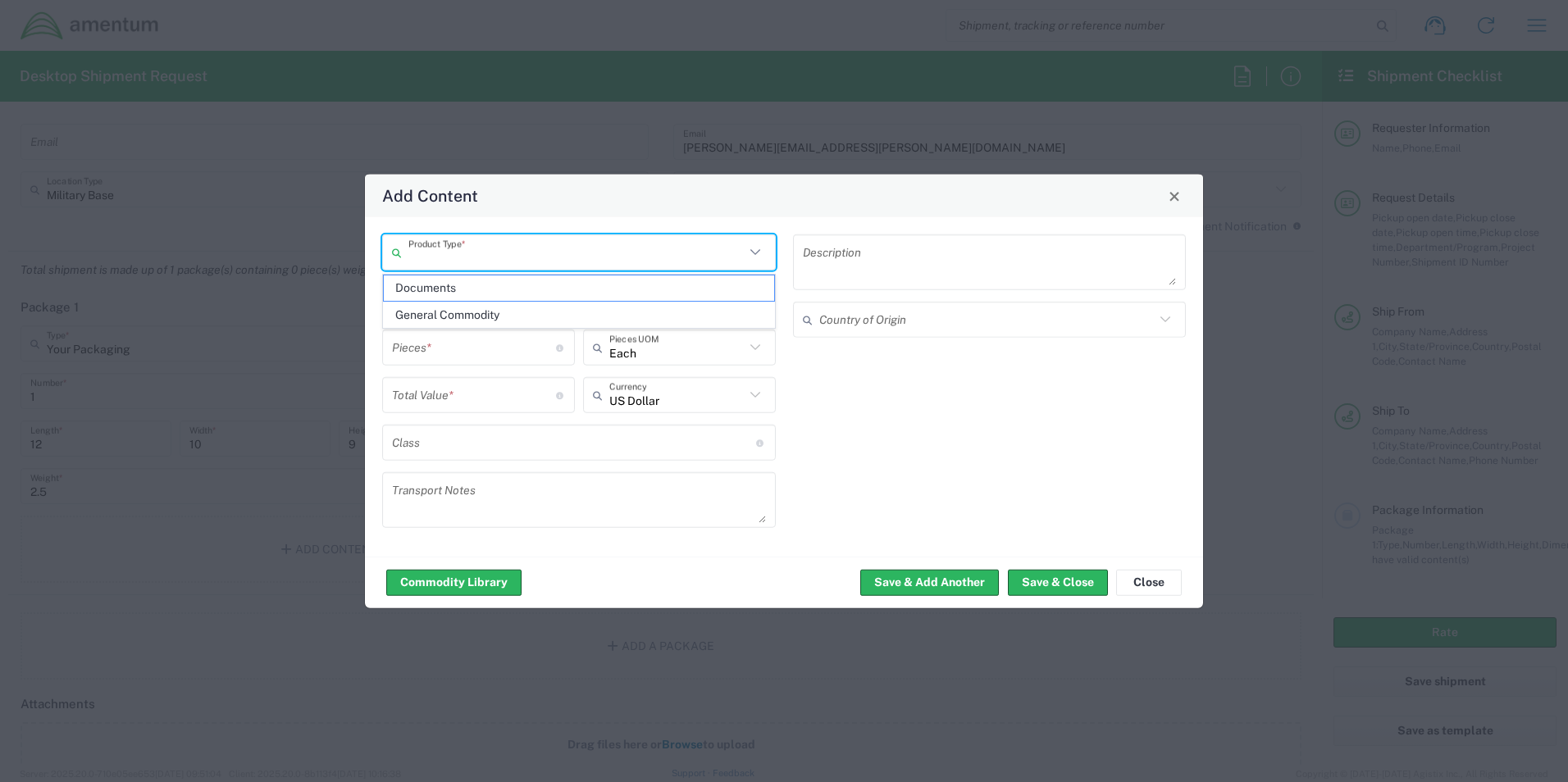
click at [537, 255] on input "text" at bounding box center [576, 251] width 336 height 29
click at [470, 311] on span "General Commodity" at bounding box center [579, 316] width 390 height 26
type input "General Commodity"
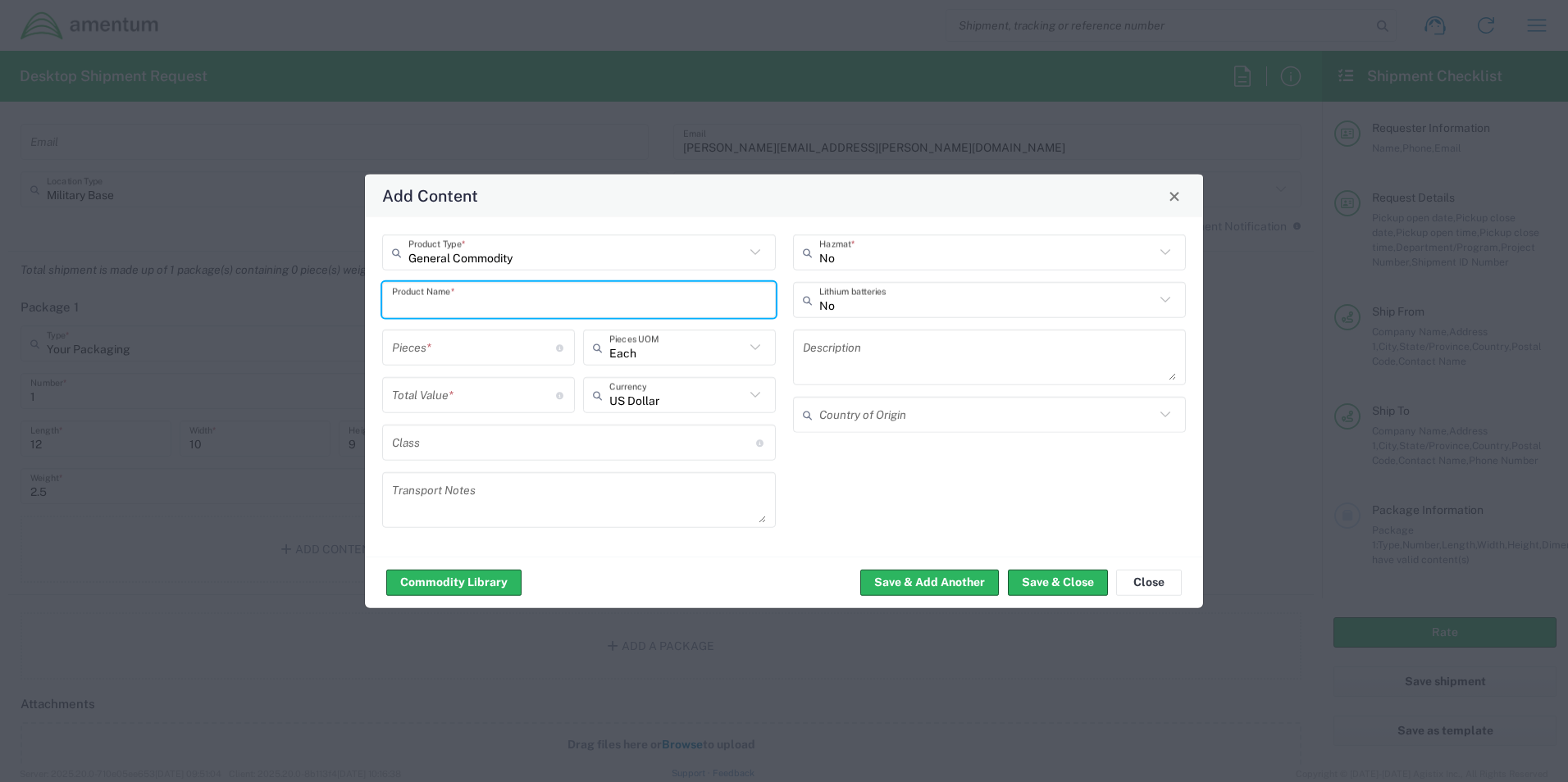
click at [496, 308] on input "text" at bounding box center [579, 299] width 374 height 29
type input "bearing flange"
click at [455, 345] on input "number" at bounding box center [474, 347] width 164 height 29
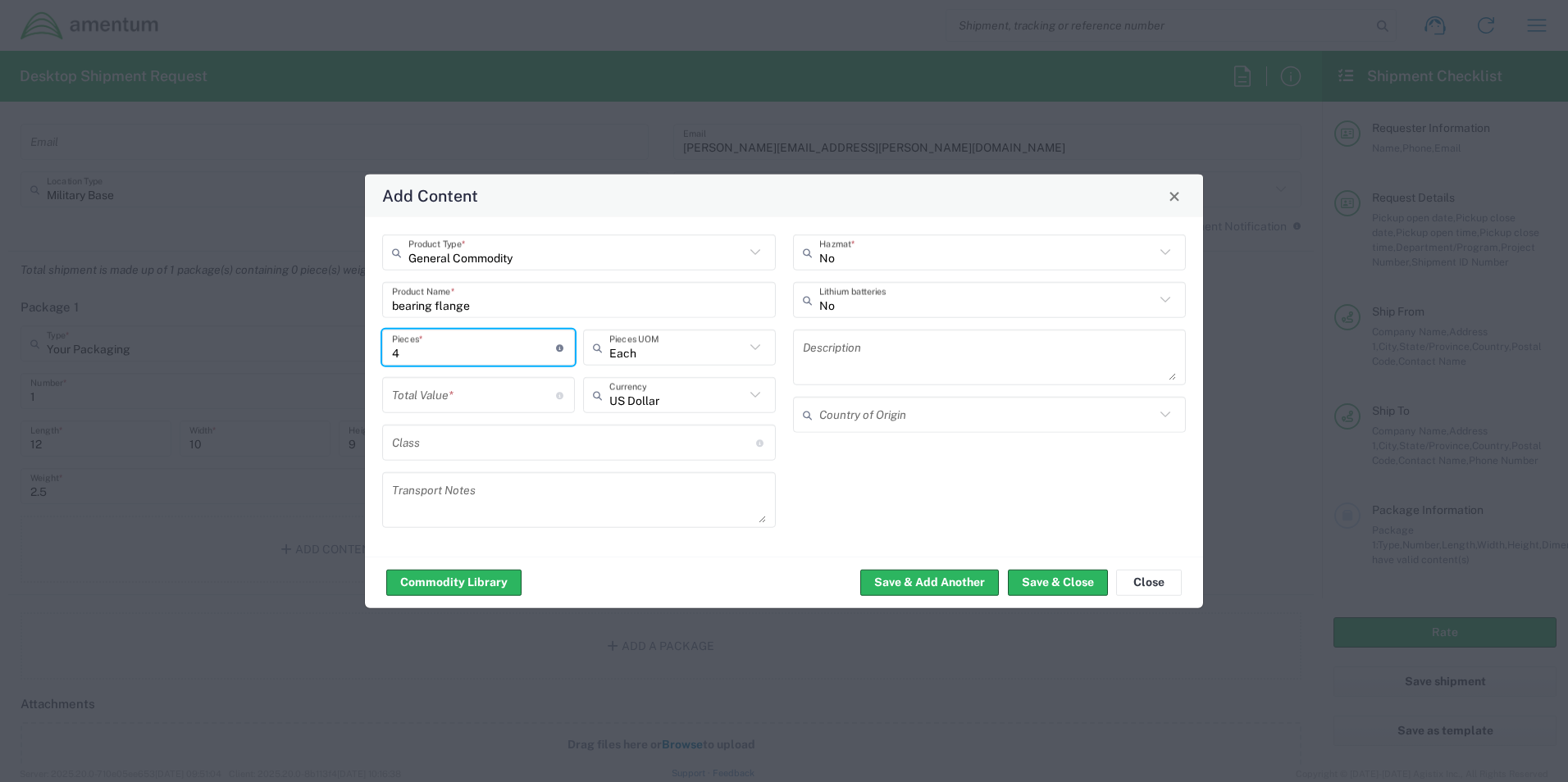
type input "4"
click at [511, 400] on input "number" at bounding box center [474, 394] width 164 height 29
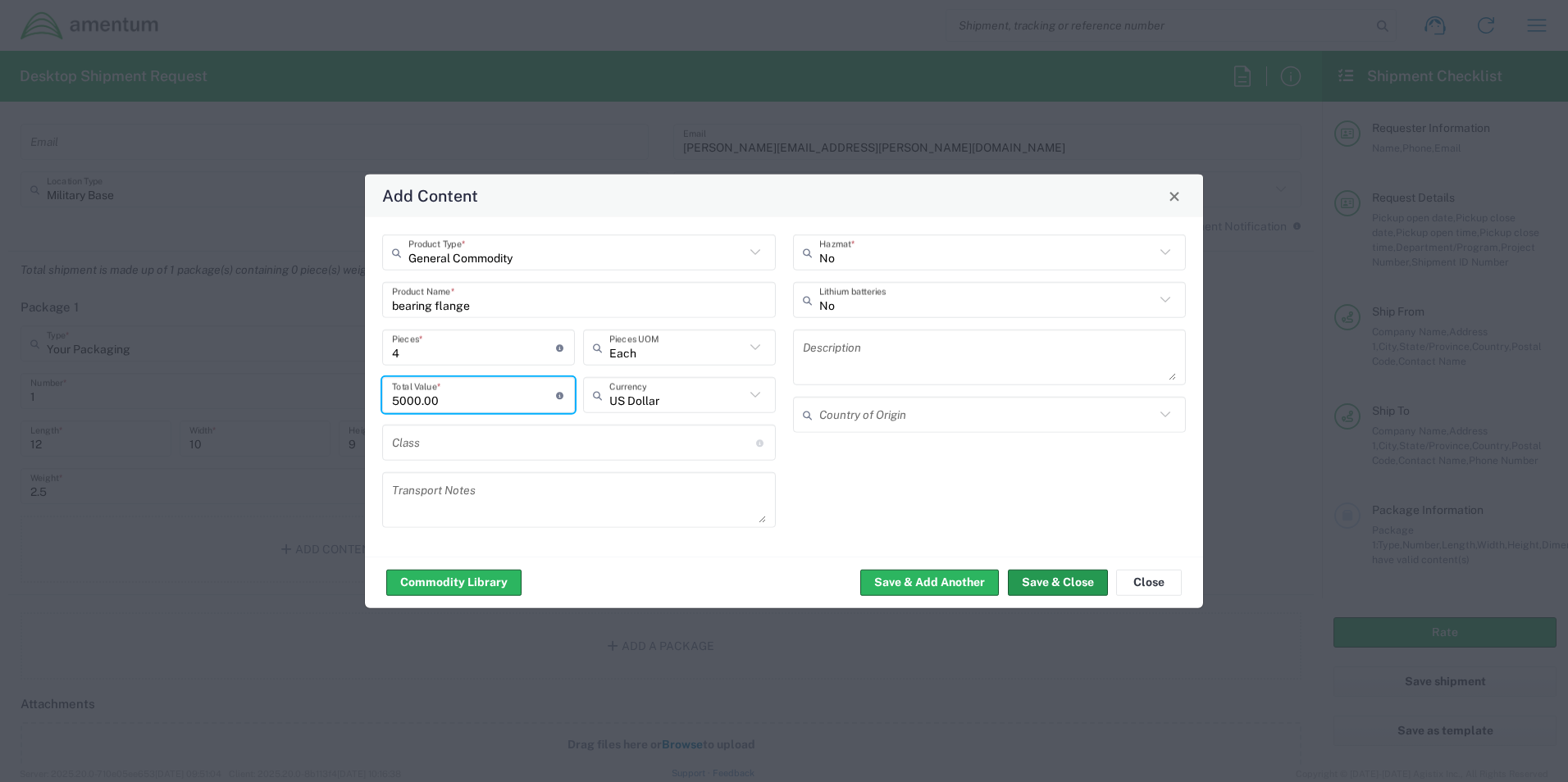
type input "5000.00"
click at [1065, 583] on button "Save & Close" at bounding box center [1057, 581] width 100 height 27
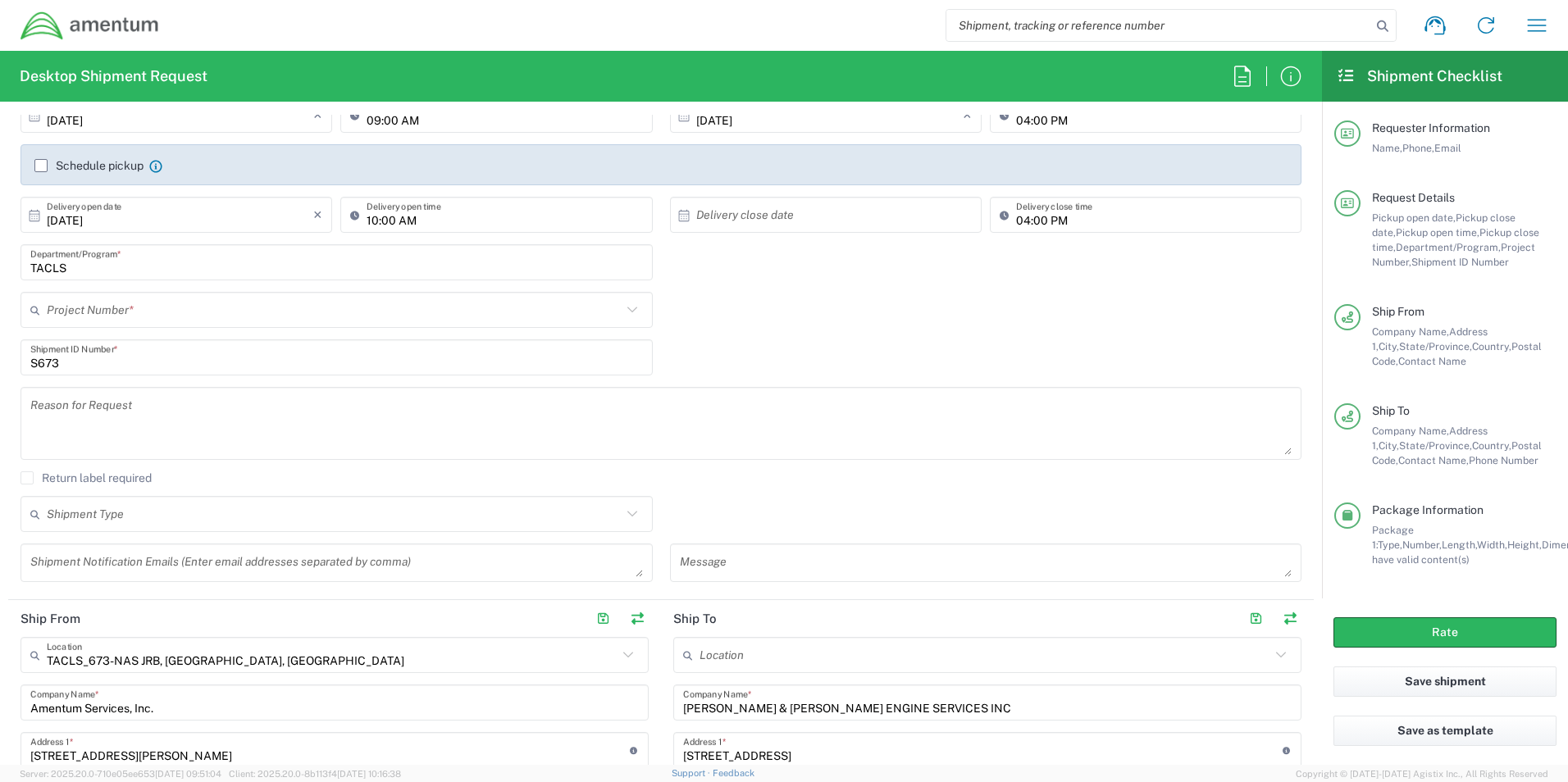
scroll to position [164, 0]
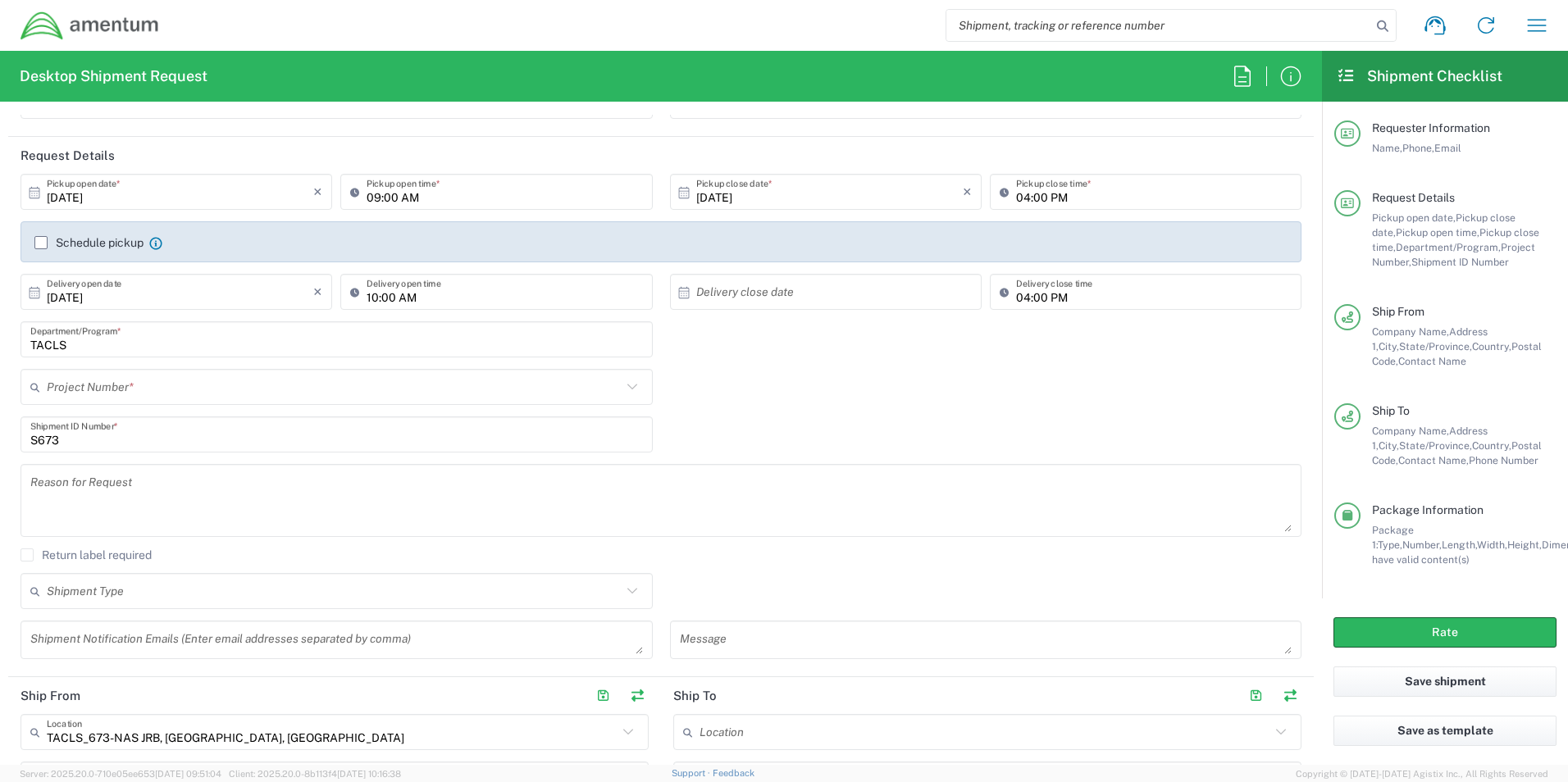
click at [152, 388] on input "text" at bounding box center [334, 386] width 575 height 29
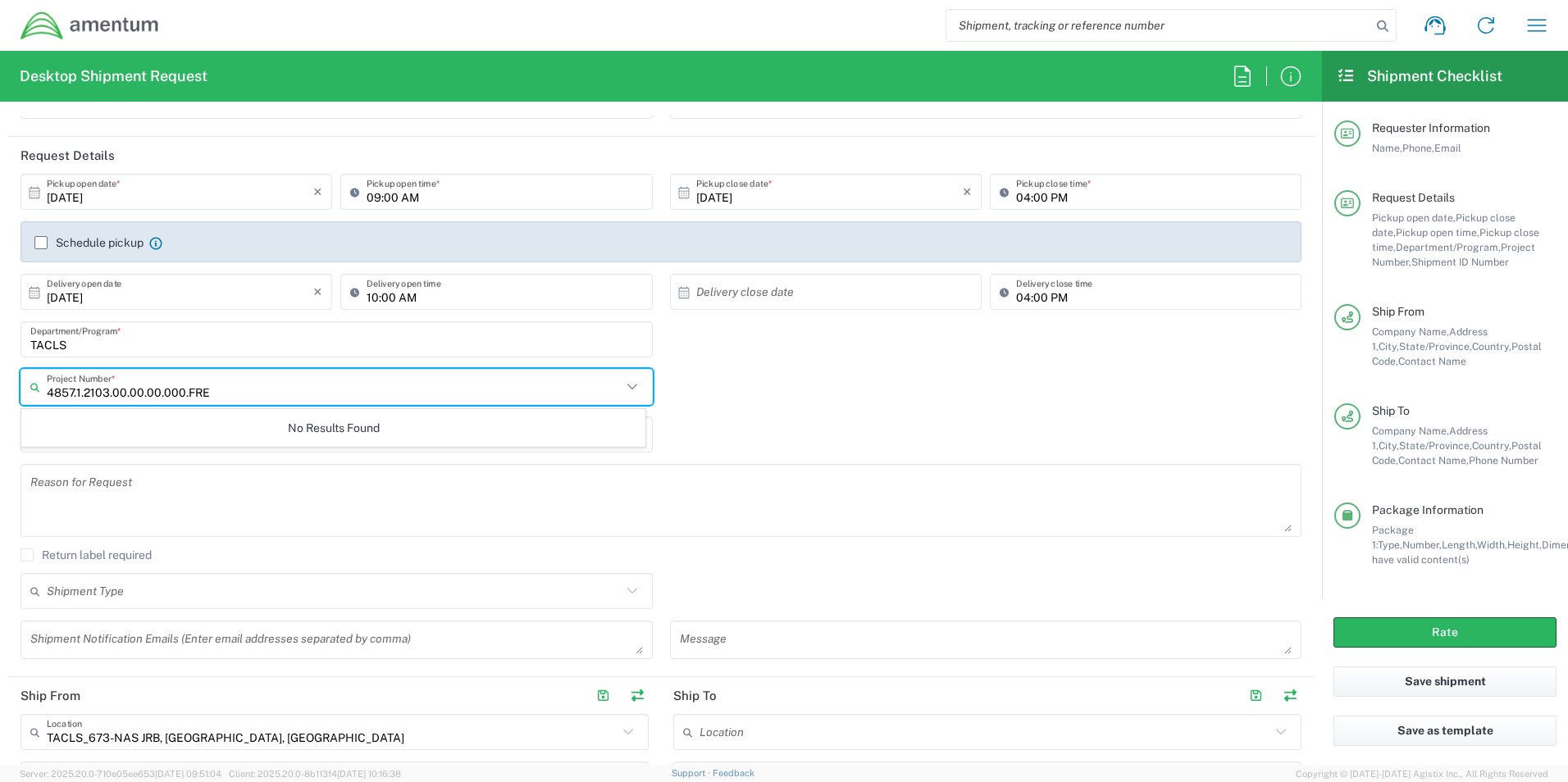
click at [435, 401] on input "4857.1.2103.00.00.00.000.FRE" at bounding box center [334, 386] width 575 height 29
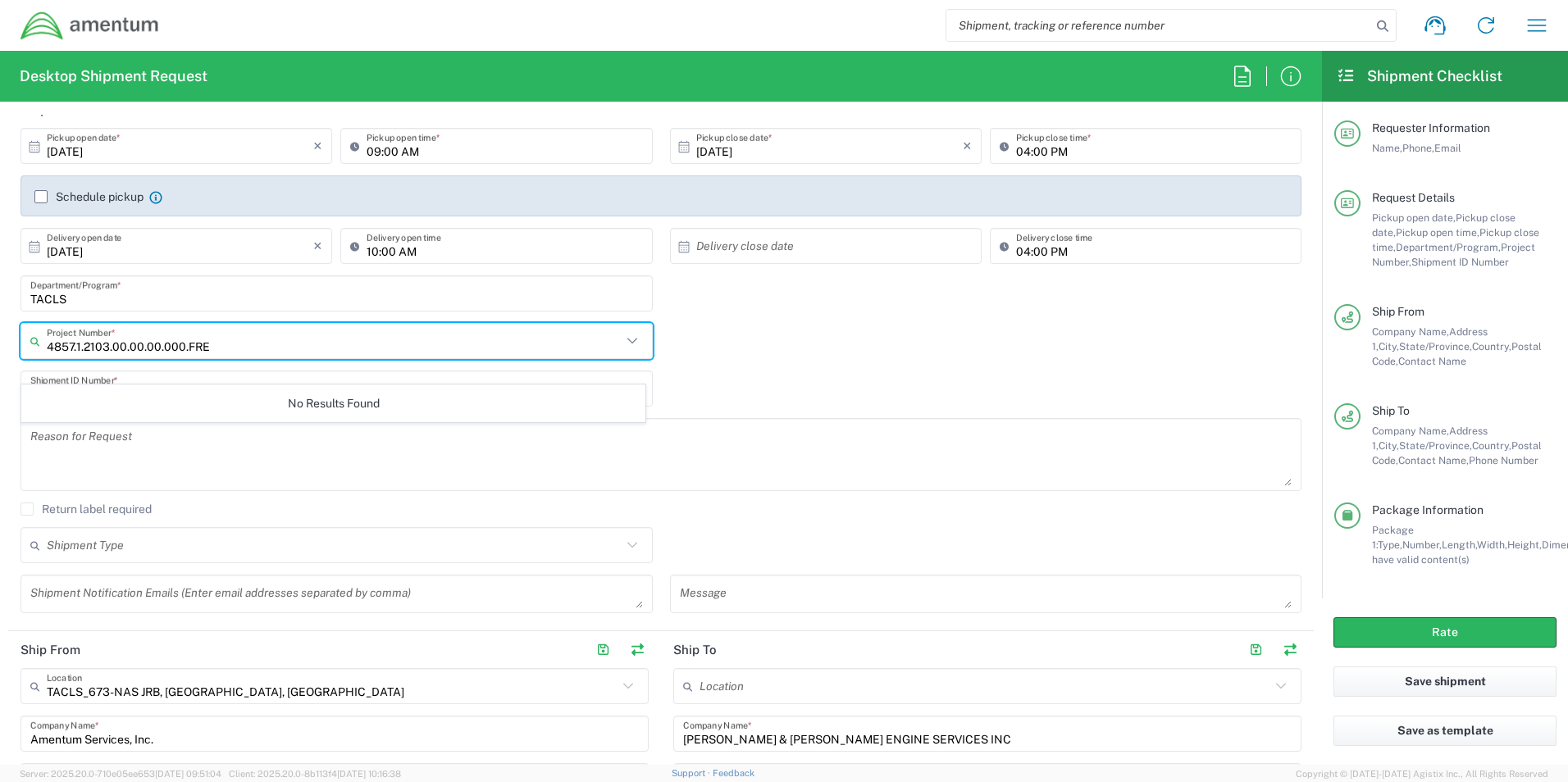
scroll to position [189, 0]
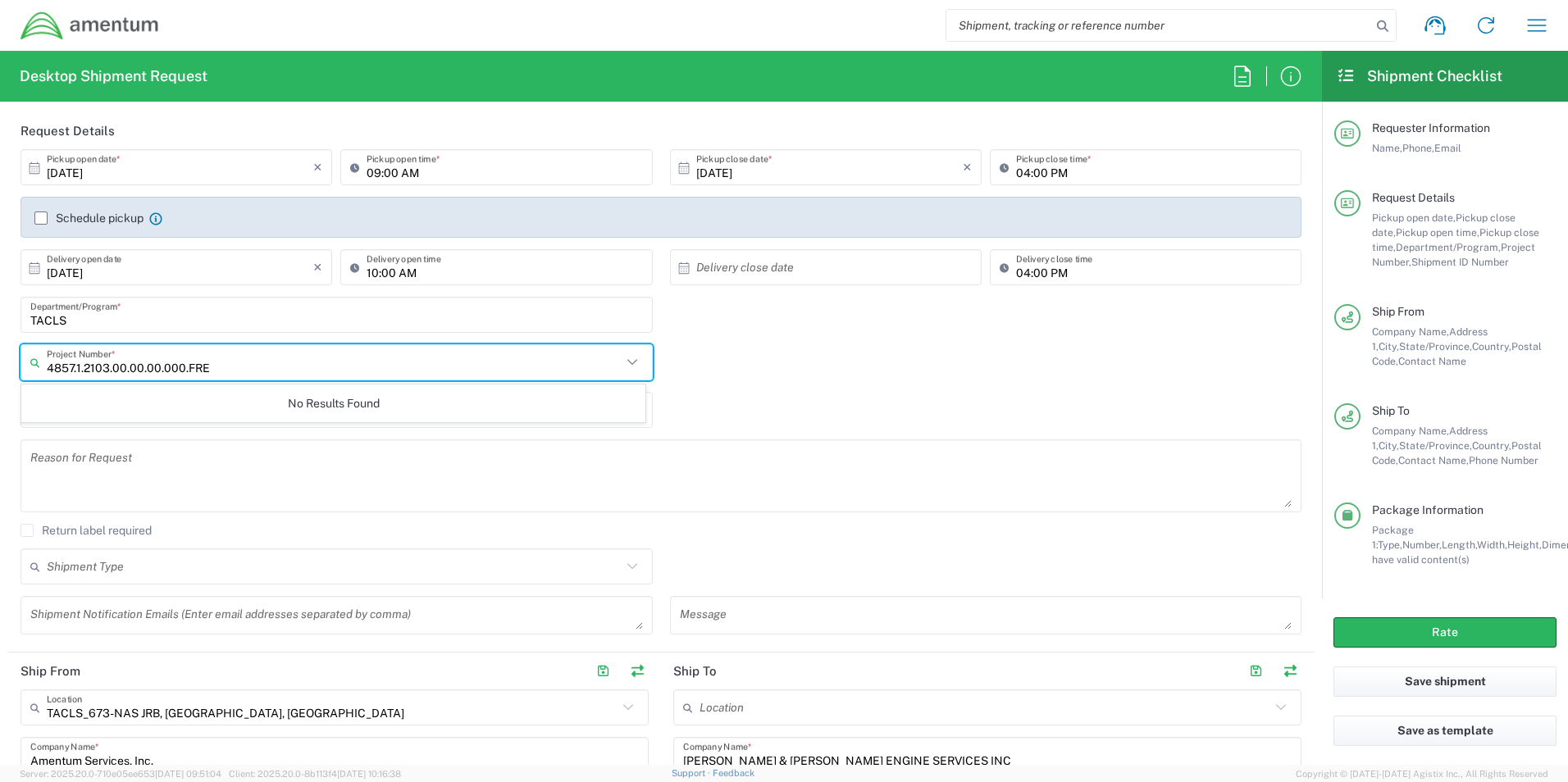
click at [364, 366] on input "4857.1.2103.00.00.00.000.FRE" at bounding box center [334, 362] width 575 height 29
click at [460, 367] on input "4857.1.2103.00.00.00.000.FRE" at bounding box center [334, 362] width 575 height 29
type input "4857.1.2103.00.00.00.000.FRE"
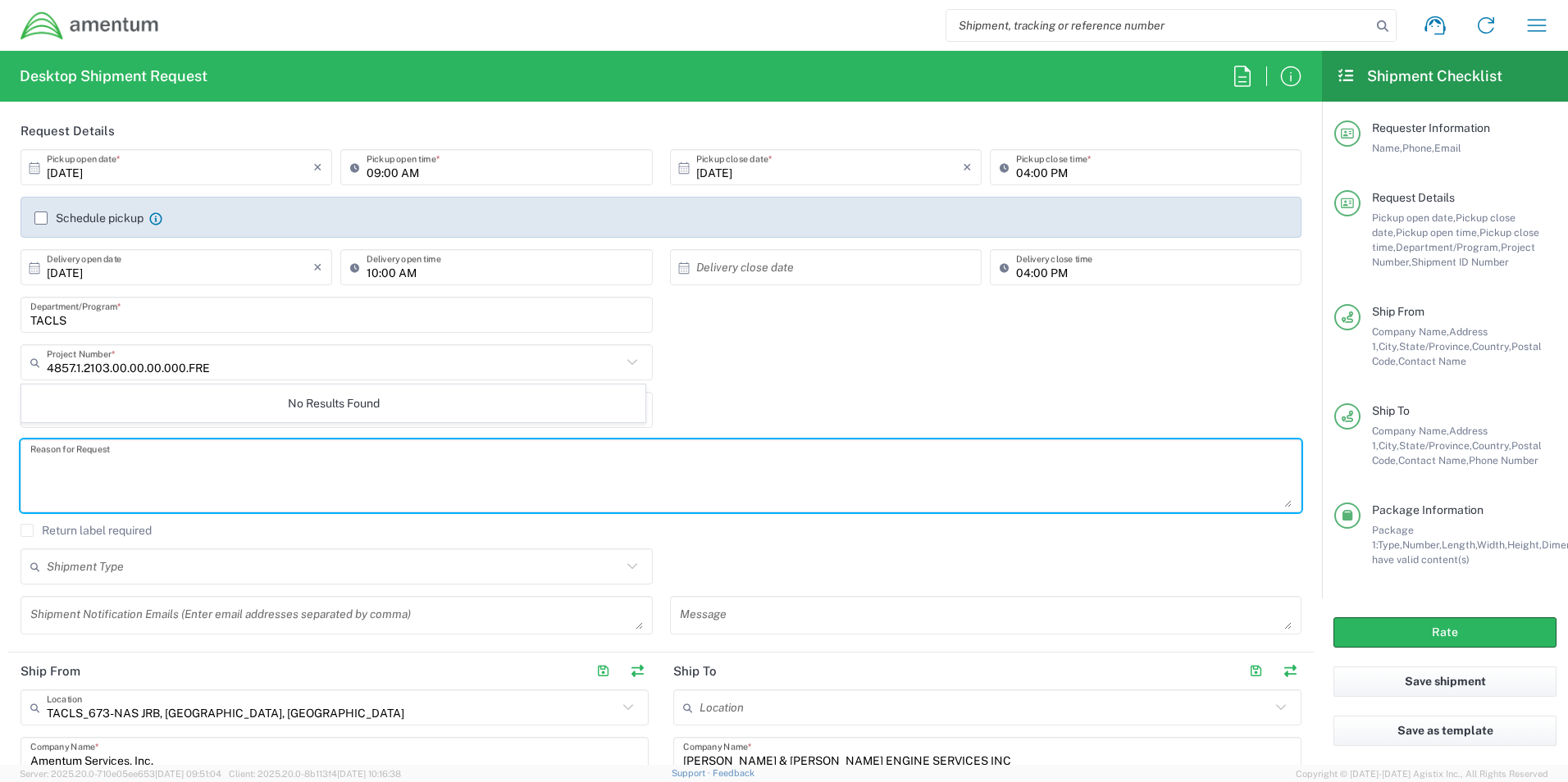
click at [358, 466] on textarea at bounding box center [661, 476] width 1261 height 63
click at [33, 363] on icon at bounding box center [39, 362] width 17 height 27
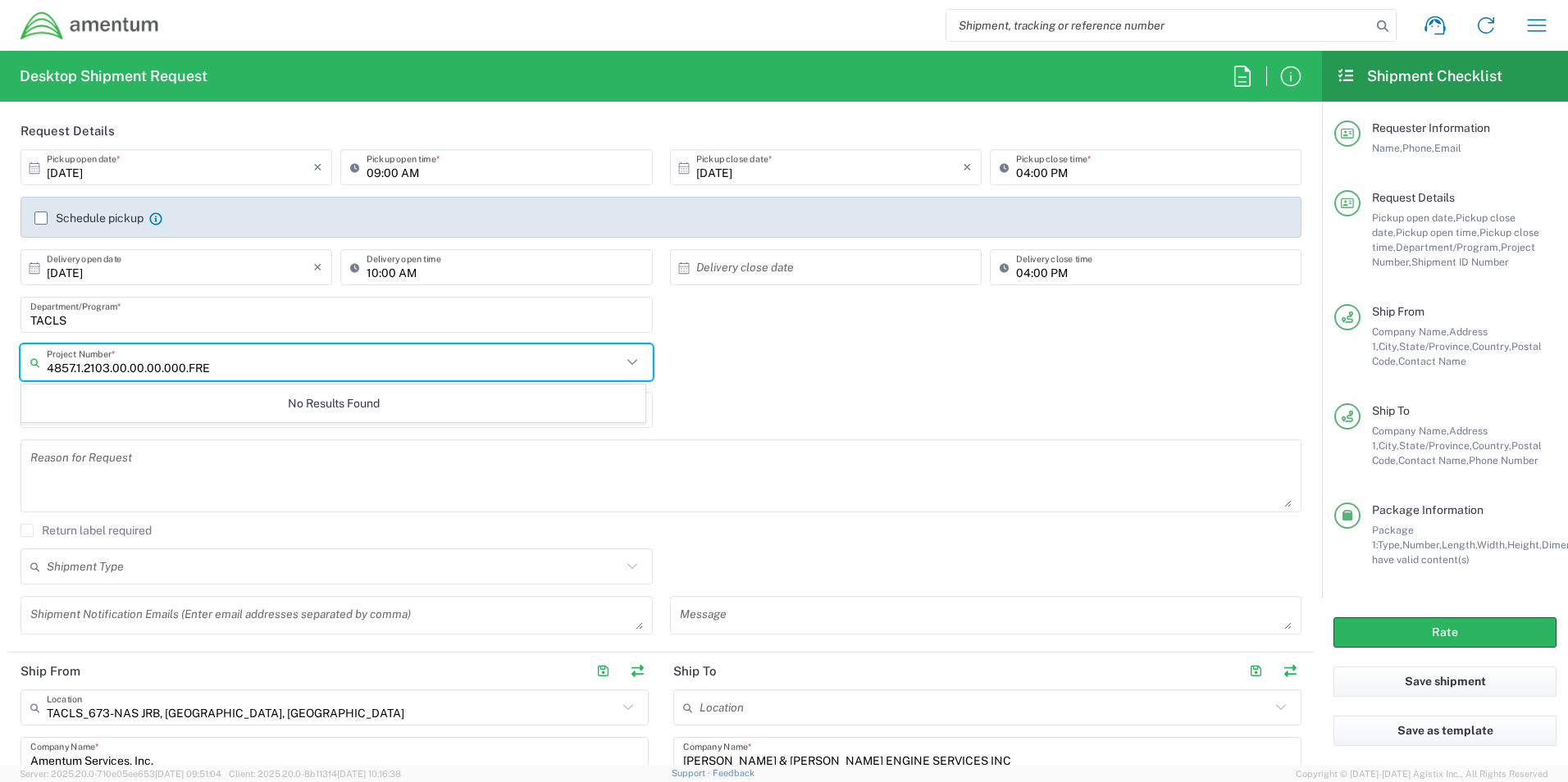
click at [239, 373] on input "4857.1.2103.00.00.00.000.FRE" at bounding box center [334, 362] width 575 height 29
type input "4857.1.2103.00.00.00.000.FRE"
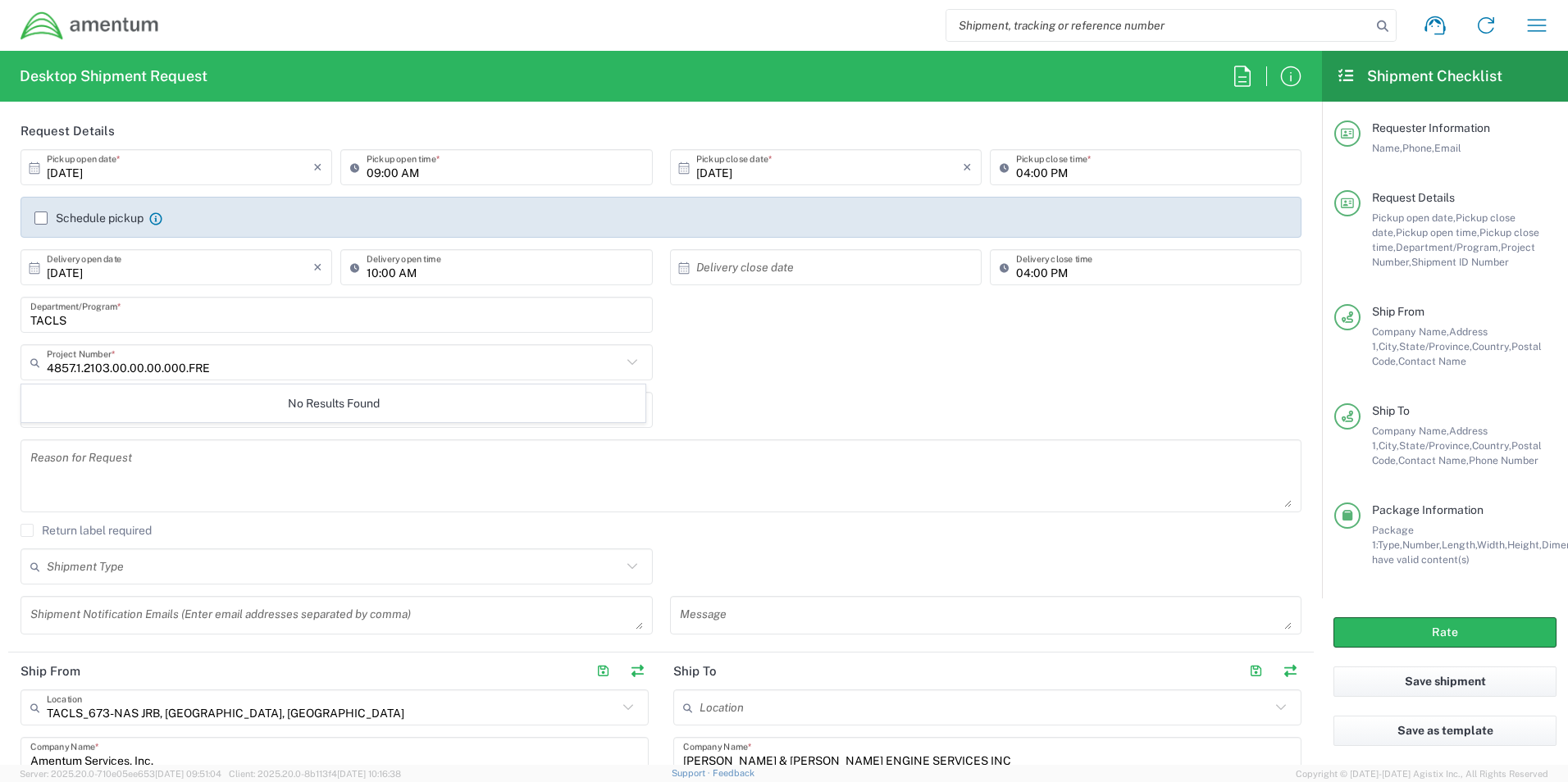
click at [628, 362] on icon at bounding box center [631, 362] width 10 height 6
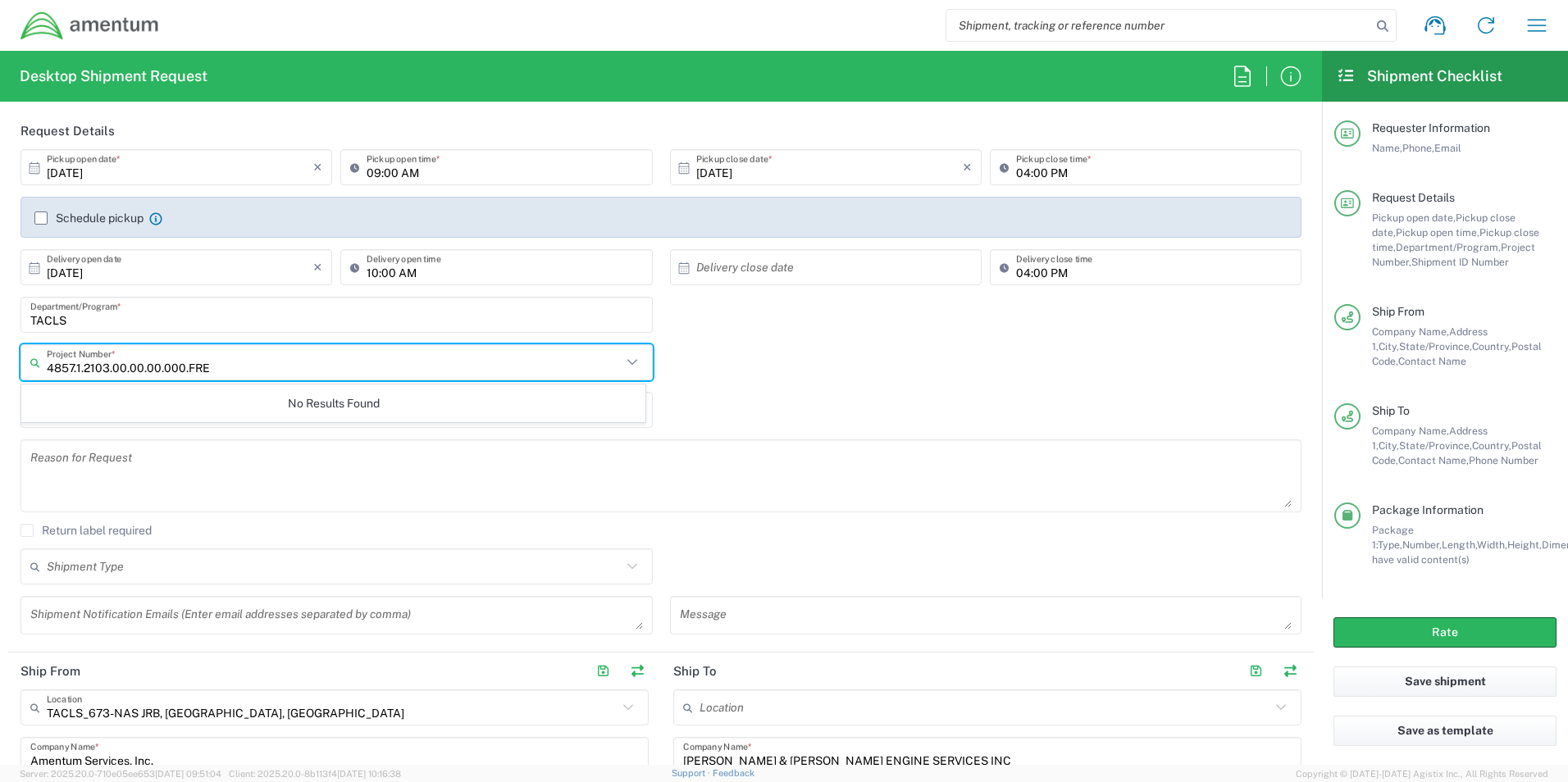
click at [513, 363] on input "4857.1.2103.00.00.00.000.FRE" at bounding box center [334, 362] width 575 height 29
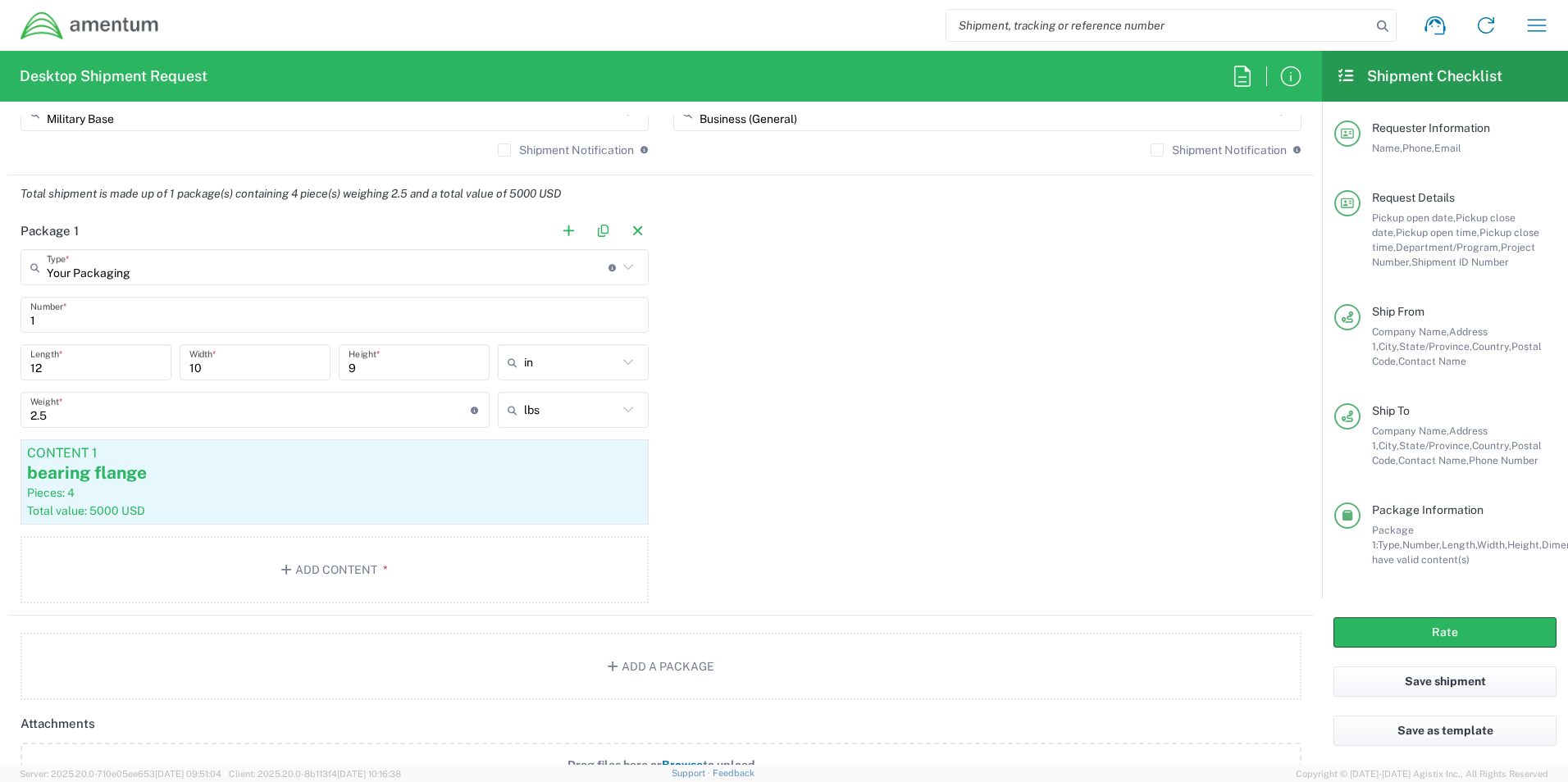
scroll to position [1312, 0]
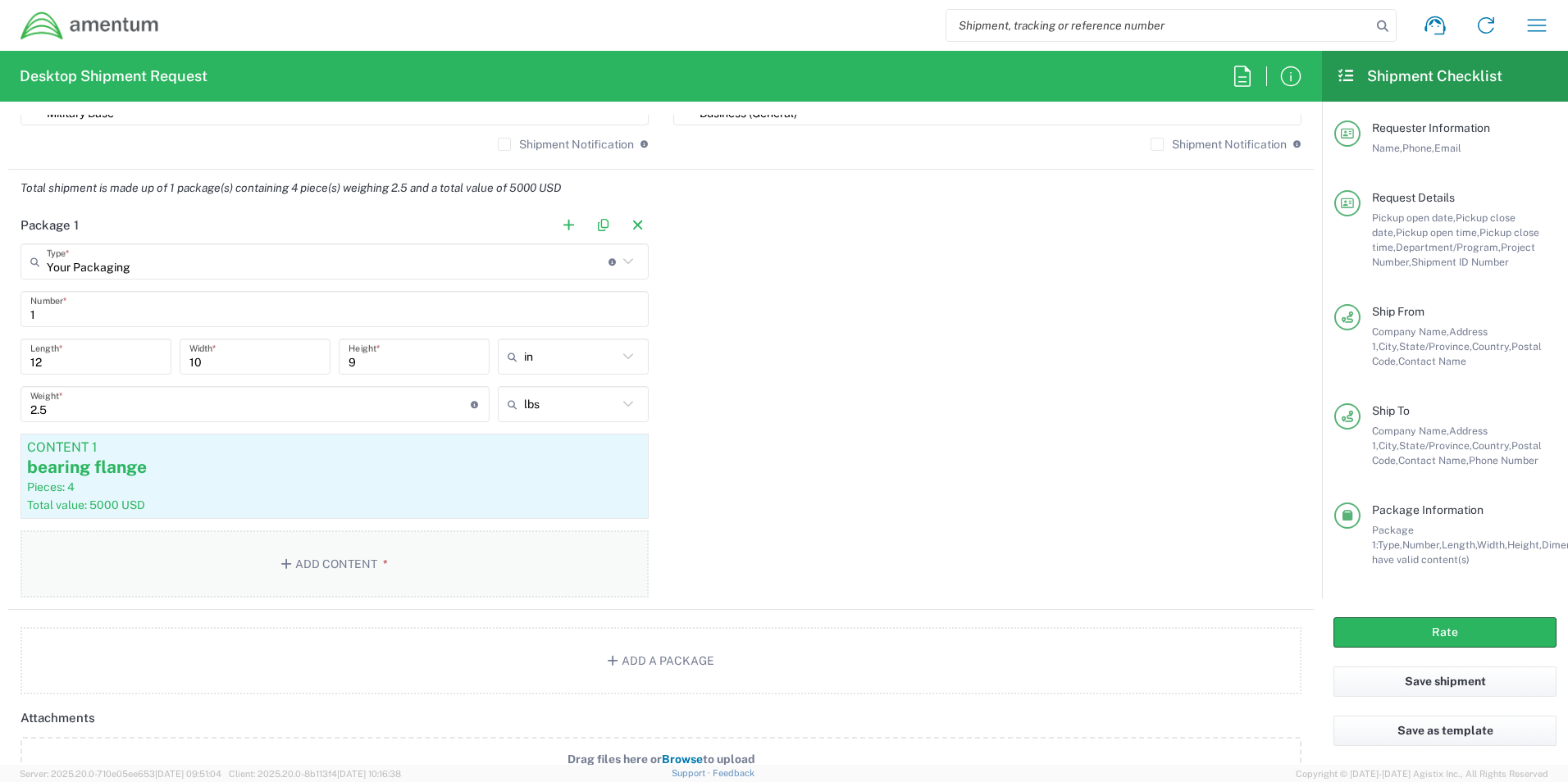
click at [557, 552] on button "Add Content *" at bounding box center [334, 563] width 628 height 67
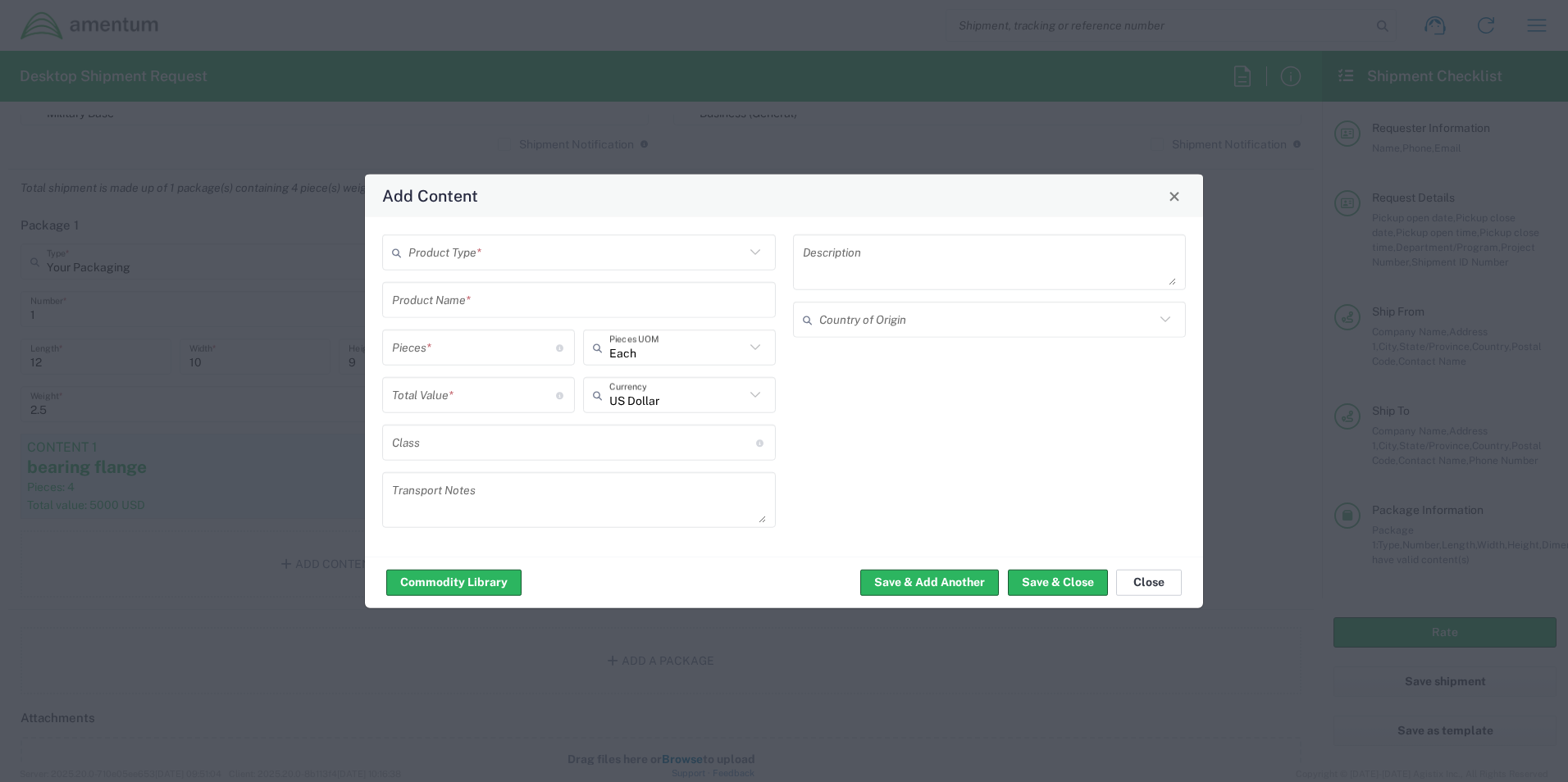
click at [1132, 586] on button "Close" at bounding box center [1148, 581] width 65 height 27
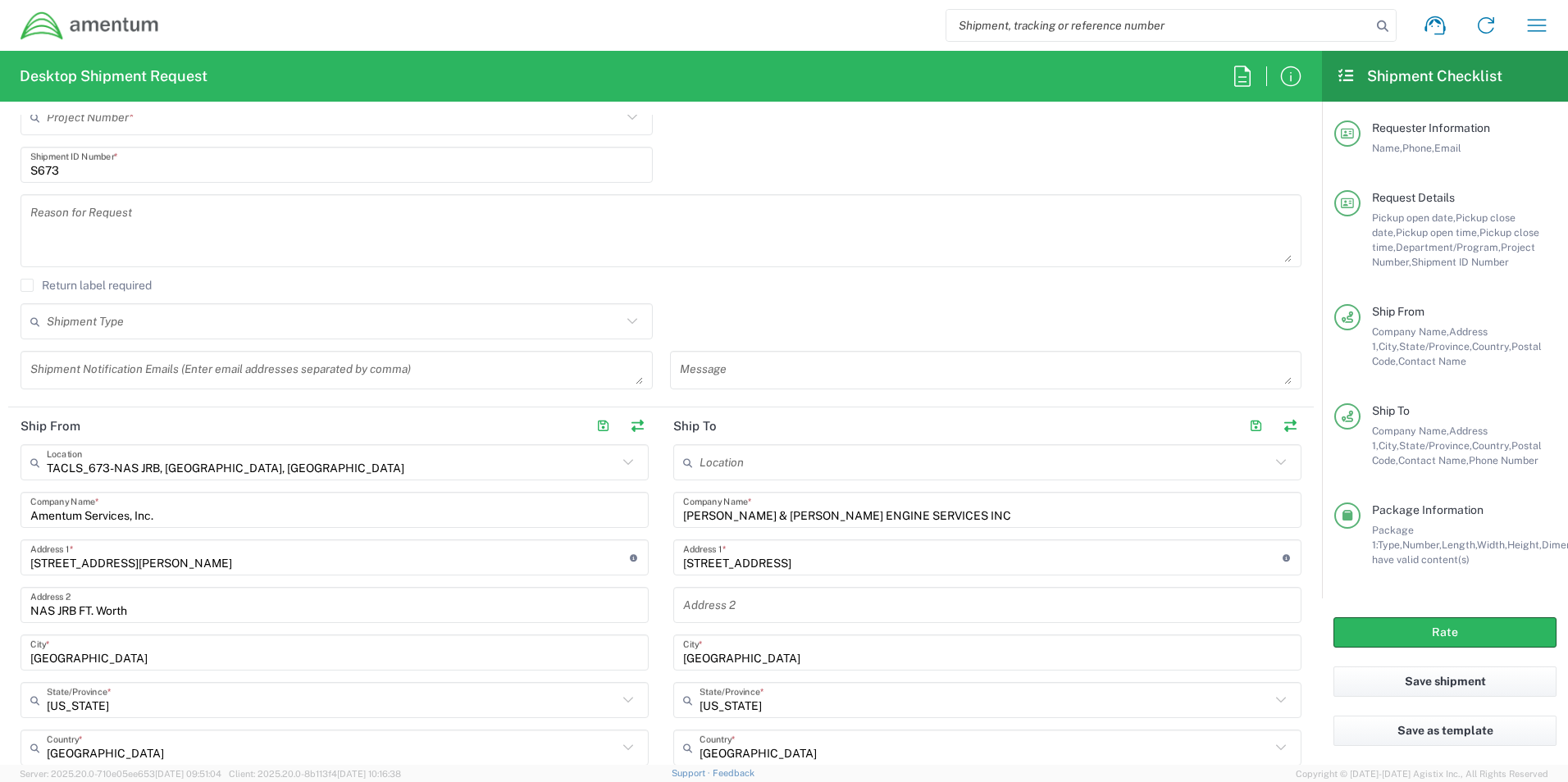
scroll to position [328, 0]
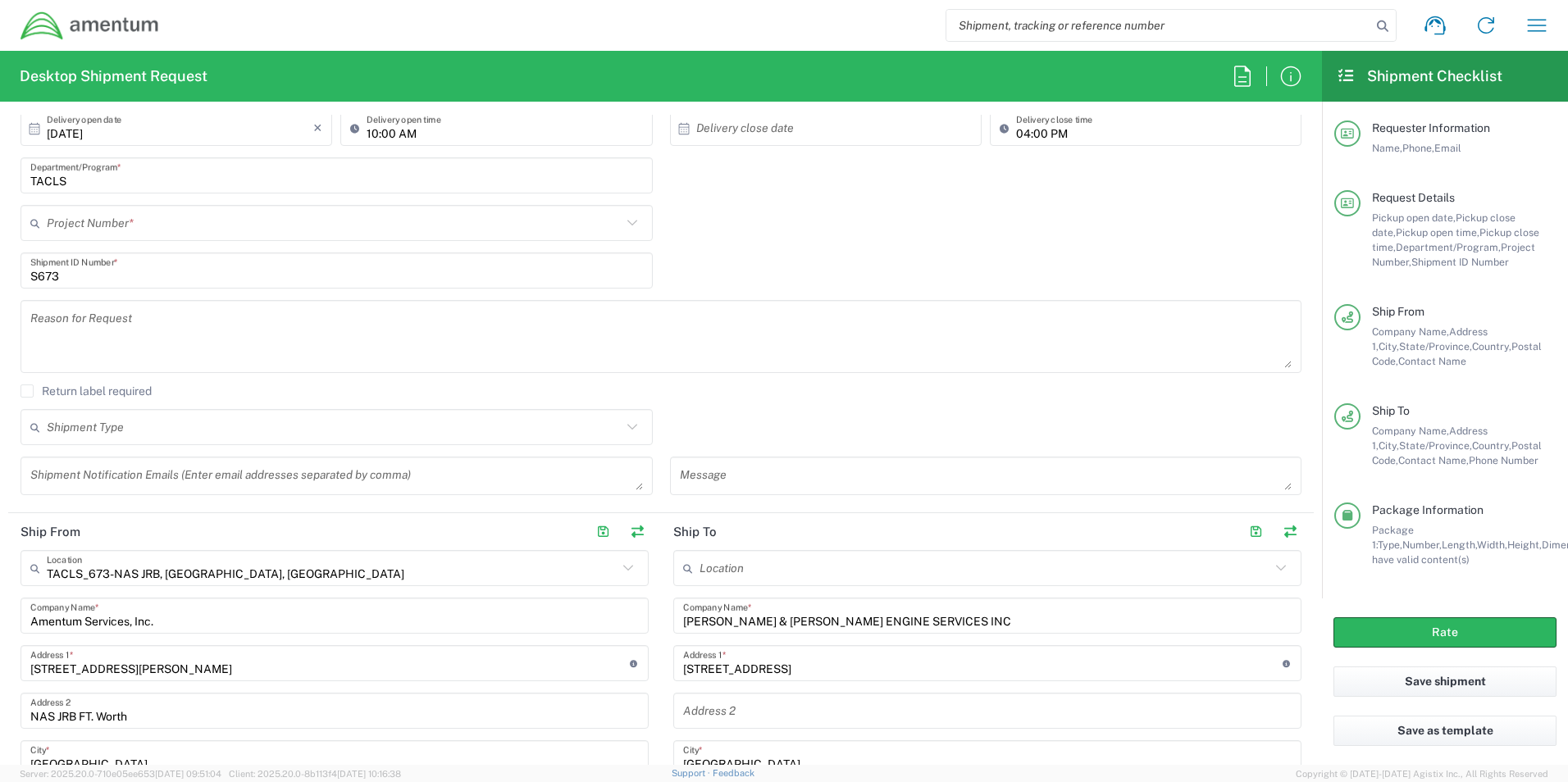
click at [625, 225] on icon at bounding box center [631, 223] width 21 height 21
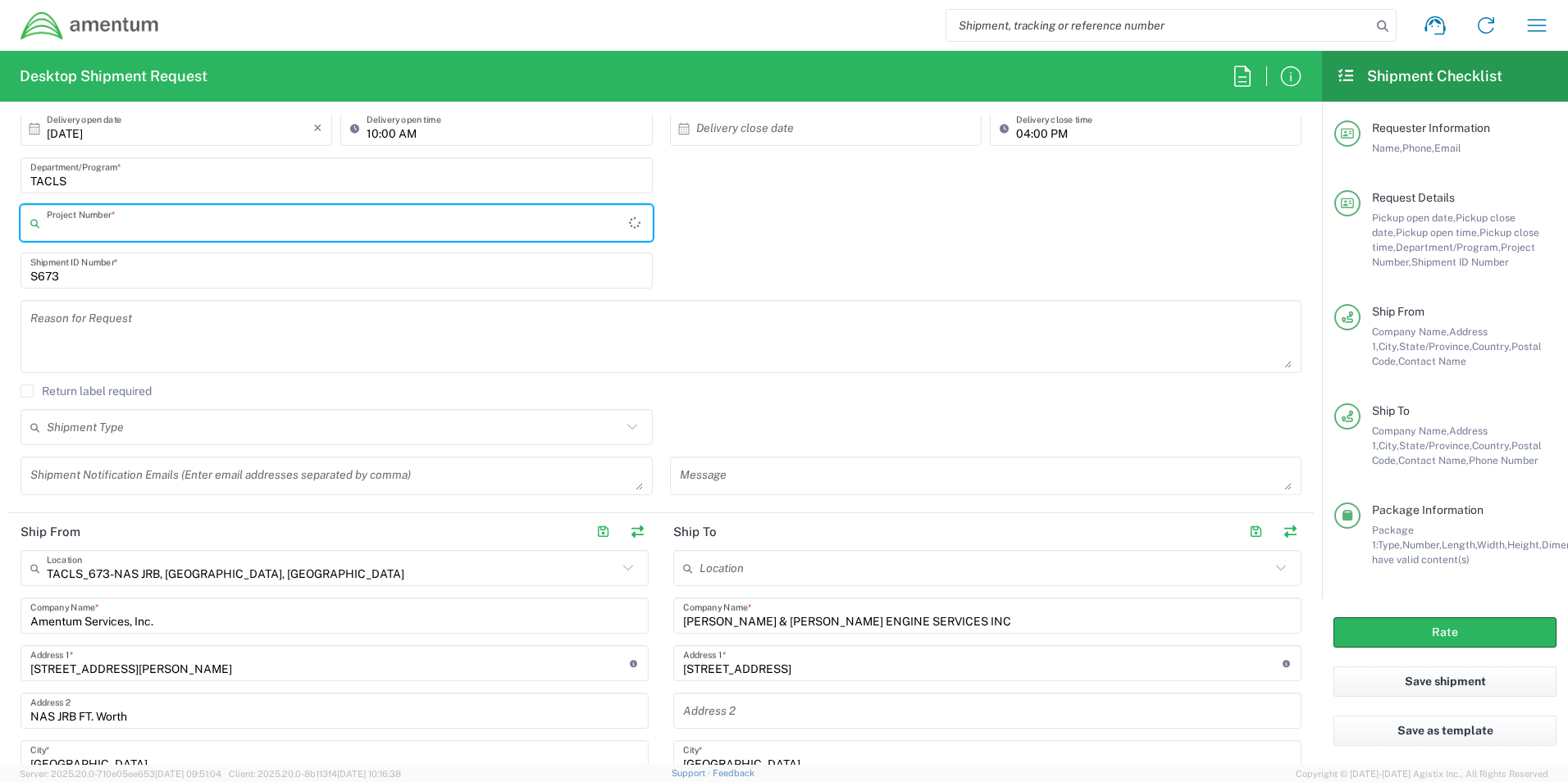
type input "TACLS"
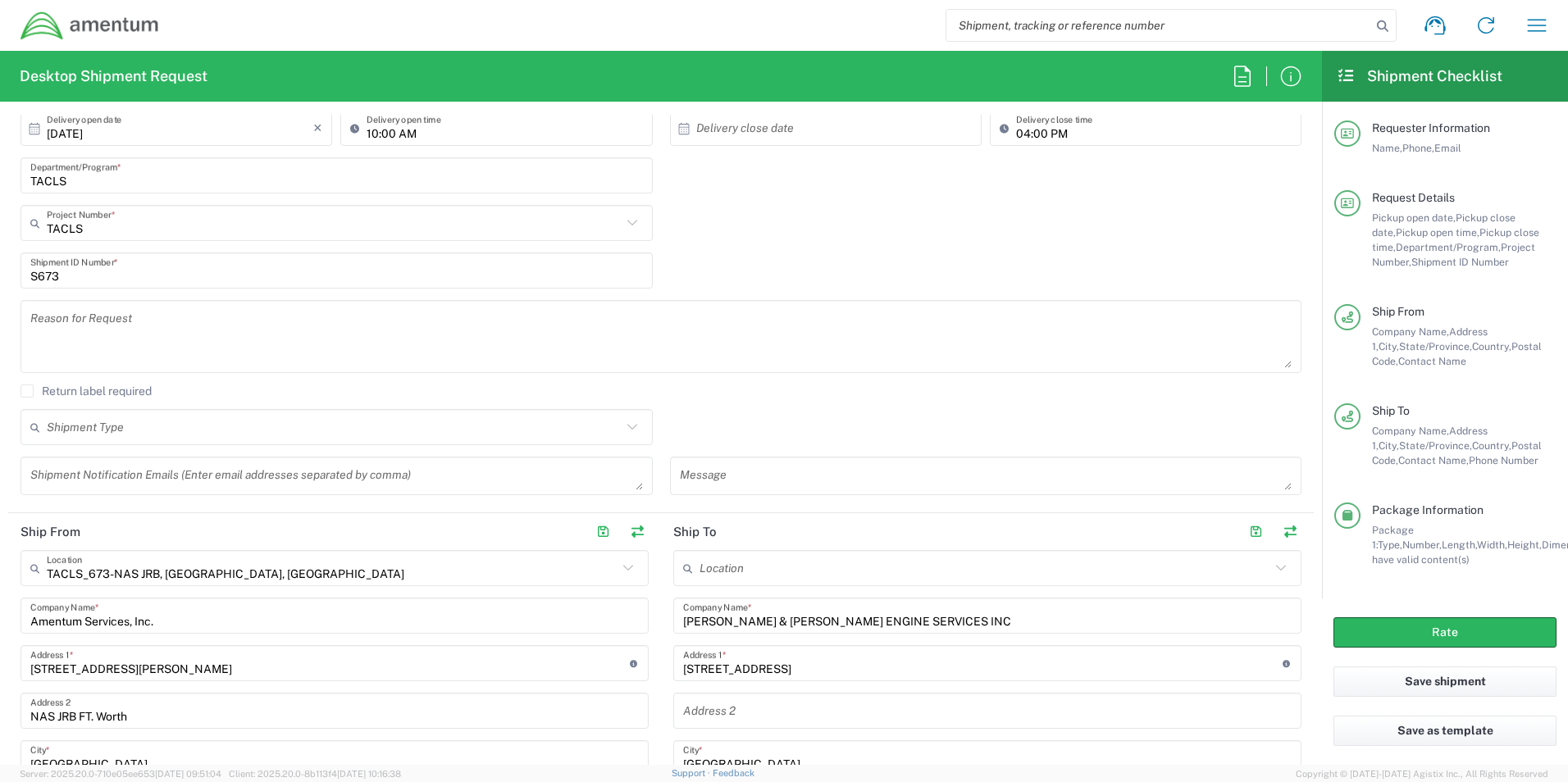
click at [625, 225] on icon at bounding box center [631, 223] width 21 height 21
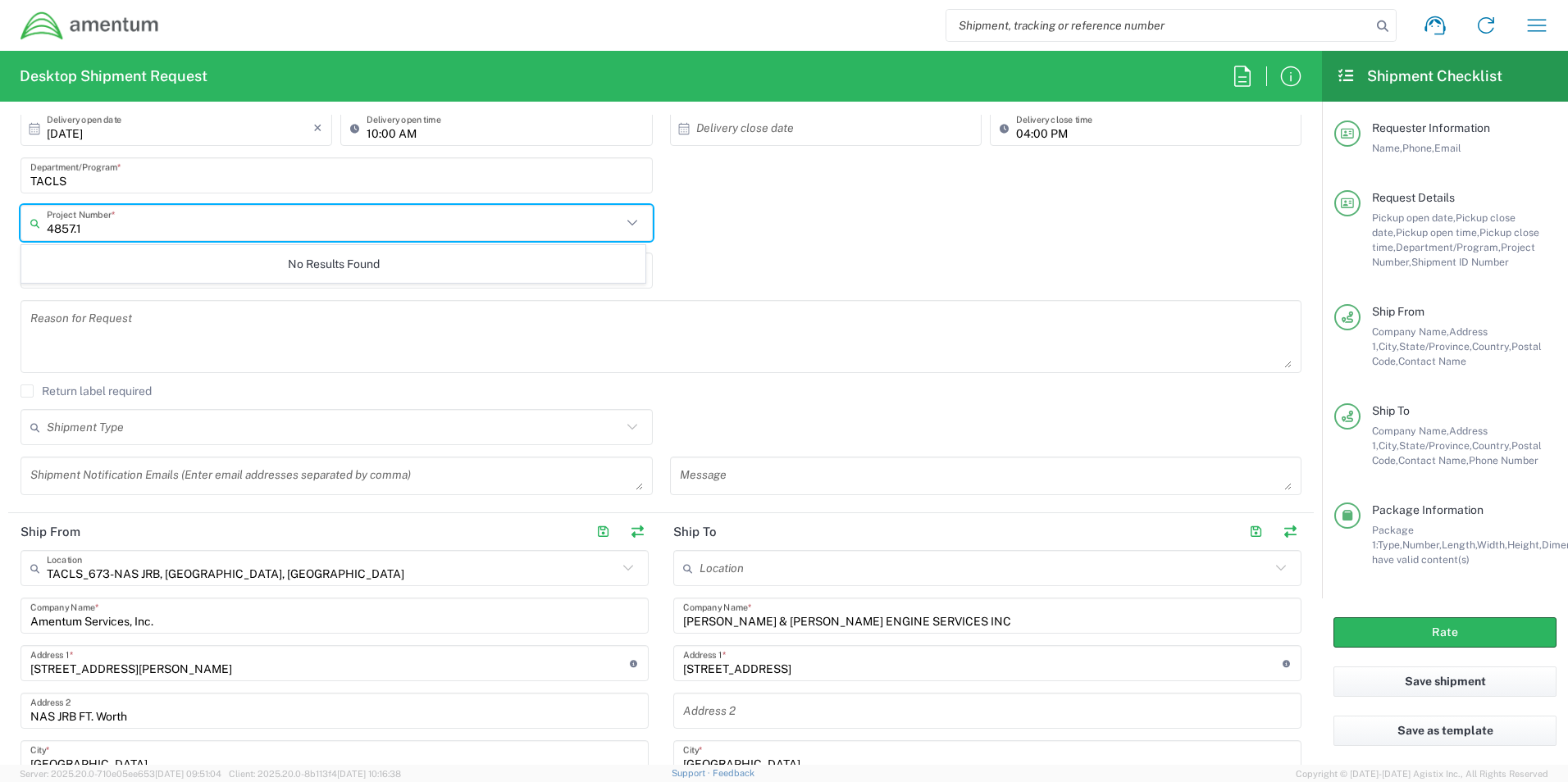
click at [523, 213] on input "4857.1" at bounding box center [334, 223] width 575 height 29
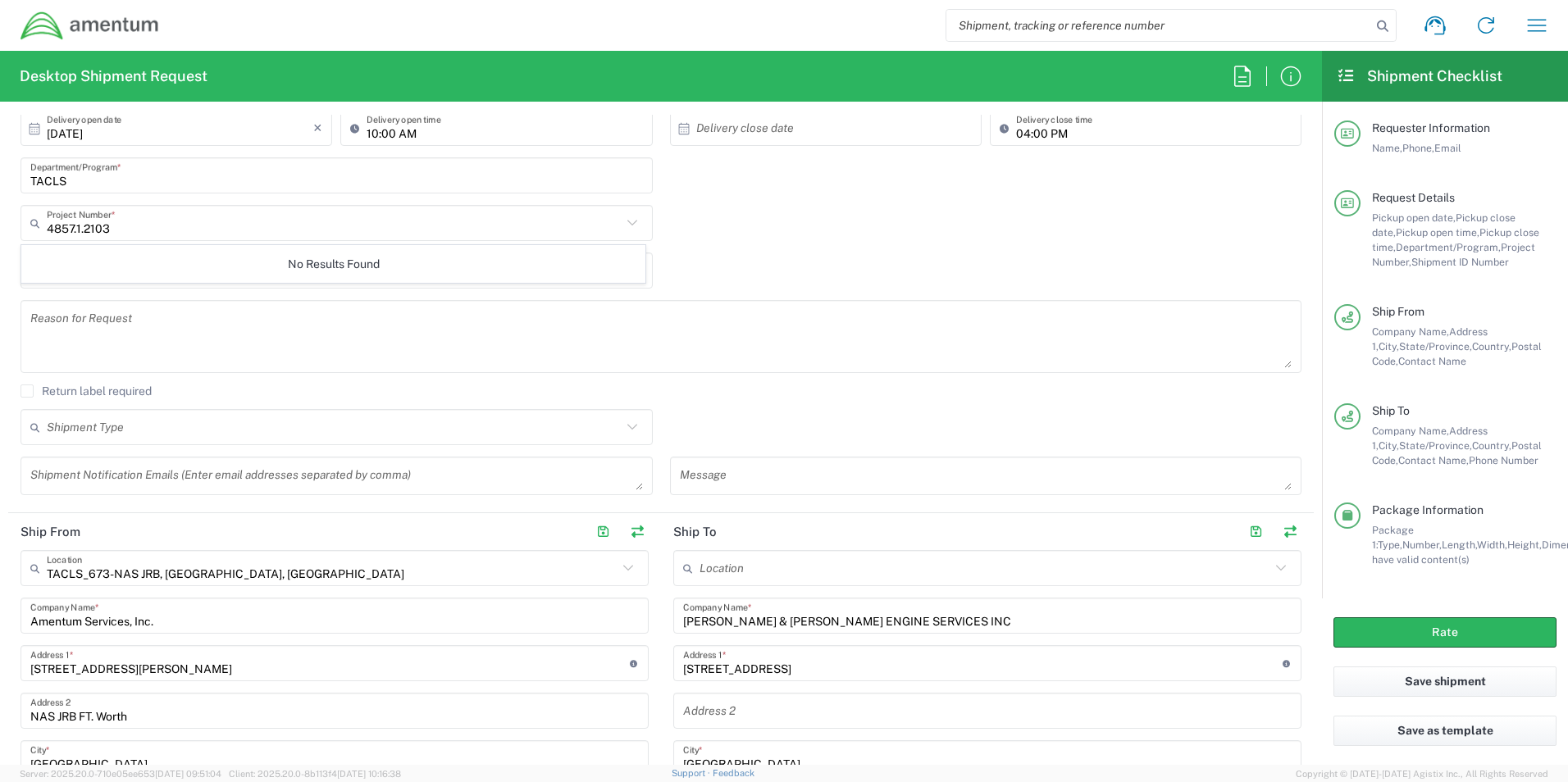
click at [34, 221] on icon at bounding box center [39, 223] width 17 height 27
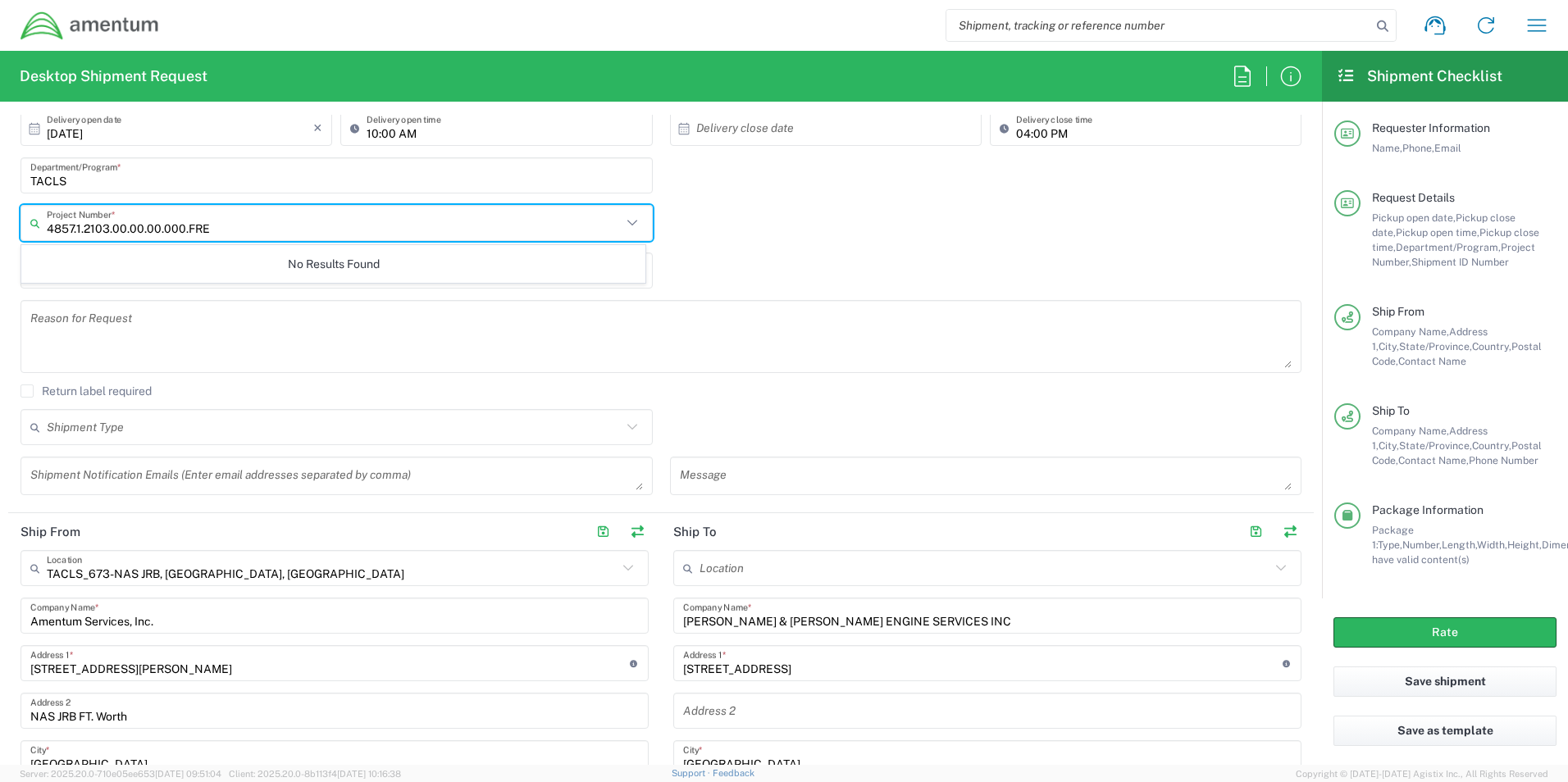
click at [259, 229] on input "4857.1.2103.00.00.00.000.FRE" at bounding box center [334, 223] width 575 height 29
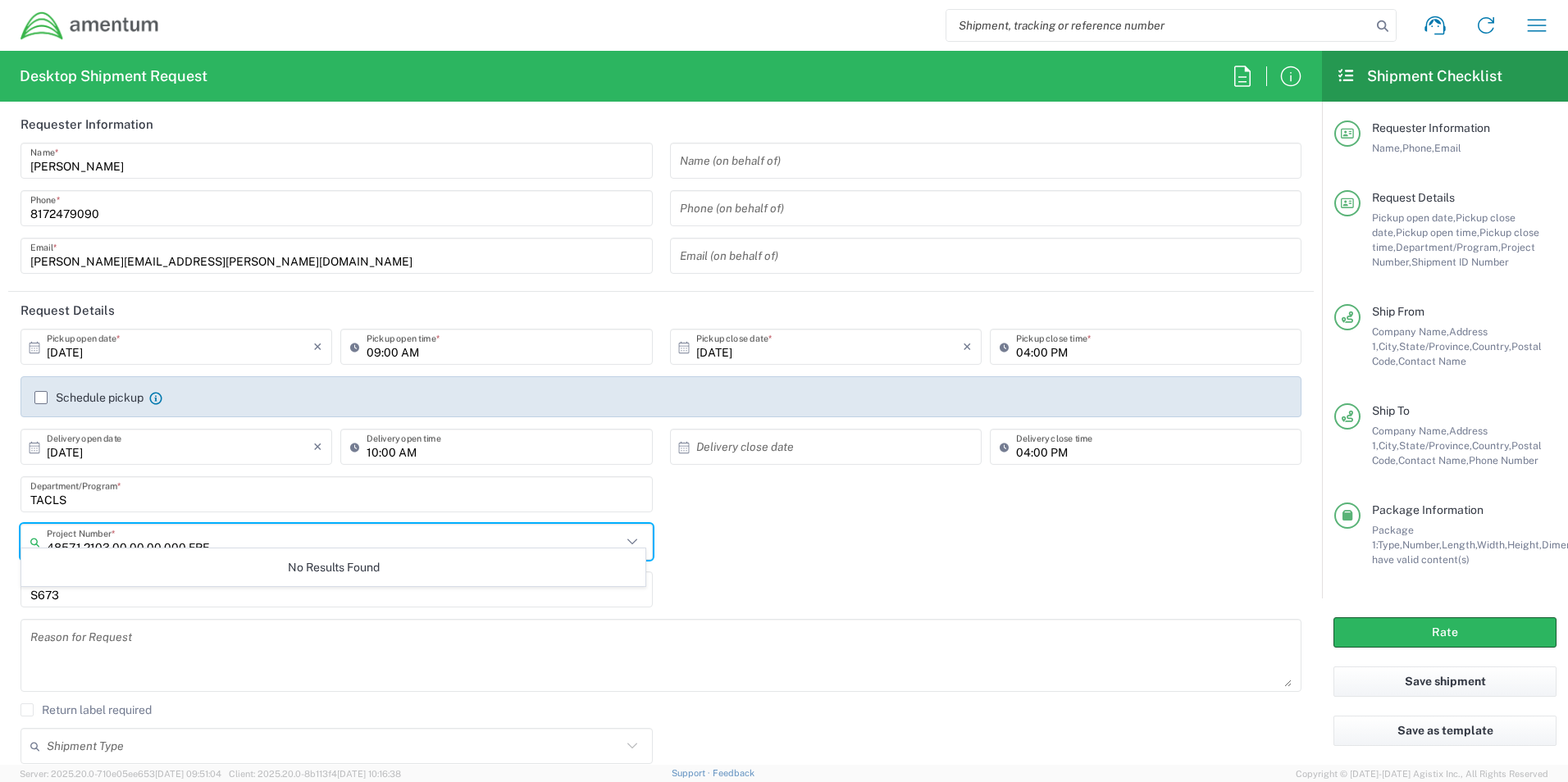
scroll to position [0, 0]
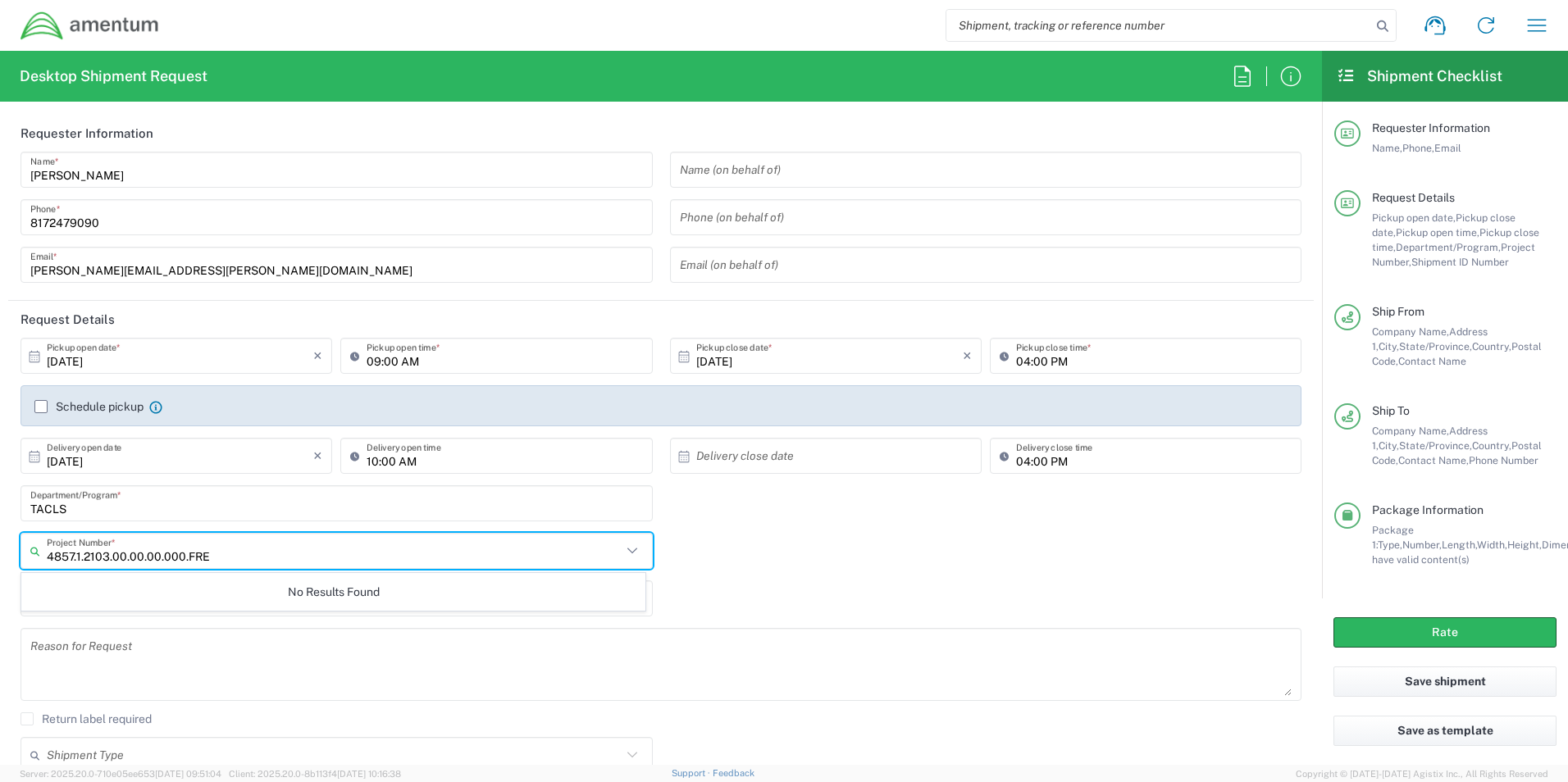
click at [492, 546] on input "4857.1.2103.00.00.00.000.FRE" at bounding box center [334, 551] width 575 height 29
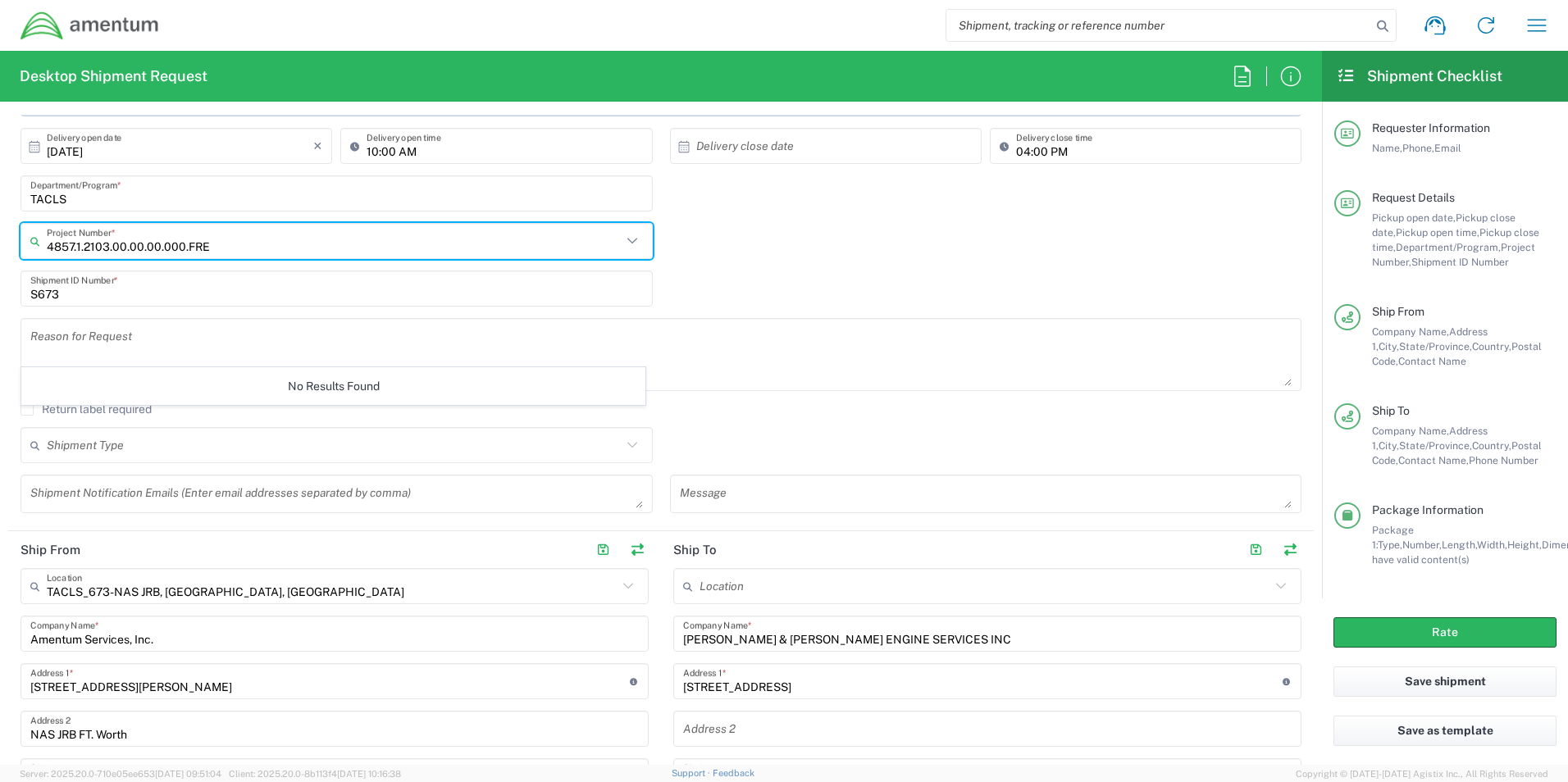
scroll to position [328, 0]
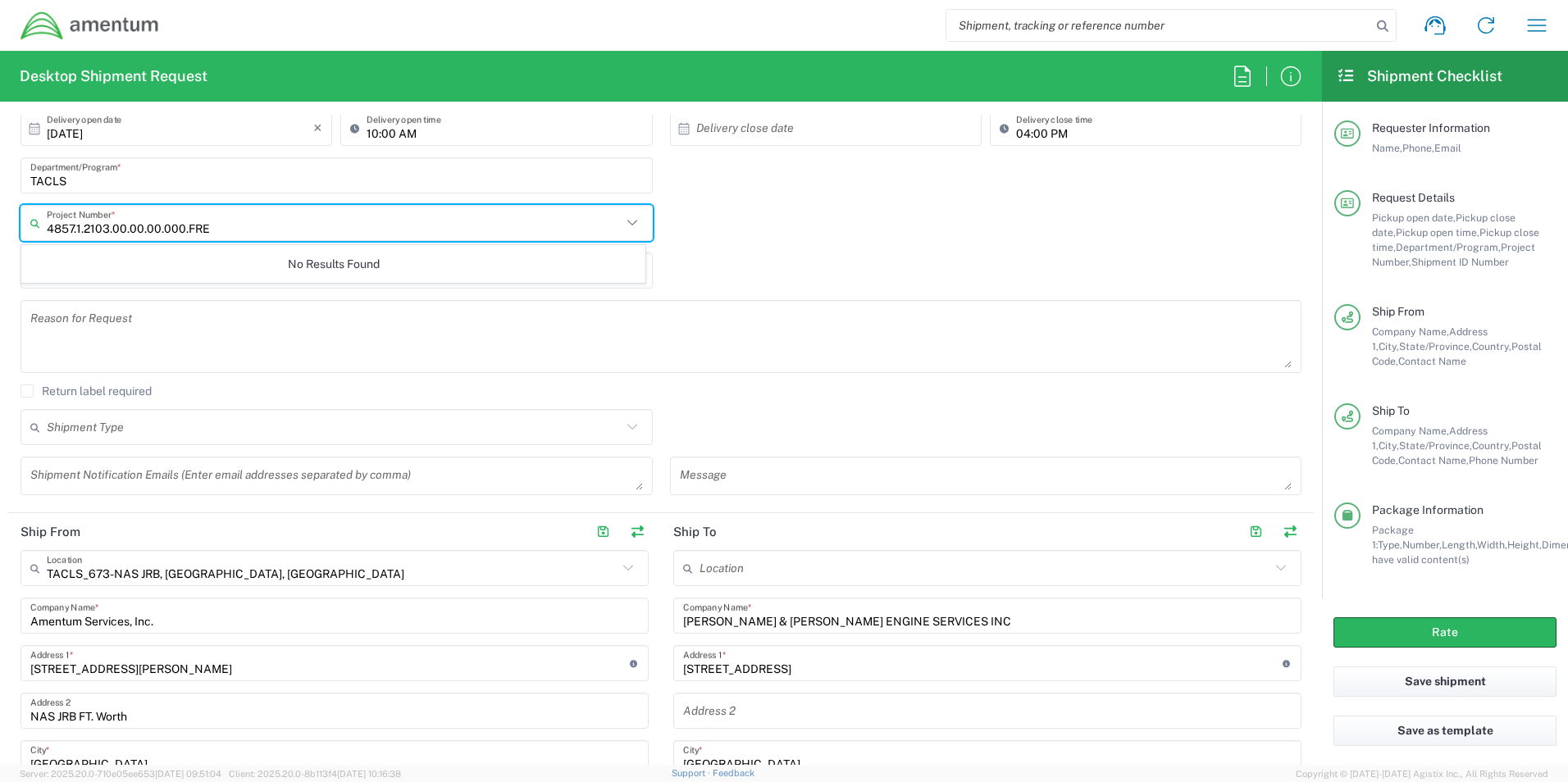
type input "4857.1.2103.00.00.00.000.FRE"
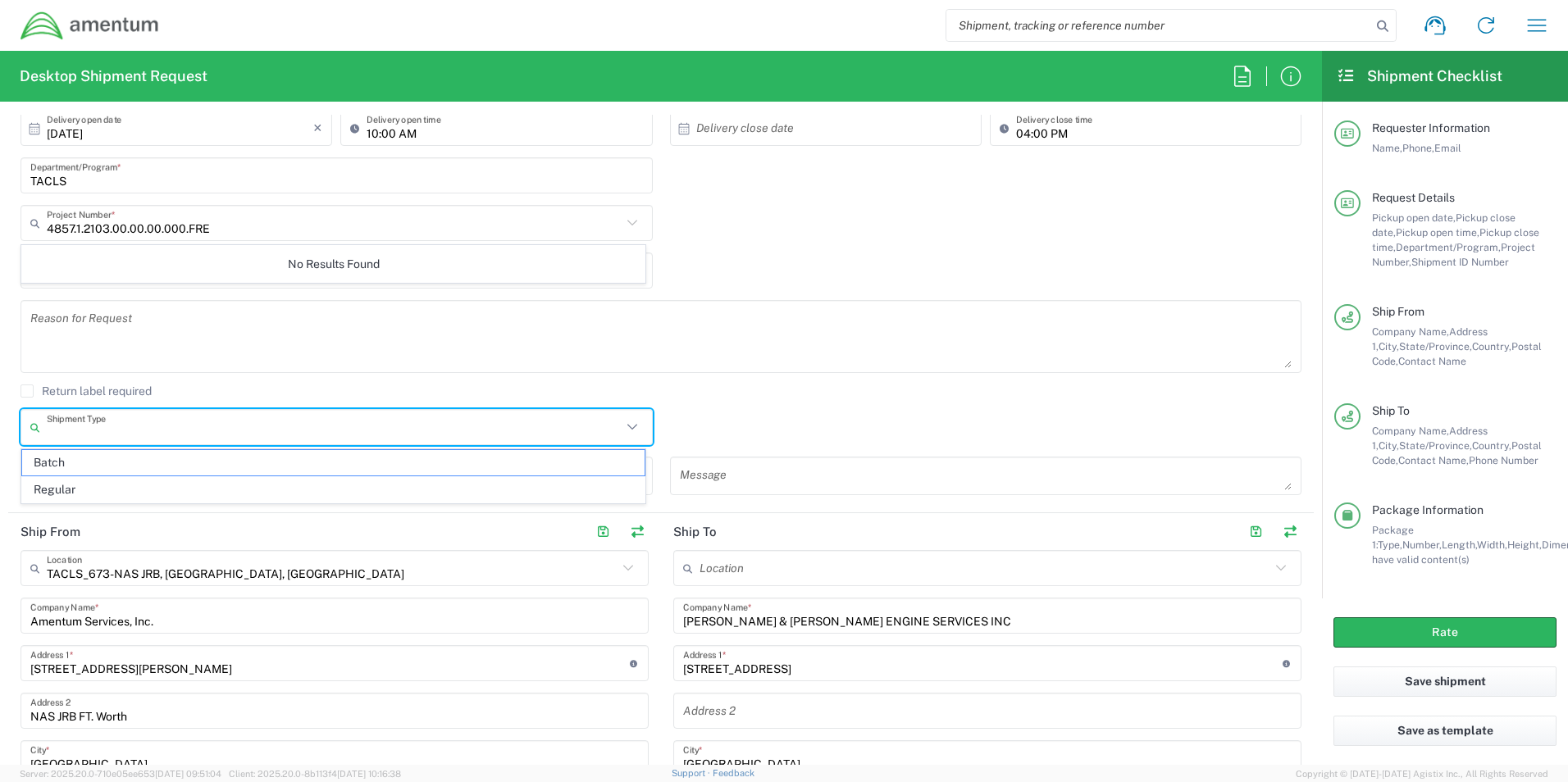
click at [591, 431] on input "text" at bounding box center [334, 427] width 575 height 29
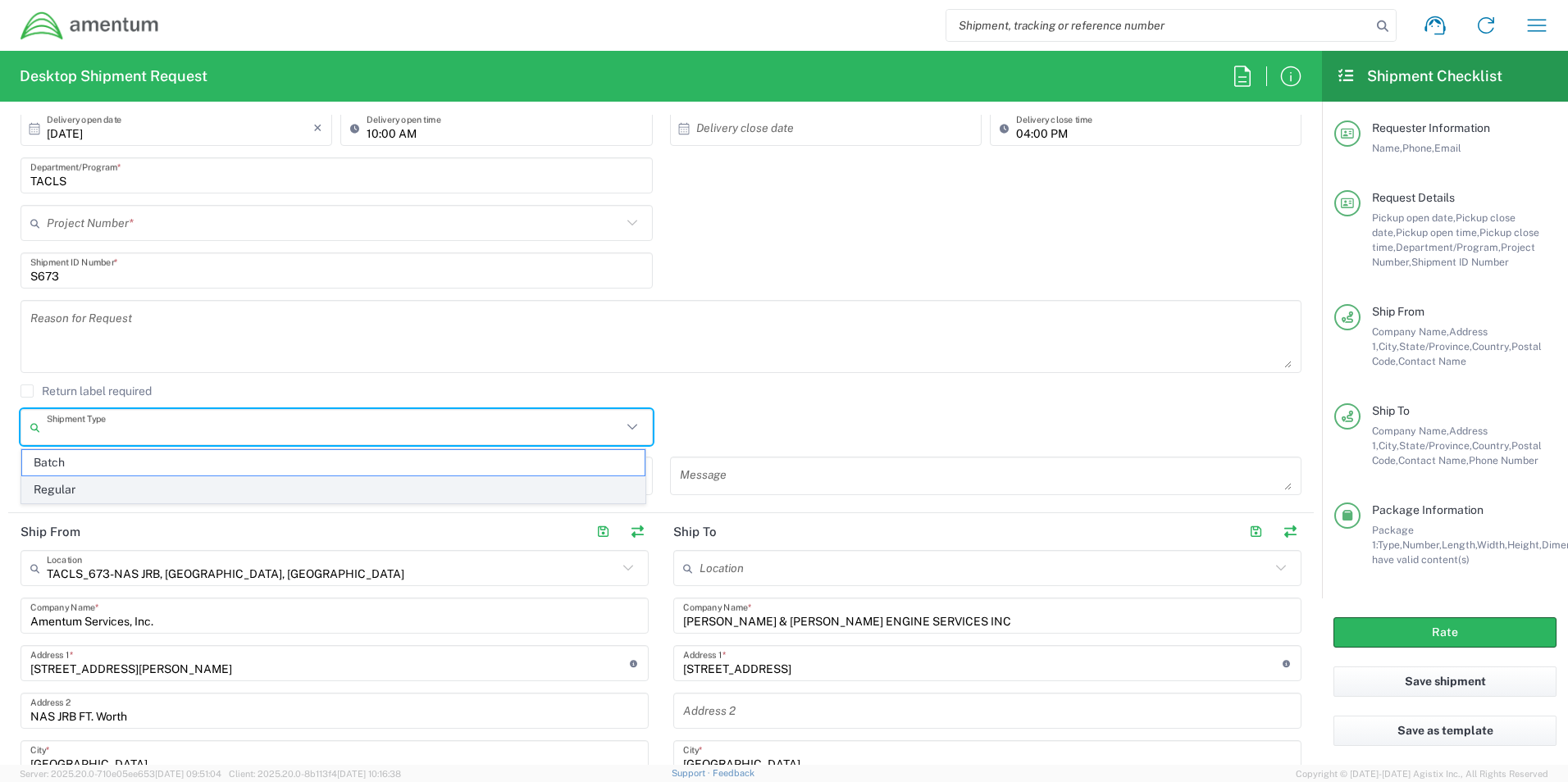
click at [143, 488] on span "Regular" at bounding box center [333, 490] width 622 height 26
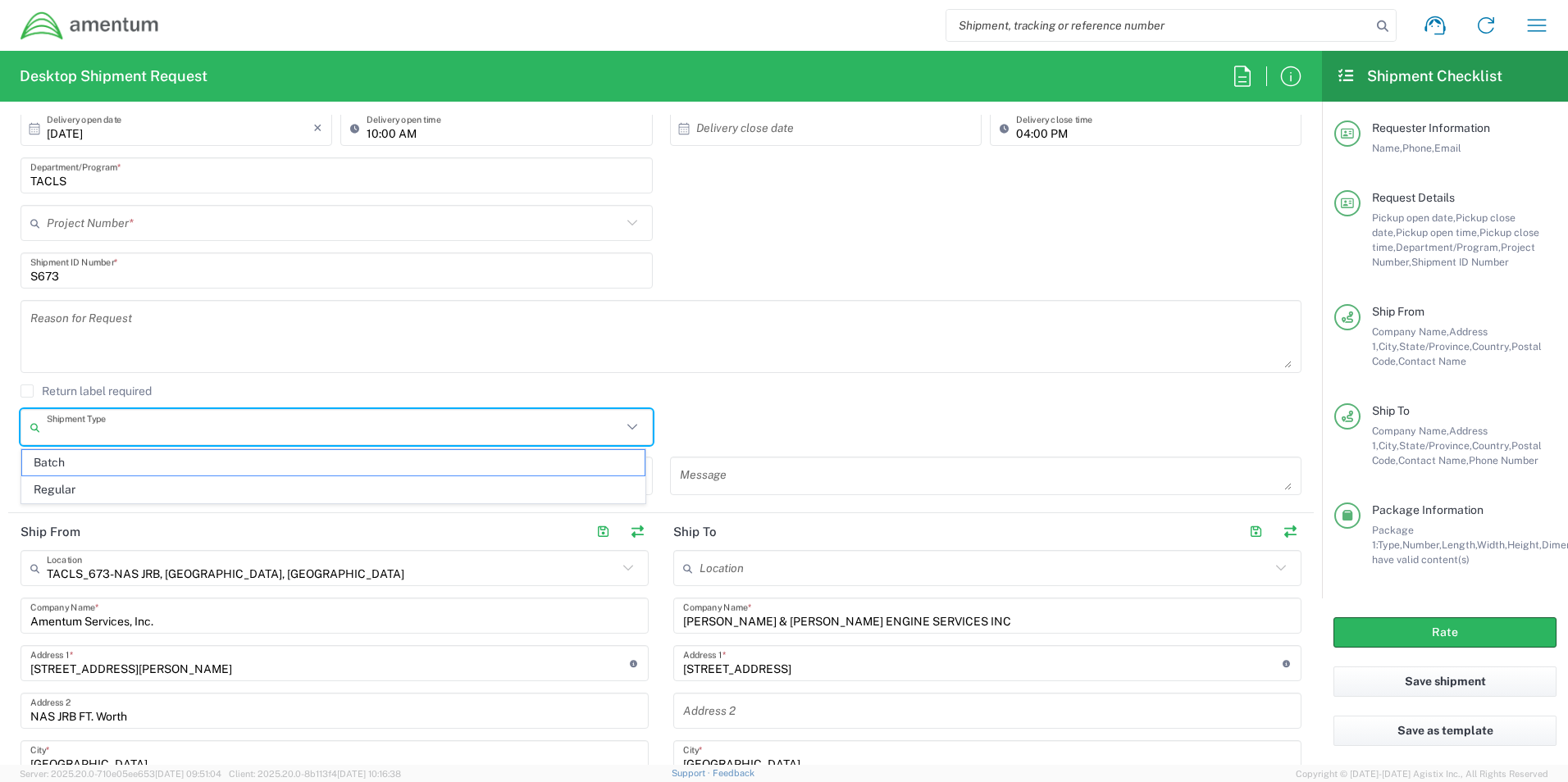
type input "Regular"
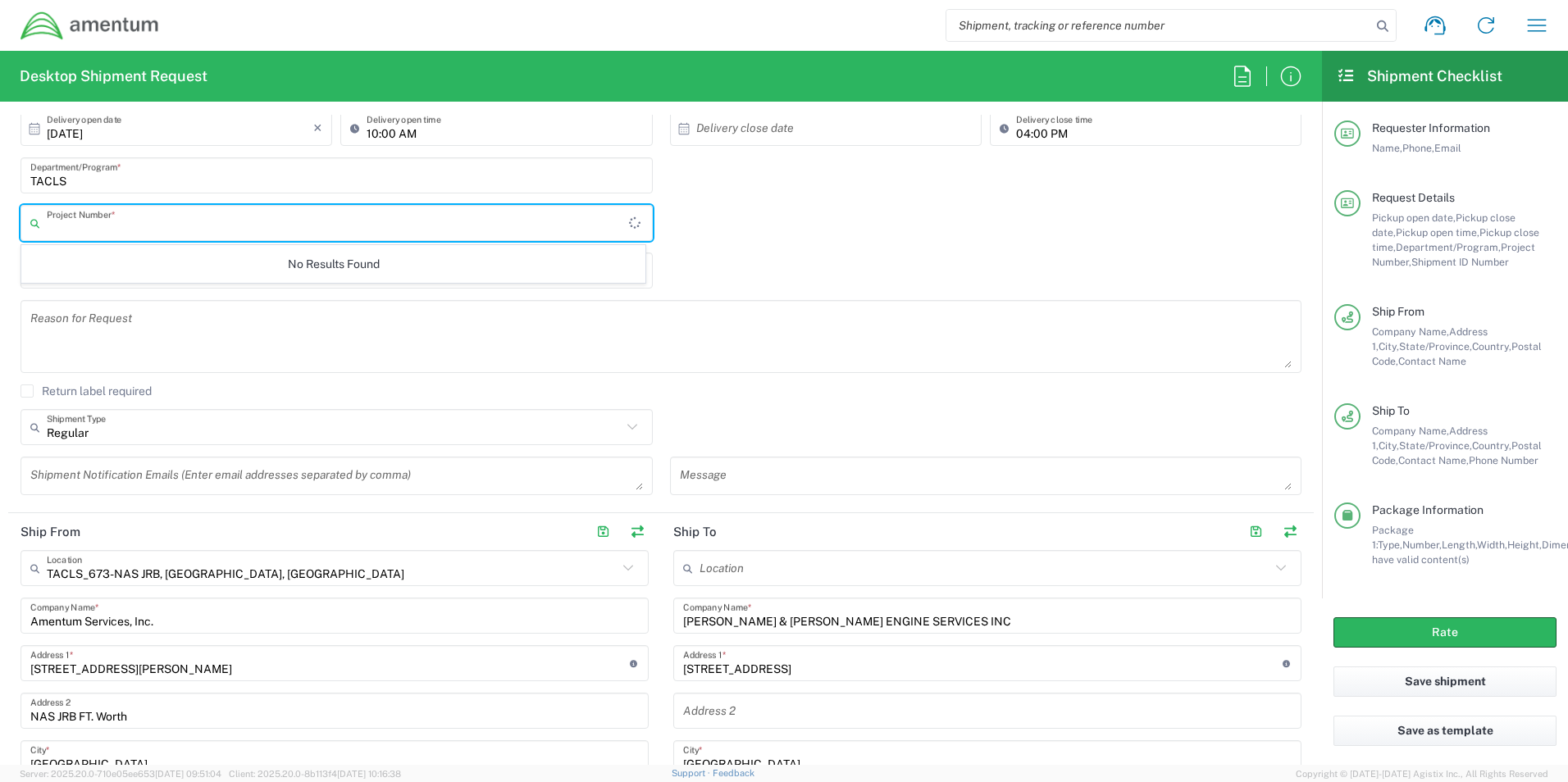
click at [146, 234] on input "text" at bounding box center [338, 223] width 582 height 29
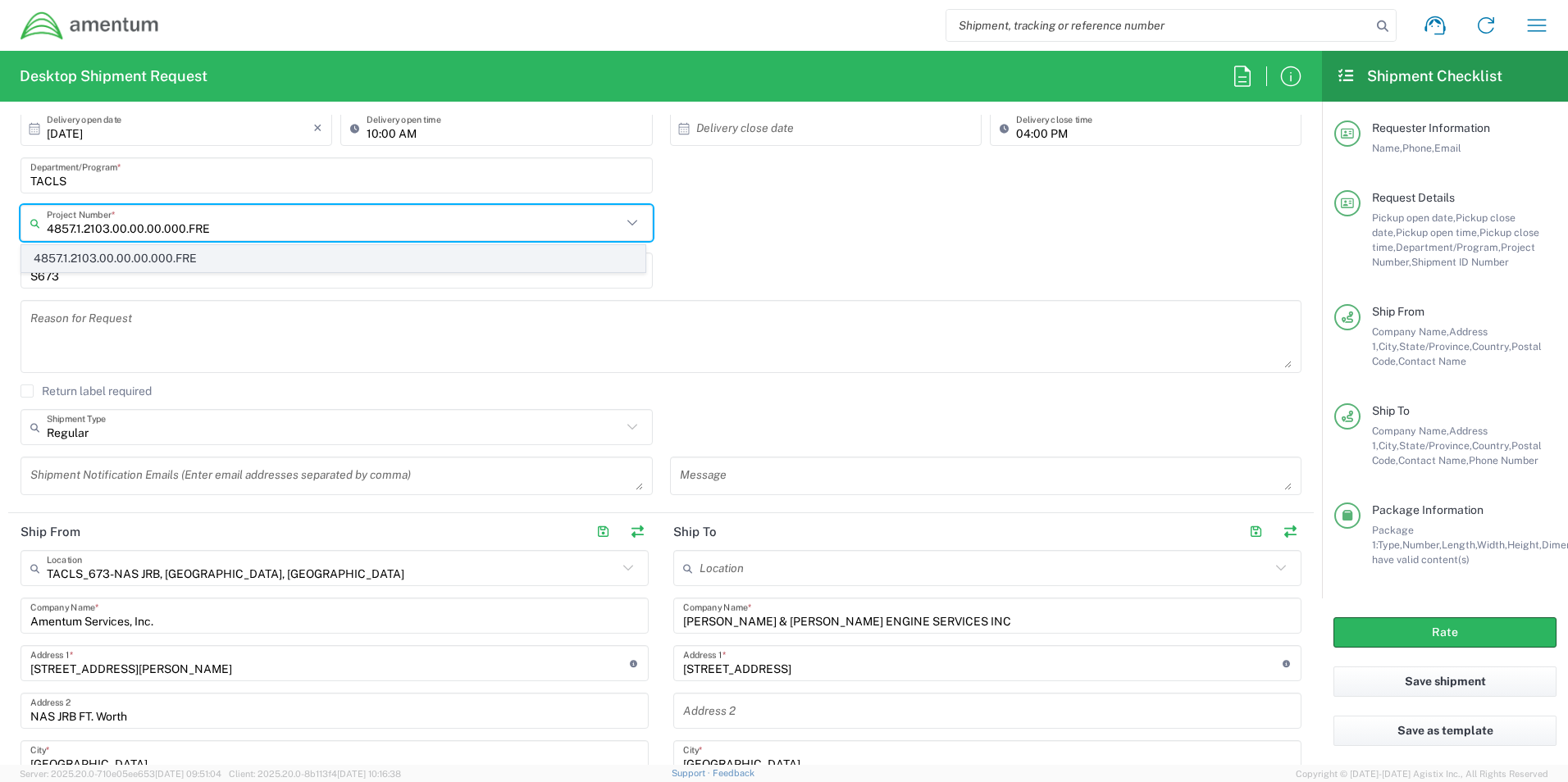
type input "4857.1.2103.00.00.00.000.FRE"
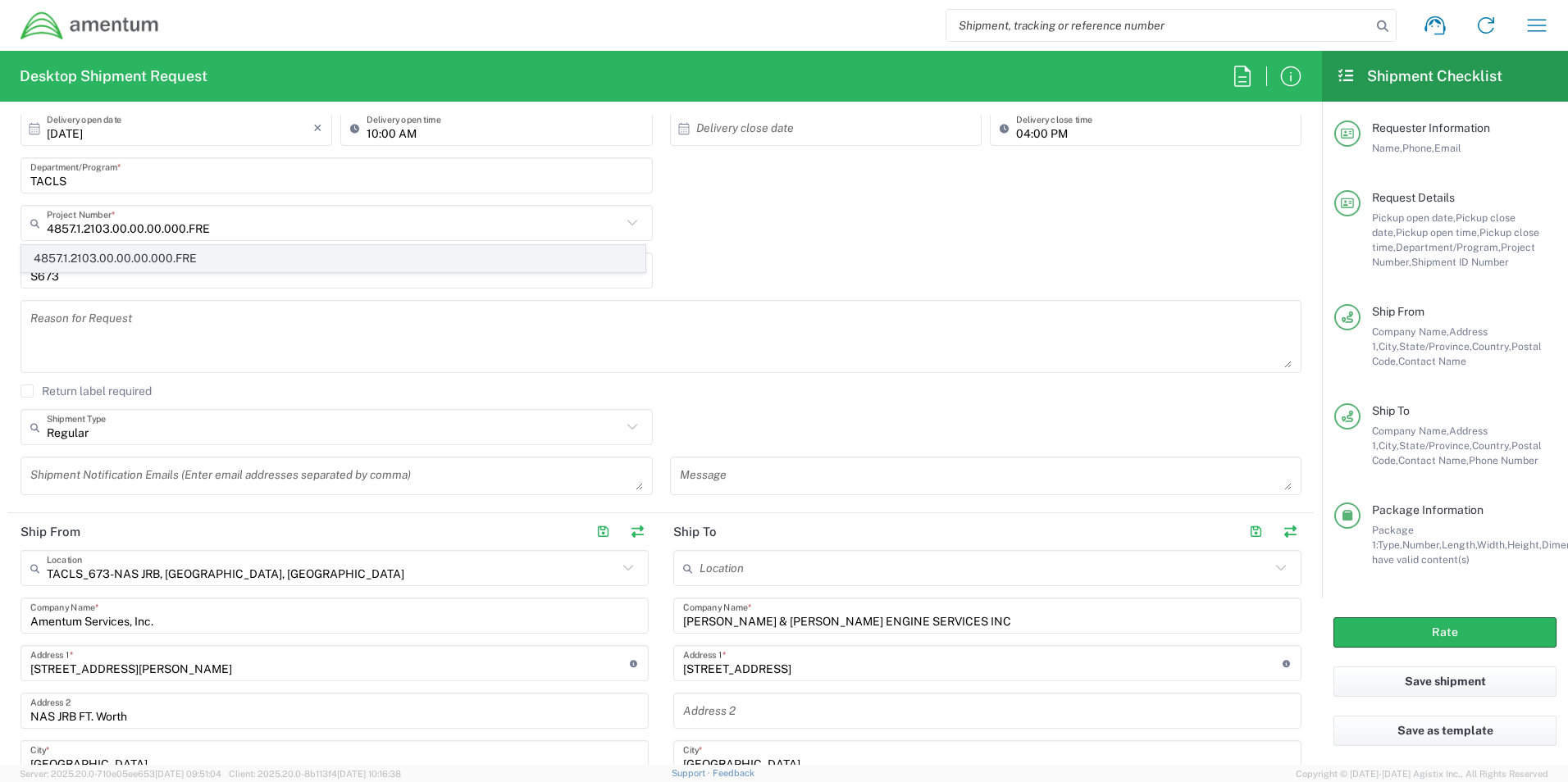
click at [146, 257] on span "4857.1.2103.00.00.00.000.FRE" at bounding box center [333, 259] width 622 height 26
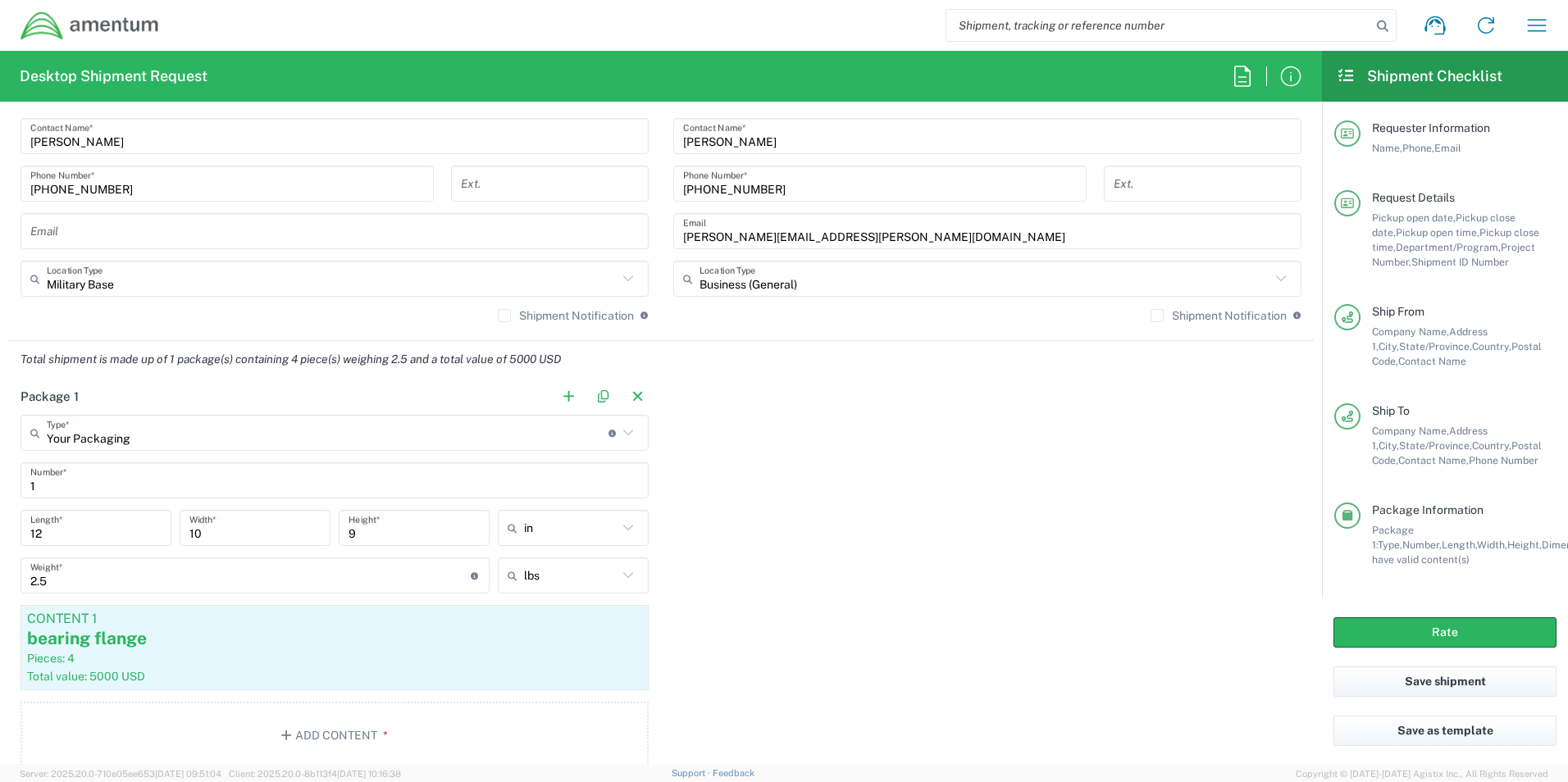
scroll to position [1147, 0]
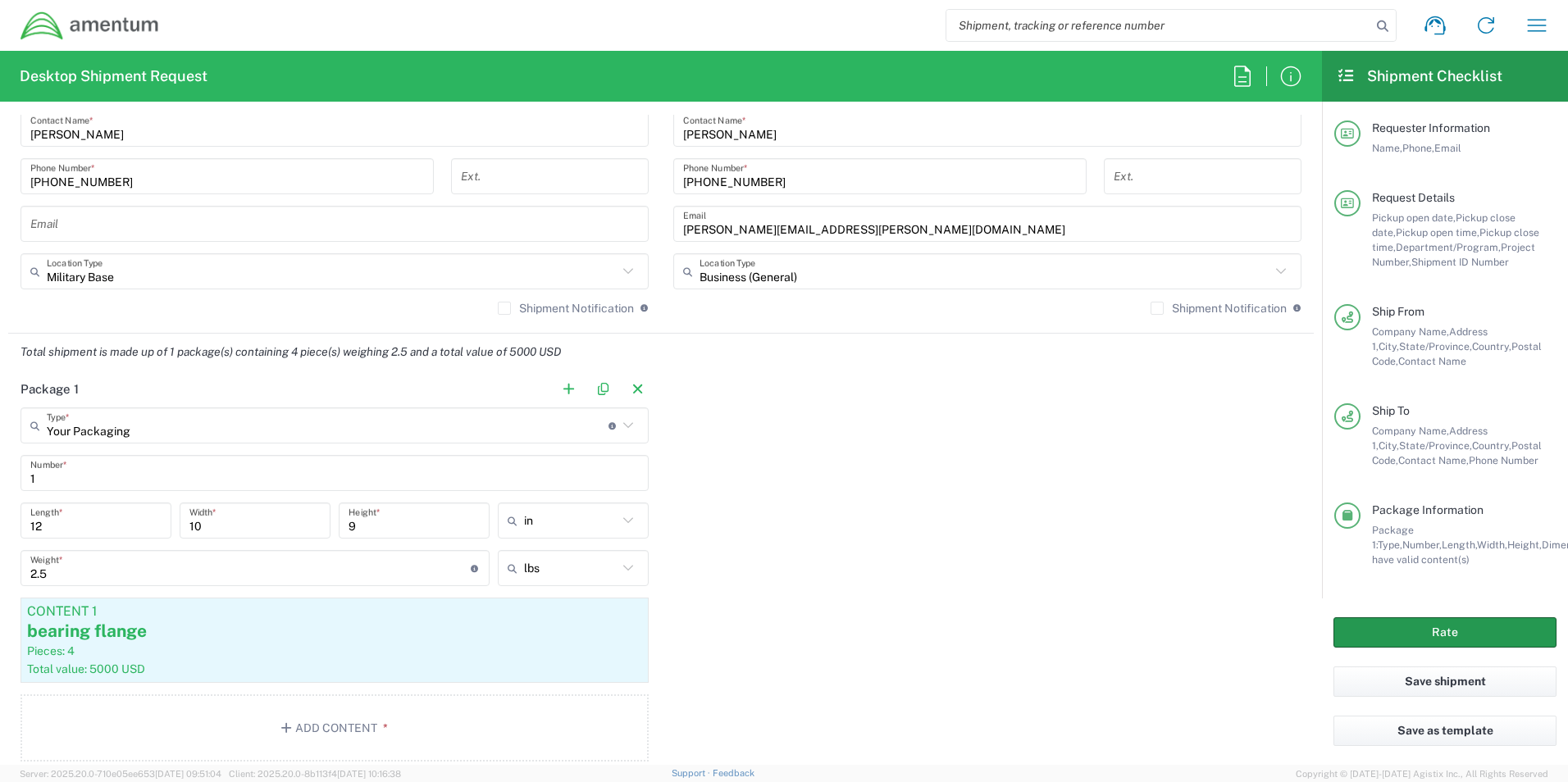
click at [1413, 629] on button "Rate" at bounding box center [1445, 632] width 223 height 30
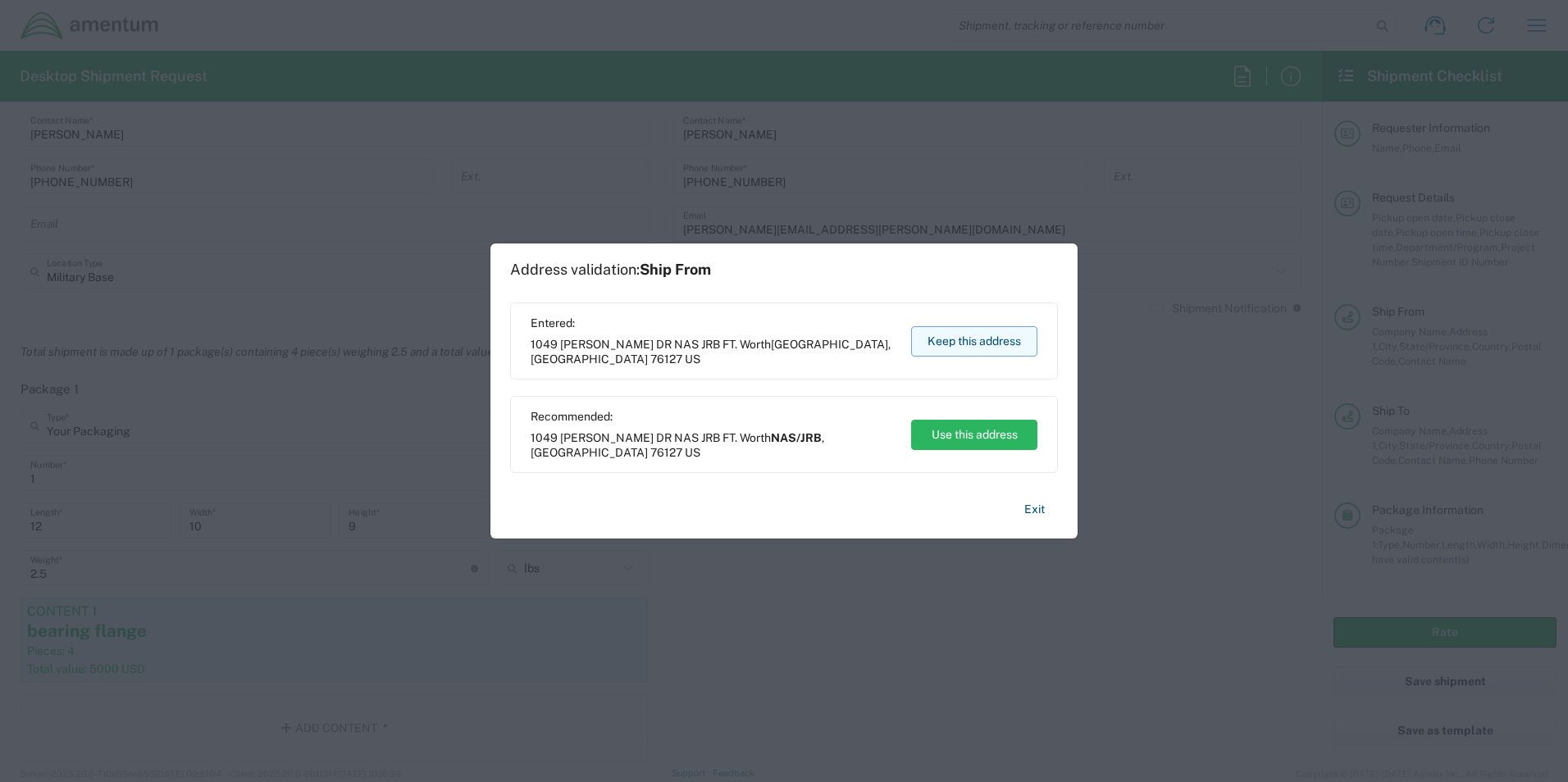
click at [1011, 345] on button "Keep this address" at bounding box center [974, 341] width 126 height 30
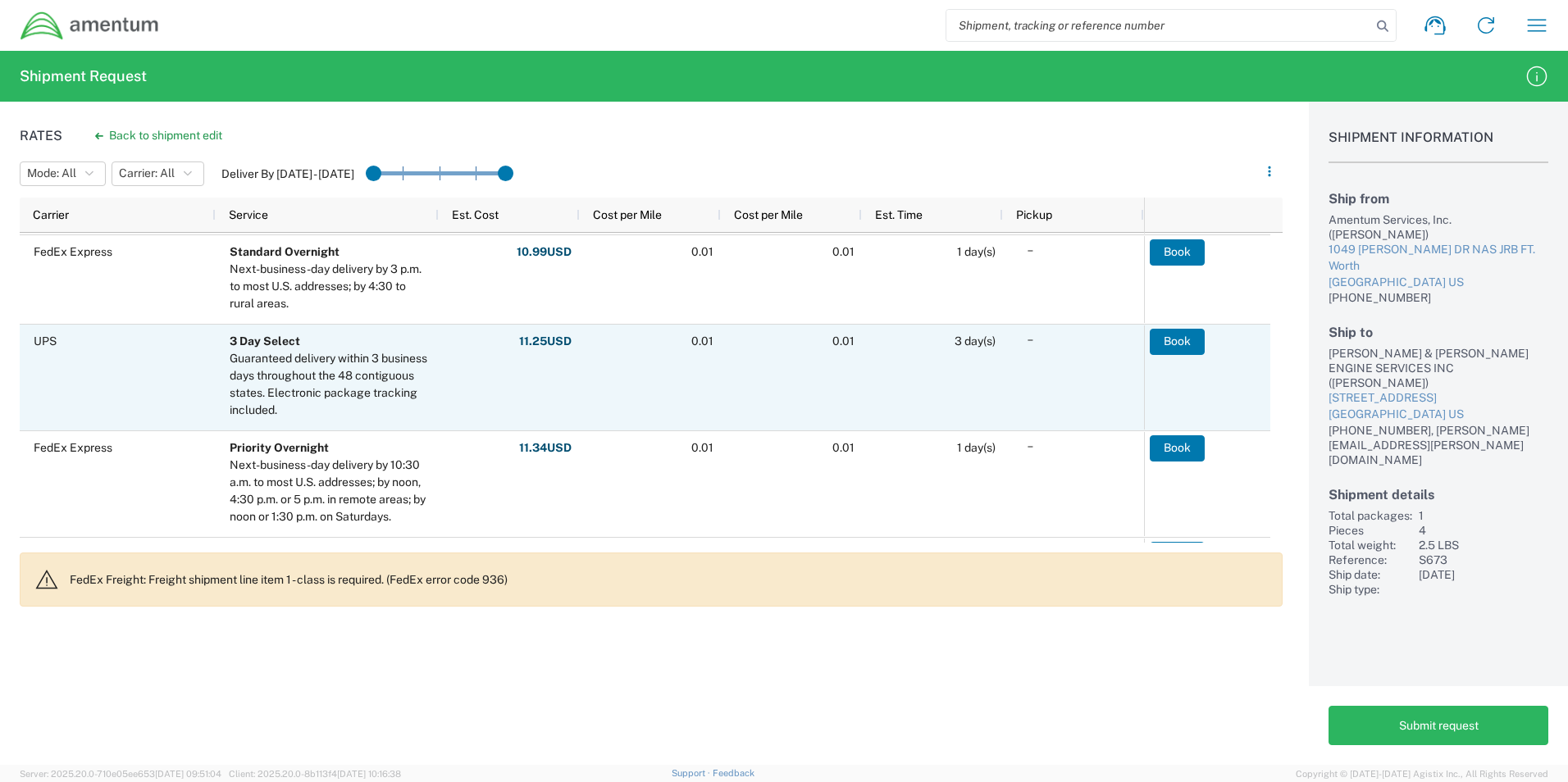
scroll to position [409, 0]
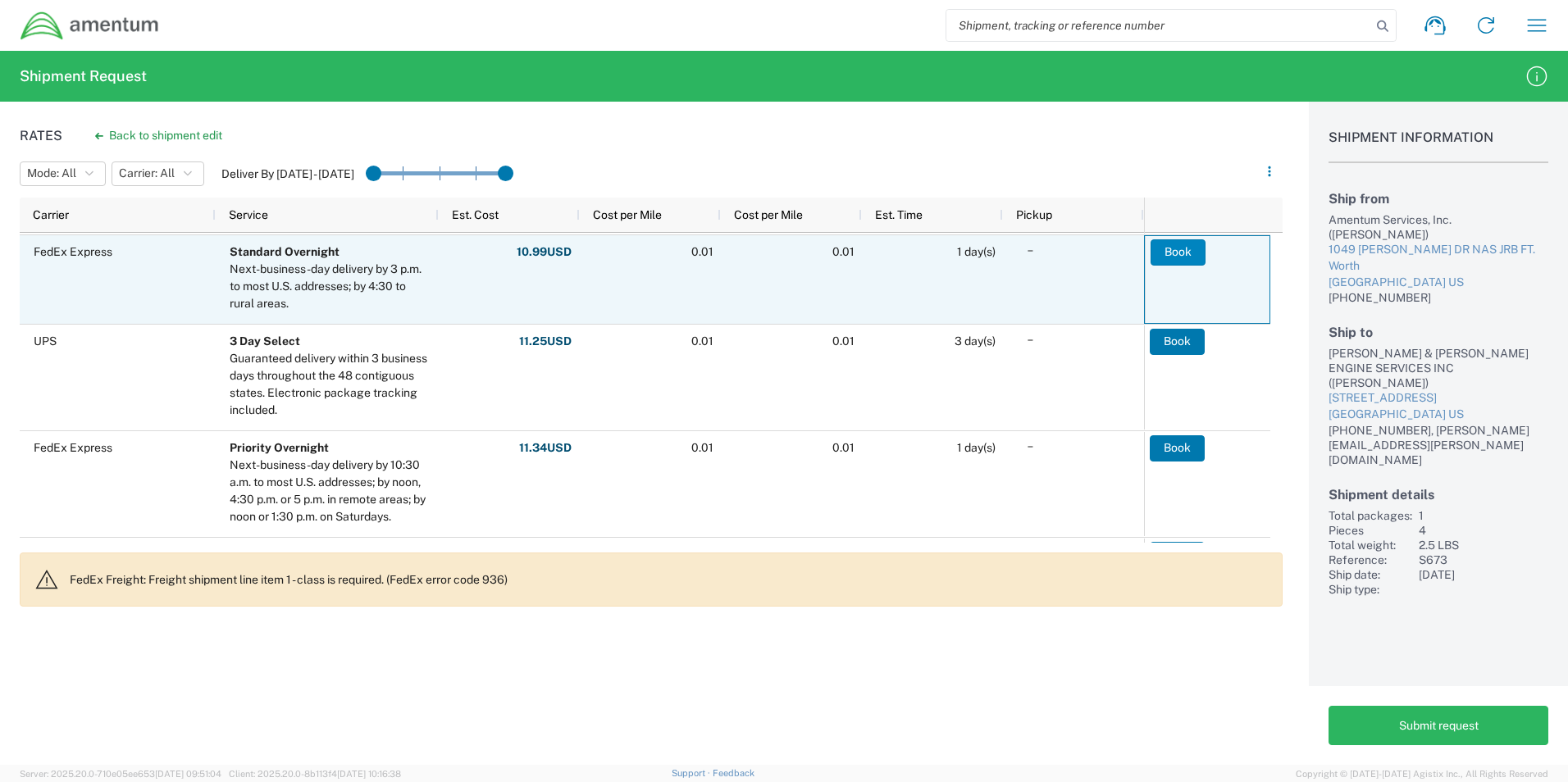
click at [1162, 251] on button "Book" at bounding box center [1178, 252] width 55 height 27
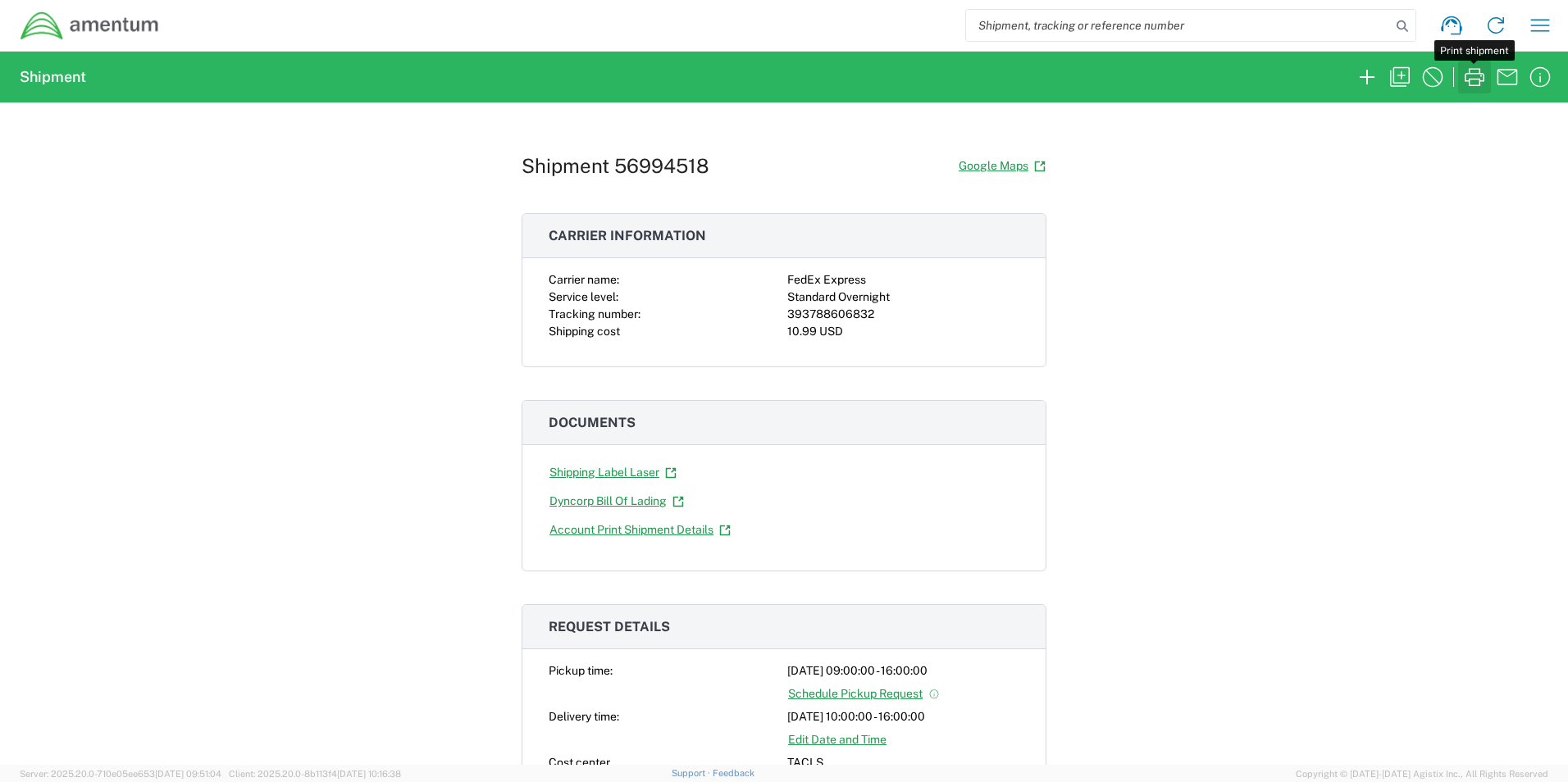
click at [1471, 63] on icon "button" at bounding box center [1474, 76] width 27 height 27
